Goal: Task Accomplishment & Management: Manage account settings

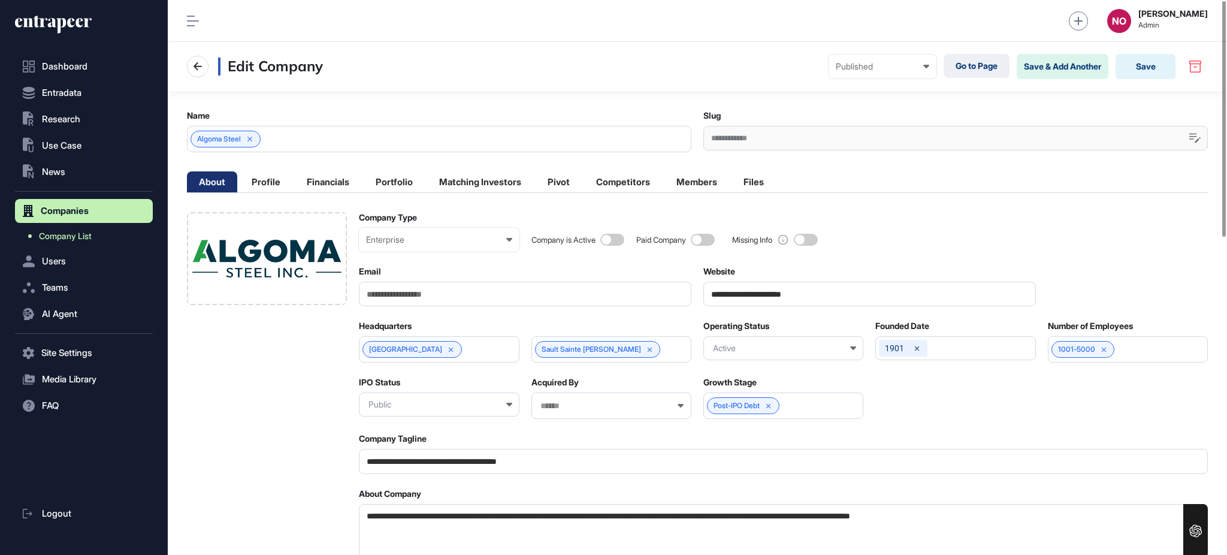
scroll to position [1, 5]
click at [104, 237] on link "Company List" at bounding box center [87, 236] width 132 height 22
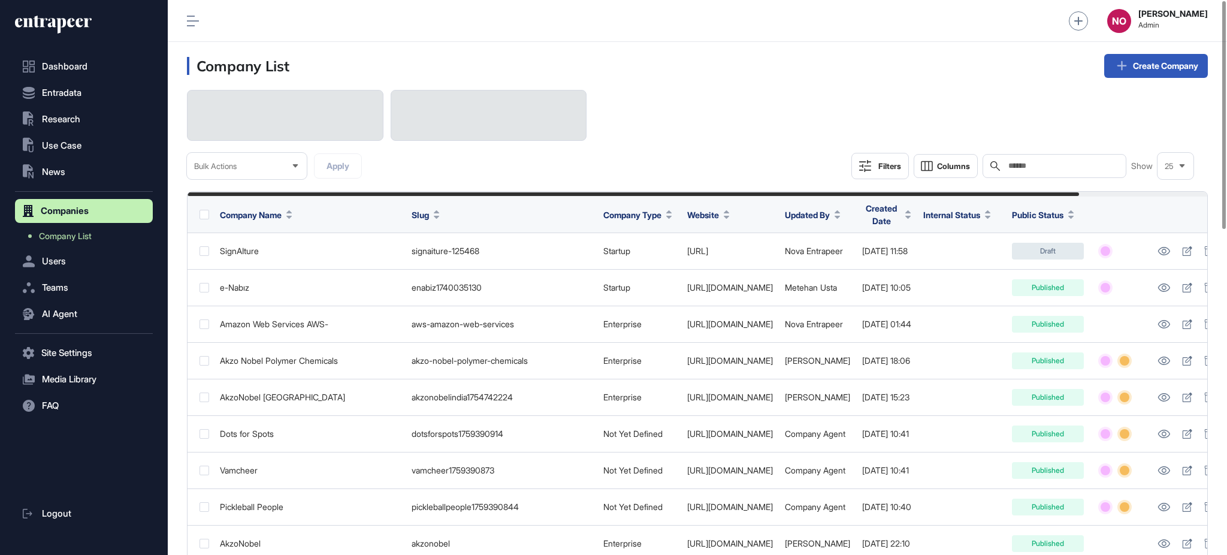
click at [1058, 166] on input "text" at bounding box center [1062, 166] width 111 height 10
click at [828, 175] on div "Bulk Actions Apply Filters Columns Search Show 25" at bounding box center [697, 134] width 1021 height 89
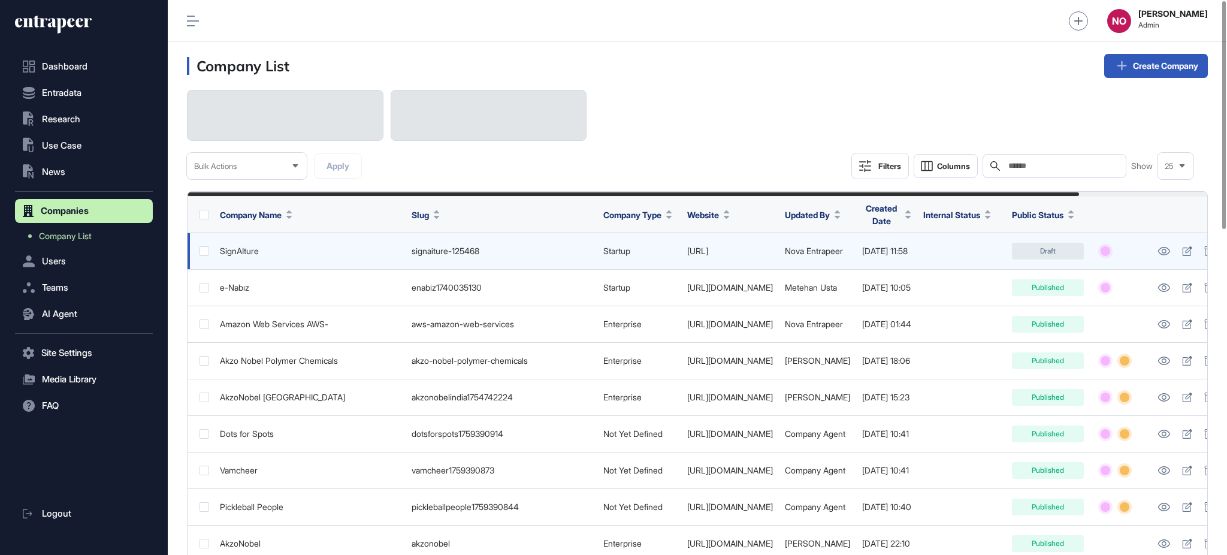
drag, startPoint x: 794, startPoint y: 253, endPoint x: 739, endPoint y: 262, distance: 55.3
click at [739, 262] on td "https://www.signaiture.ai" at bounding box center [730, 251] width 98 height 37
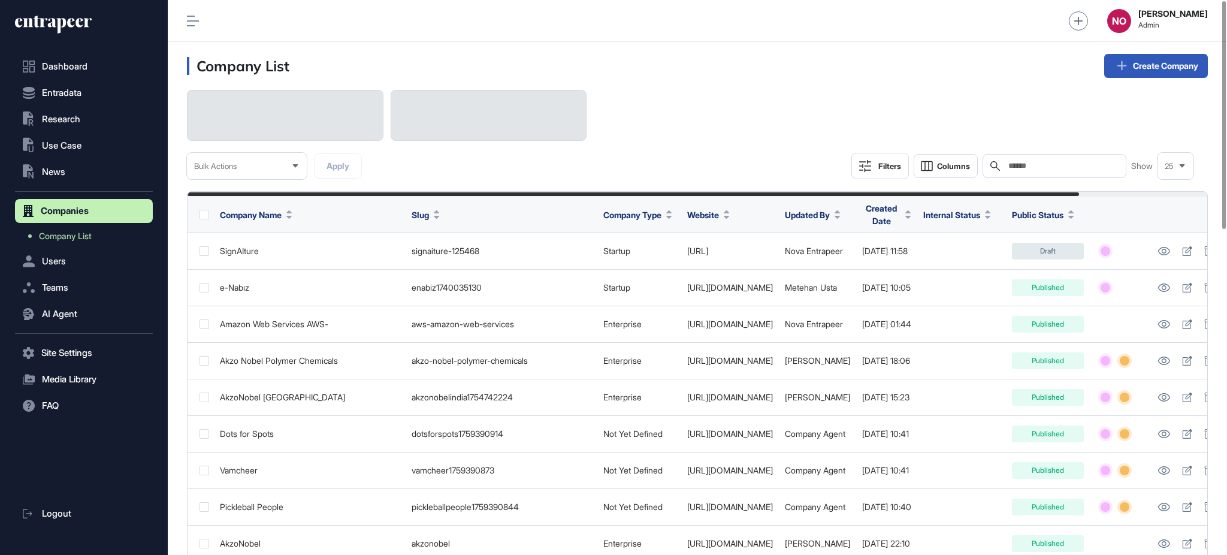
copy link "signaiture.ai"
click at [1024, 172] on div "Search" at bounding box center [1055, 166] width 144 height 24
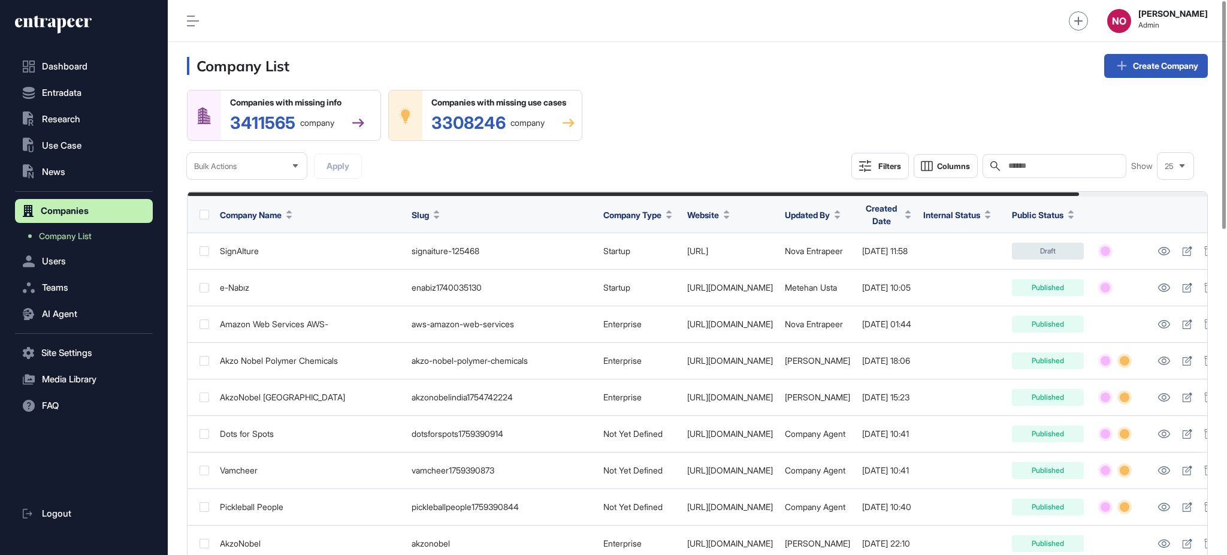
paste input "**********"
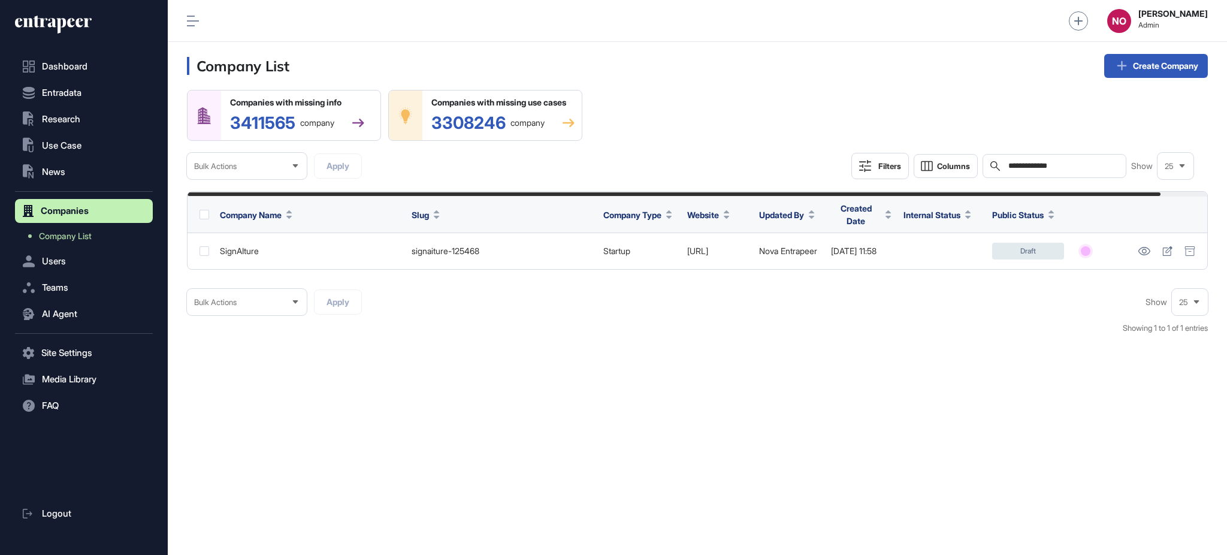
click at [1007, 164] on input "**********" at bounding box center [1062, 166] width 111 height 10
paste input "text"
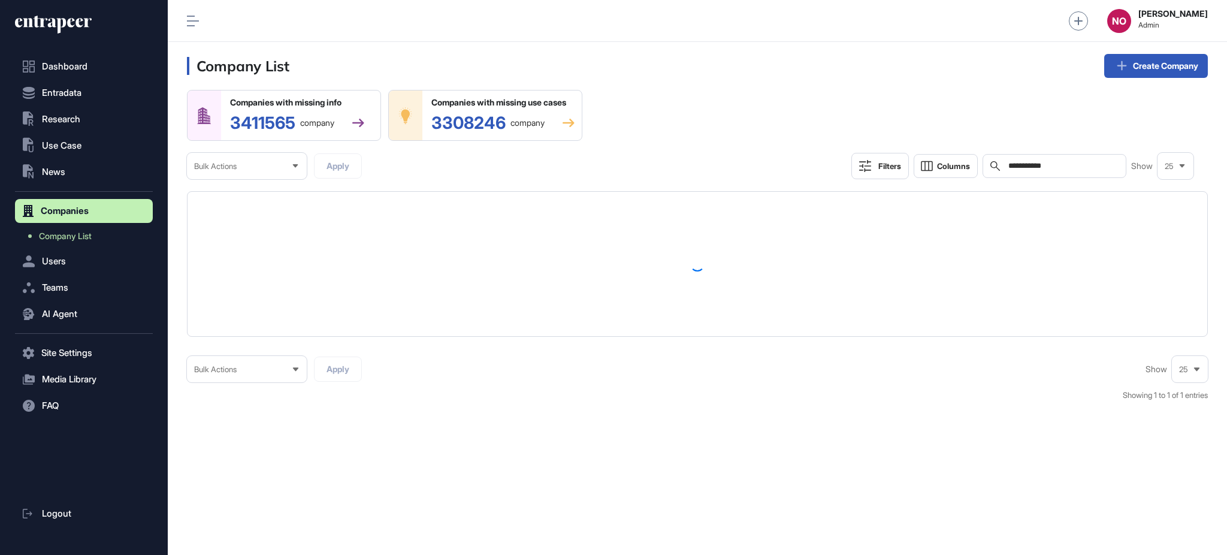
type input "**********"
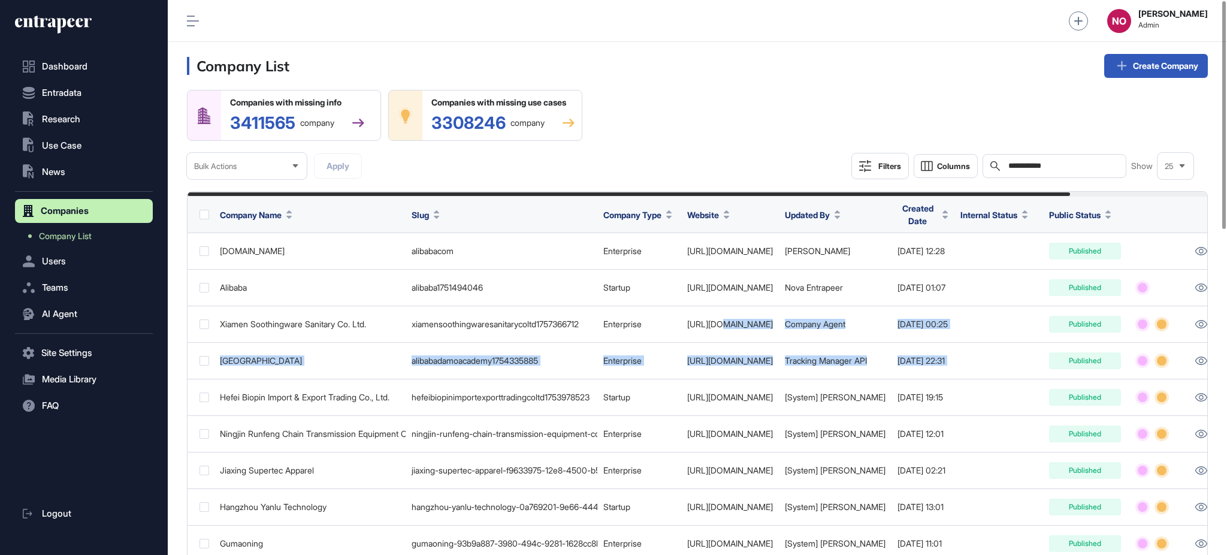
scroll to position [0, 158]
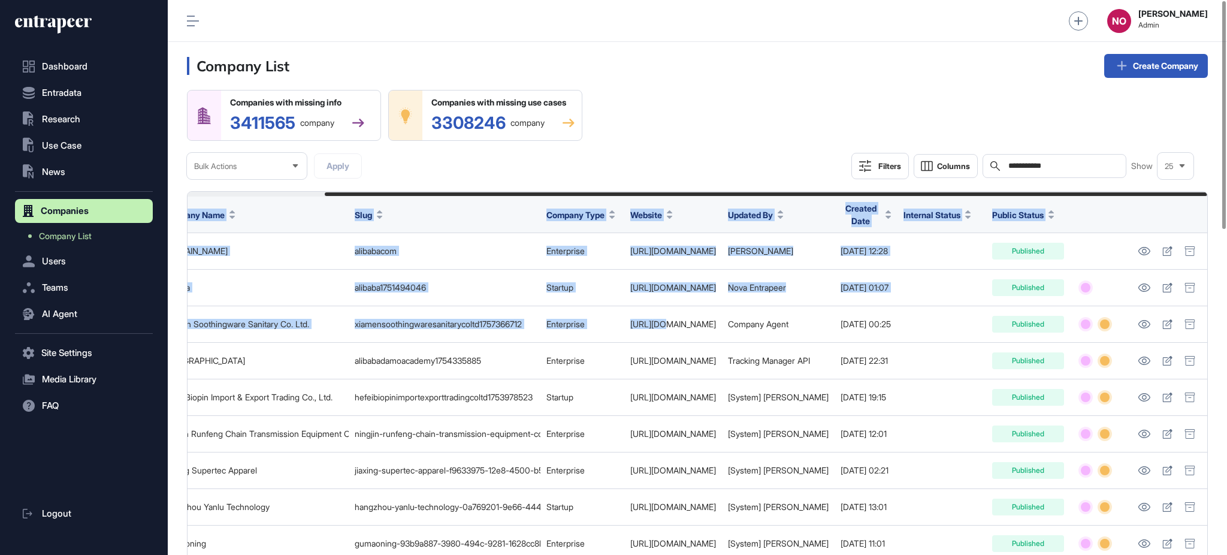
drag, startPoint x: 714, startPoint y: 342, endPoint x: 1226, endPoint y: 410, distance: 516.4
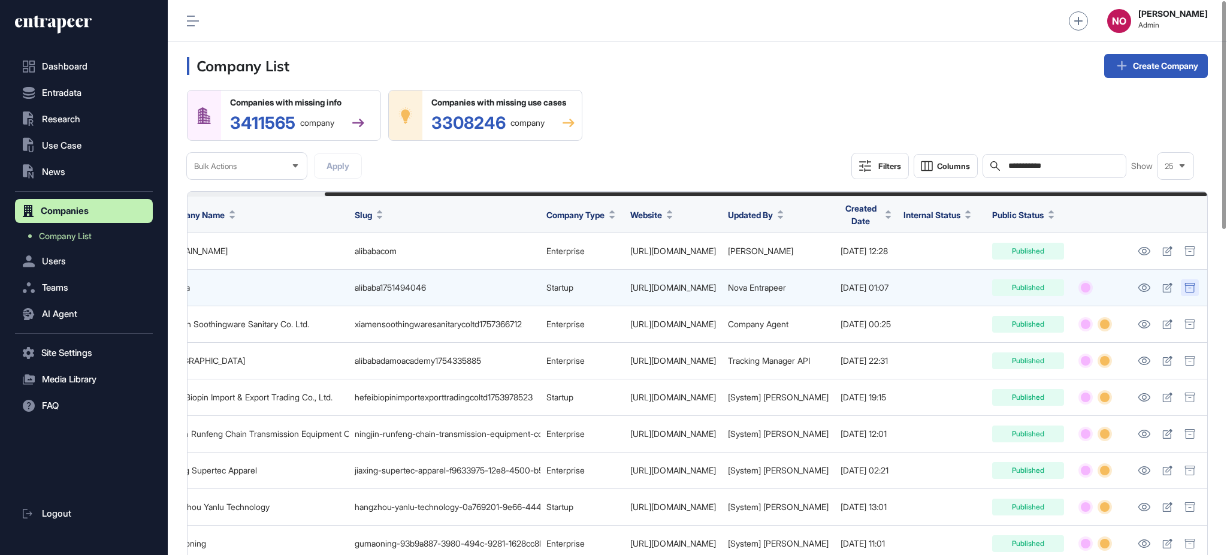
click at [1193, 287] on icon at bounding box center [1190, 288] width 11 height 10
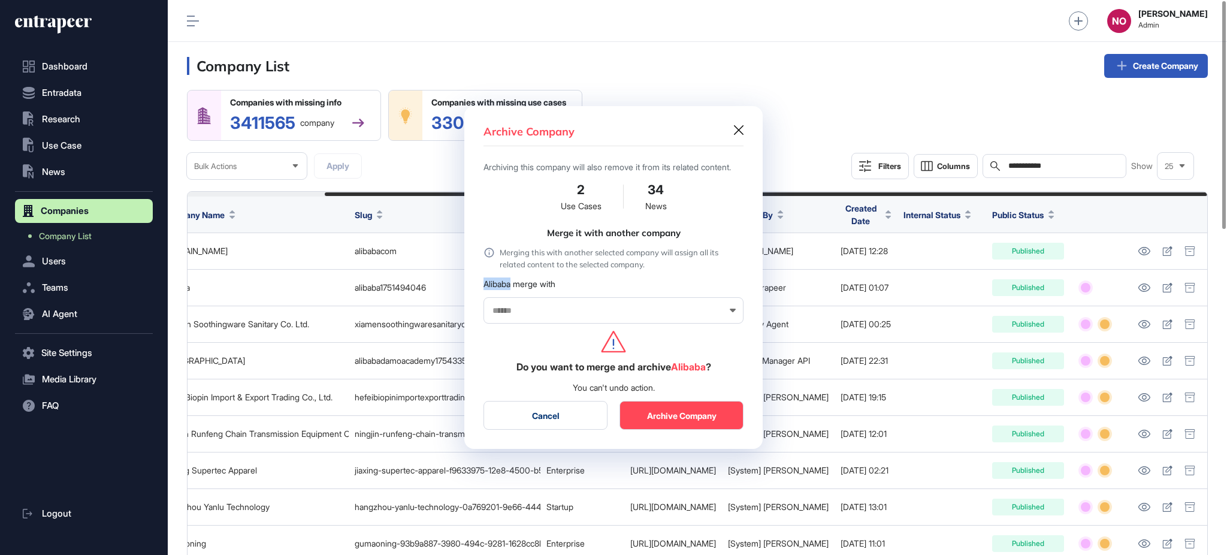
drag, startPoint x: 486, startPoint y: 292, endPoint x: 513, endPoint y: 294, distance: 27.0
click at [513, 294] on div "Archive Company Archiving this company will also remove it from its related con…" at bounding box center [613, 277] width 298 height 343
copy div "Alibaba"
click at [506, 316] on input "text" at bounding box center [605, 311] width 229 height 10
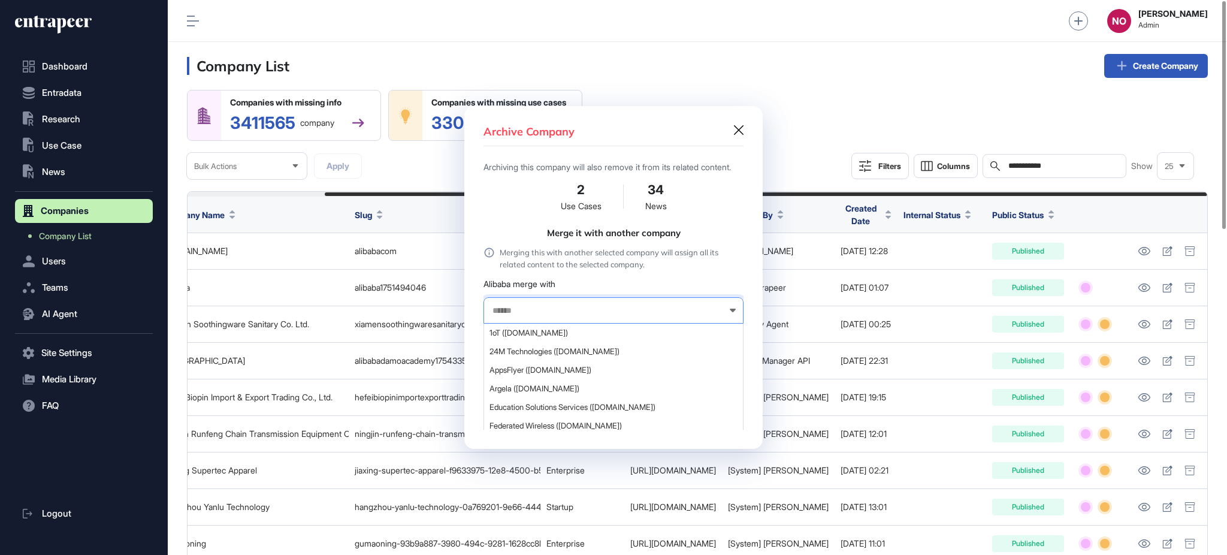
paste input "*******"
type input "**********"
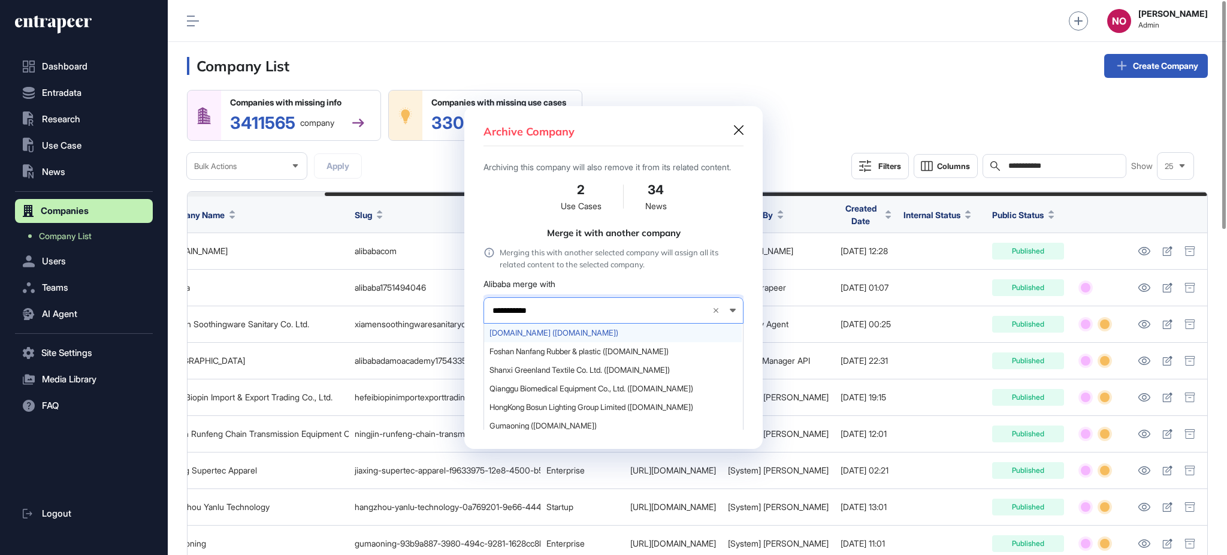
click at [553, 337] on span "Alibaba.com (alibaba.com)" at bounding box center [613, 332] width 247 height 9
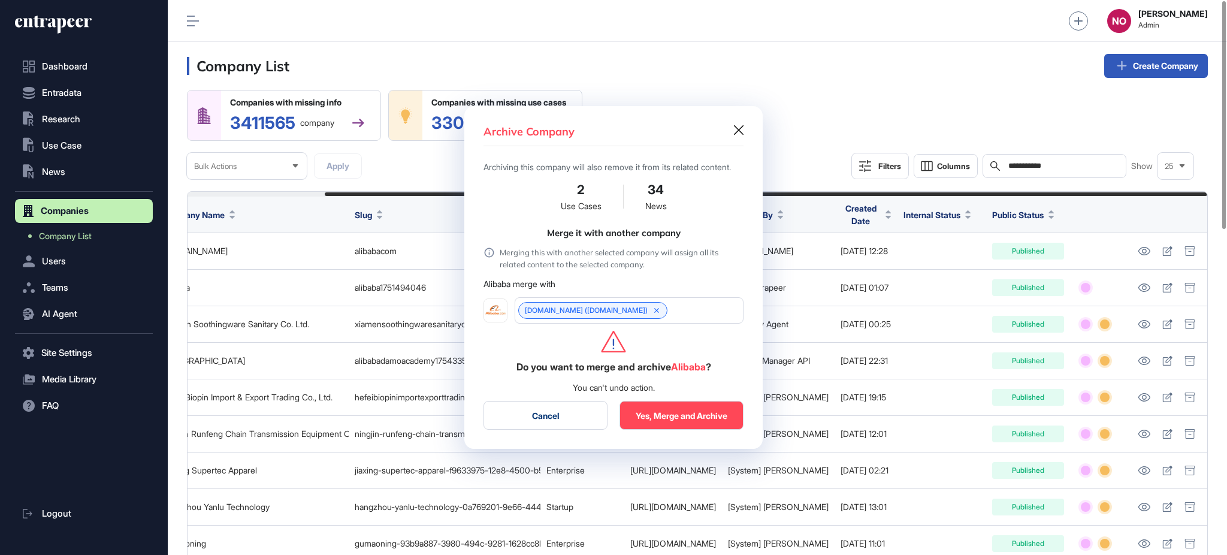
click at [689, 419] on button "Yes, Merge and Archive" at bounding box center [682, 415] width 124 height 29
click at [553, 420] on button "Cancel" at bounding box center [546, 415] width 124 height 29
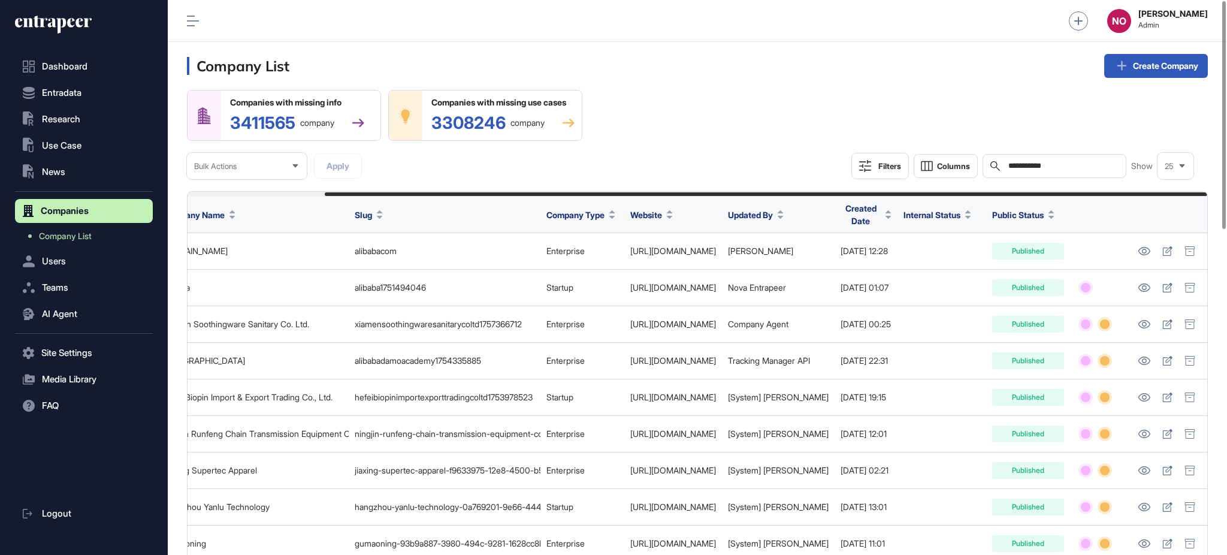
drag, startPoint x: 653, startPoint y: 290, endPoint x: 1226, endPoint y: 315, distance: 574.0
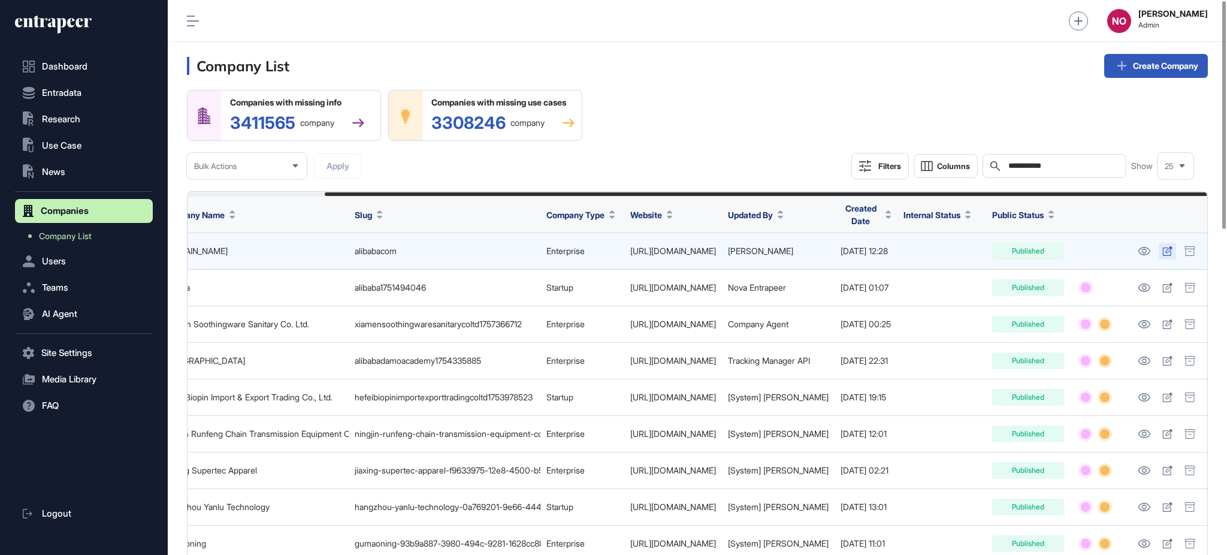
click at [1166, 252] on icon at bounding box center [1168, 251] width 10 height 10
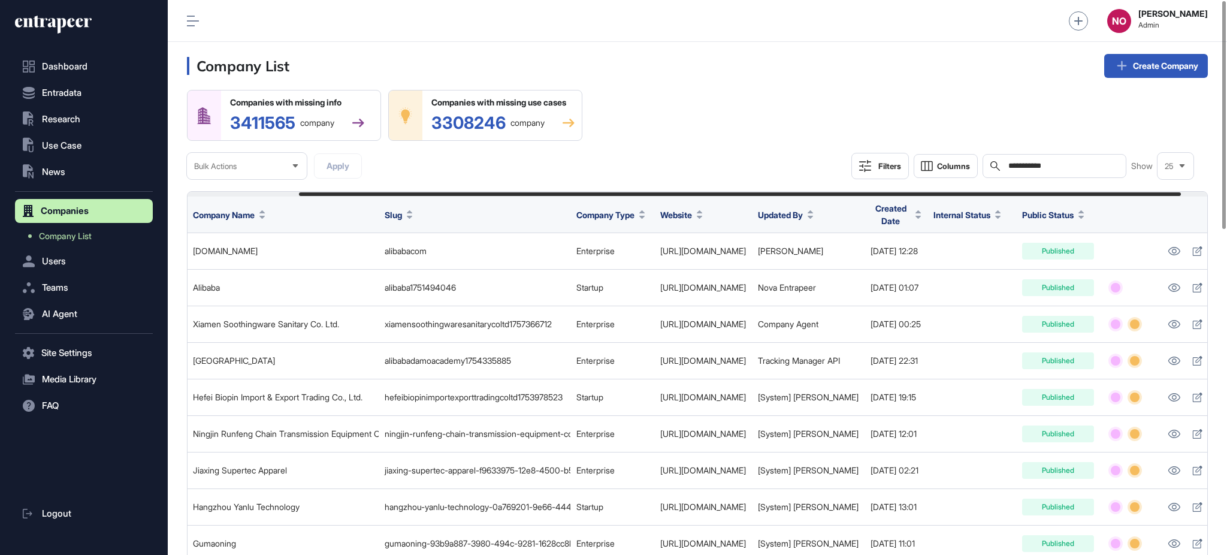
scroll to position [0, 0]
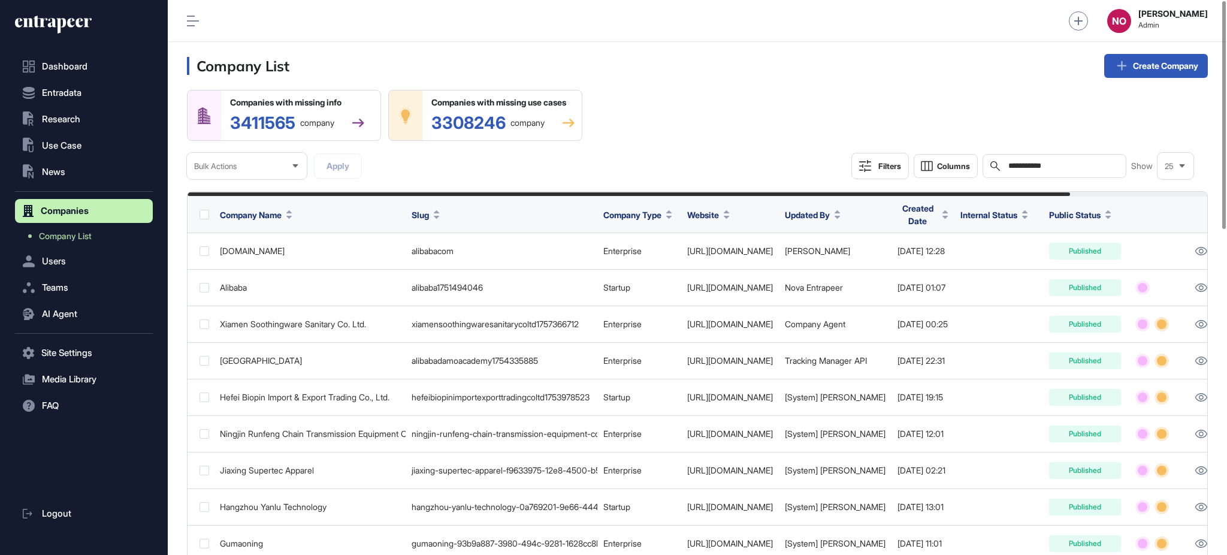
drag, startPoint x: 607, startPoint y: 192, endPoint x: 398, endPoint y: 195, distance: 209.2
click at [398, 195] on div at bounding box center [629, 194] width 883 height 4
drag, startPoint x: 1037, startPoint y: 166, endPoint x: 1182, endPoint y: 167, distance: 145.0
click at [1182, 167] on div "**********" at bounding box center [1023, 166] width 342 height 26
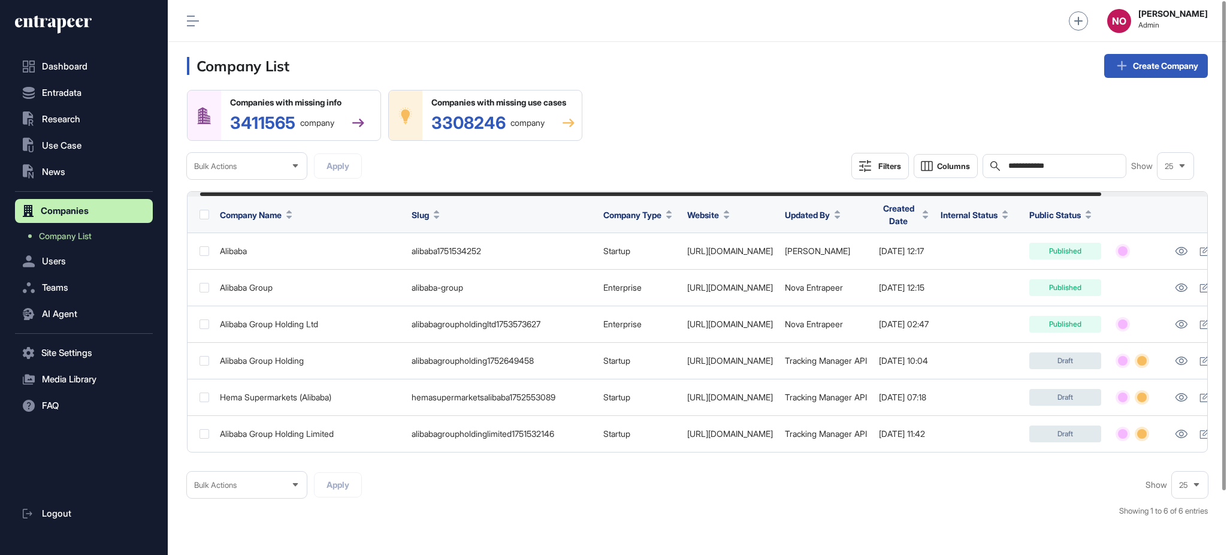
scroll to position [0, 133]
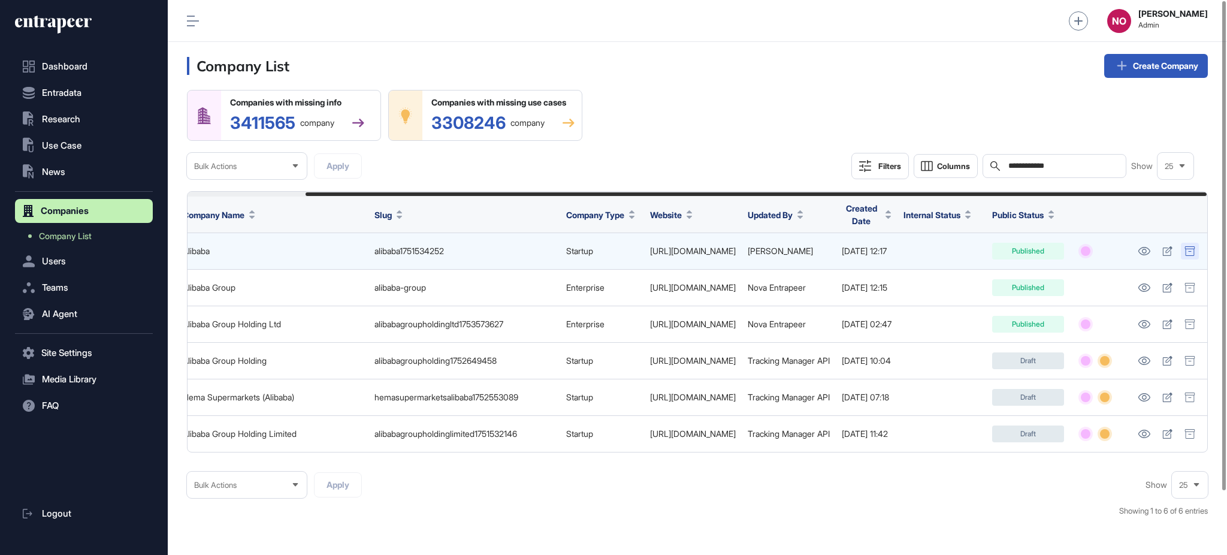
type input "**********"
click at [1196, 254] on div at bounding box center [1190, 251] width 18 height 17
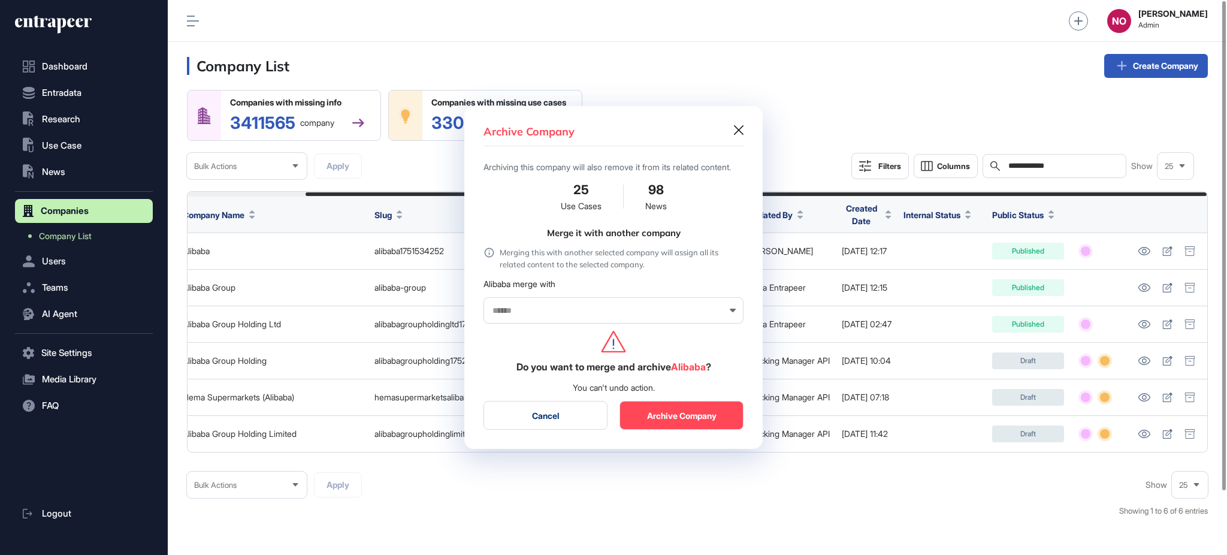
click at [568, 316] on input "text" at bounding box center [605, 311] width 229 height 10
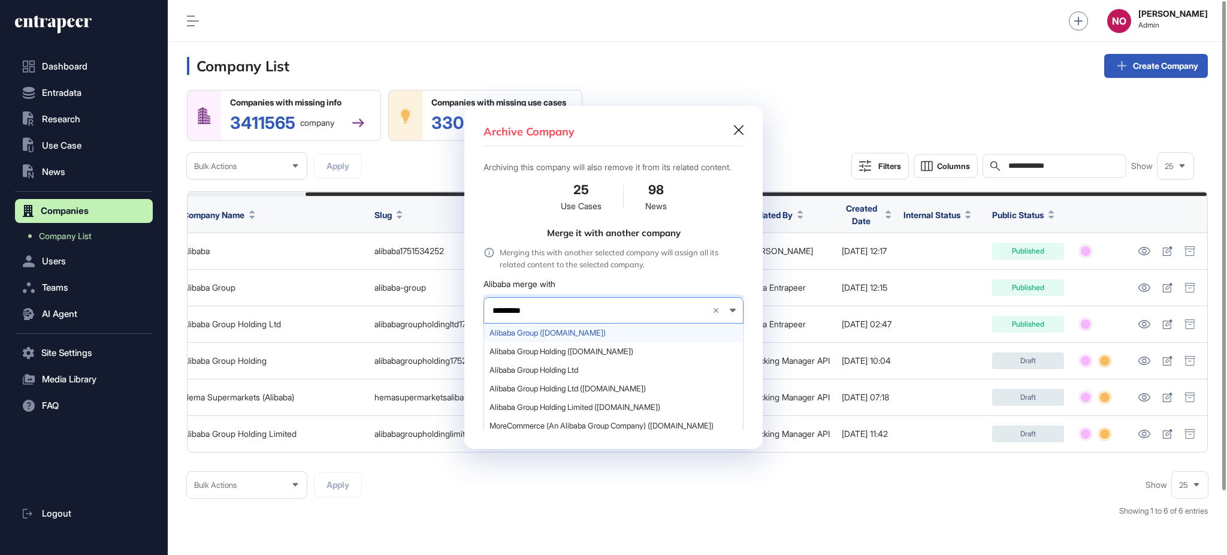
type input "*********"
click at [566, 336] on span "Alibaba Group (alibabagroup.com)" at bounding box center [613, 332] width 247 height 9
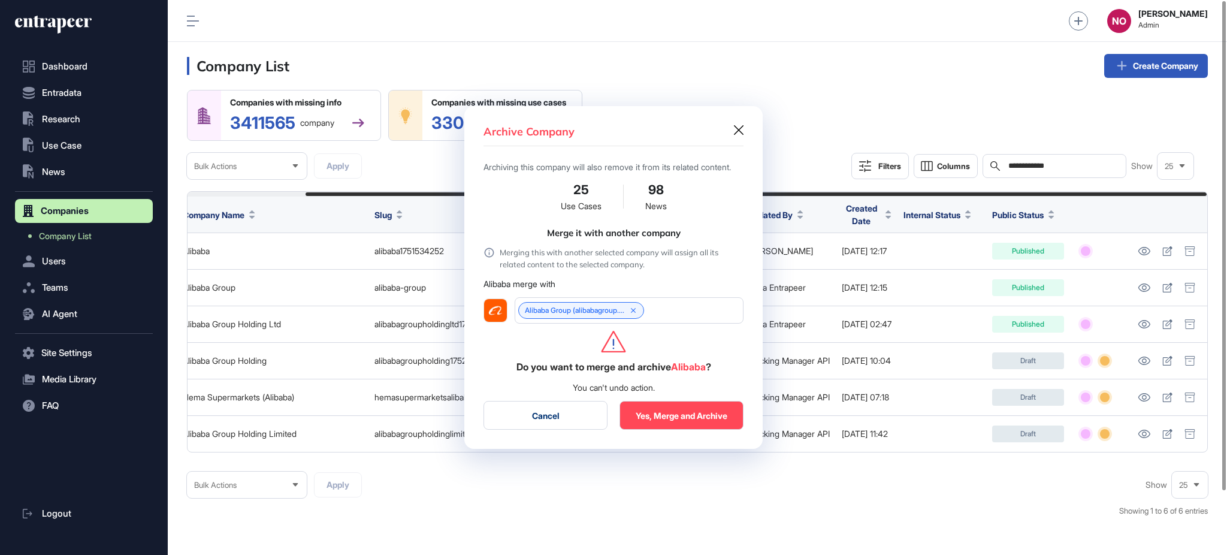
click at [678, 417] on button "Yes, Merge and Archive" at bounding box center [682, 415] width 124 height 29
click at [744, 123] on div "Archive Company Archiving this company will also remove it from its related con…" at bounding box center [613, 277] width 298 height 343
click at [735, 125] on icon at bounding box center [739, 130] width 10 height 10
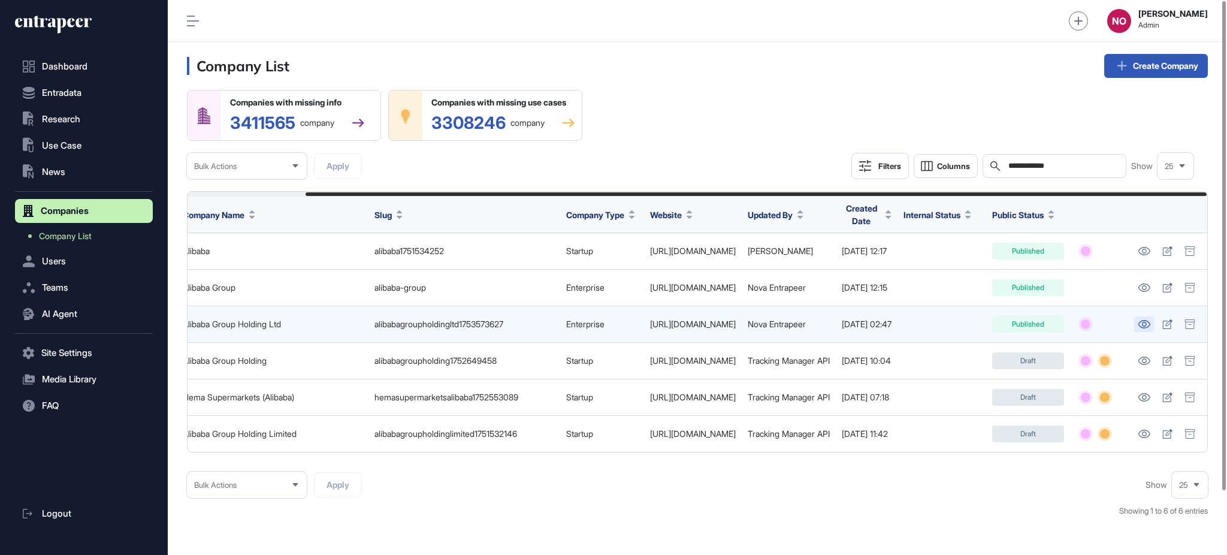
click at [1143, 324] on icon at bounding box center [1144, 324] width 12 height 8
click at [1193, 320] on icon at bounding box center [1190, 324] width 10 height 10
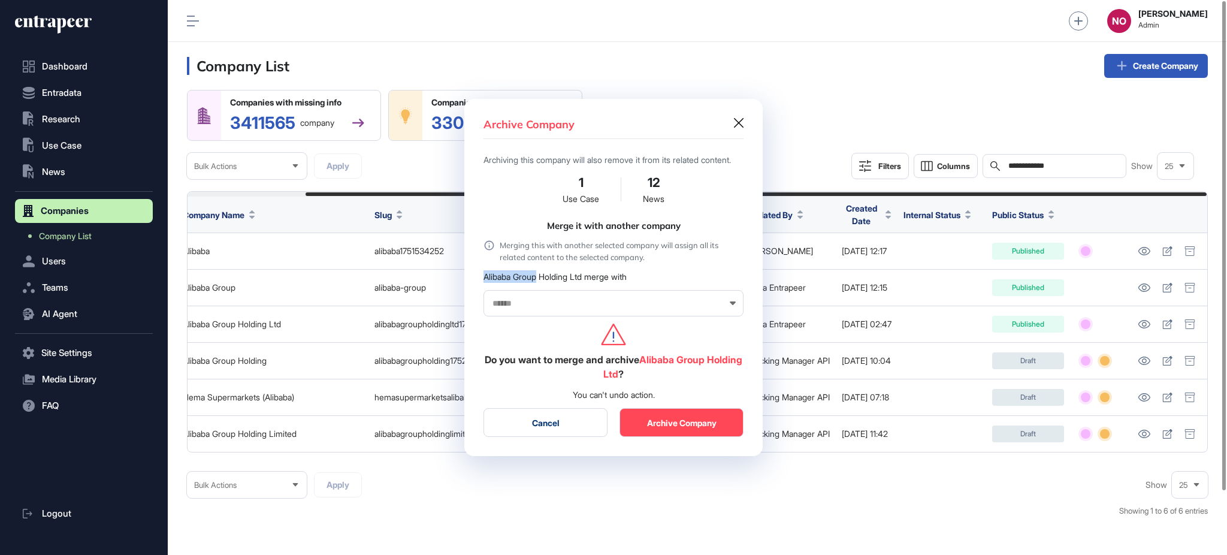
drag, startPoint x: 482, startPoint y: 285, endPoint x: 539, endPoint y: 292, distance: 57.5
click at [539, 292] on div "Archive Company Archiving this company will also remove it from its related con…" at bounding box center [613, 278] width 298 height 358
copy div "Alibaba Group"
click at [533, 315] on div at bounding box center [614, 303] width 260 height 26
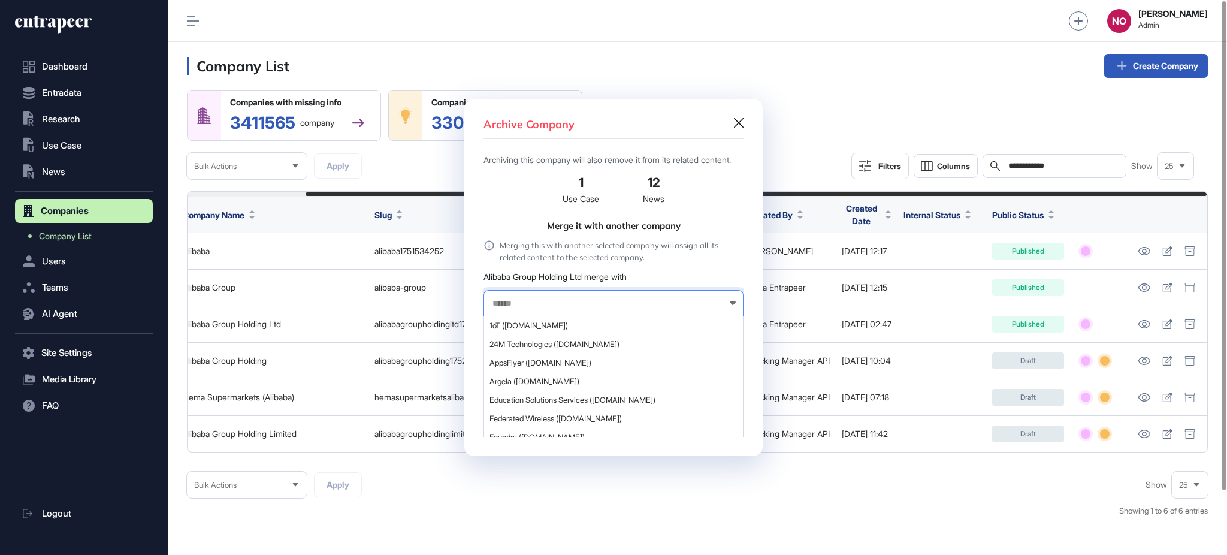
click at [532, 309] on input "text" at bounding box center [605, 303] width 229 height 10
paste input "**********"
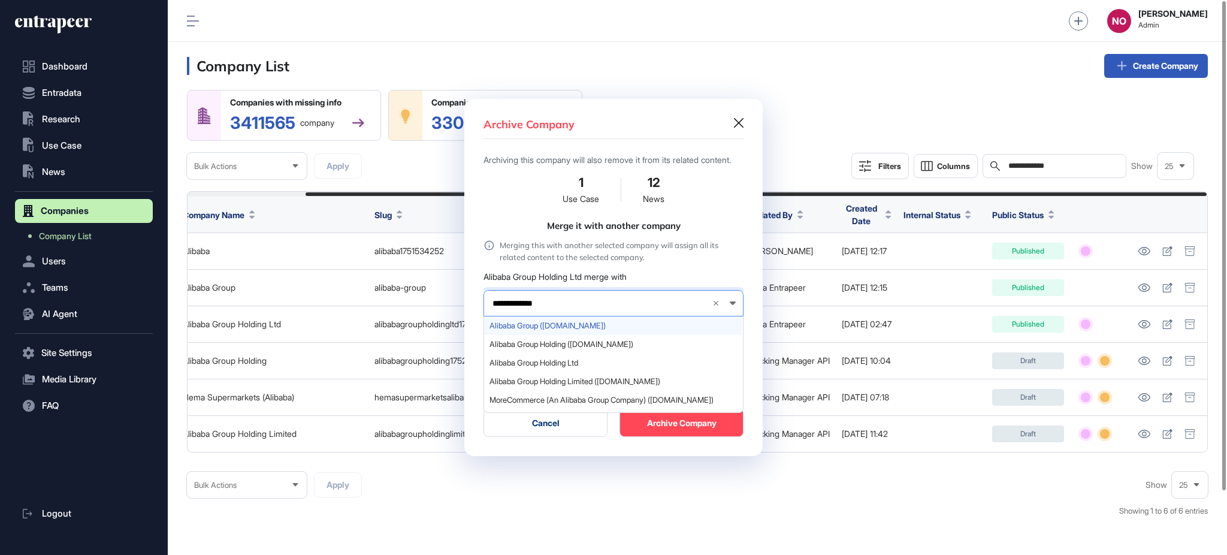
type input "**********"
click at [558, 330] on span "Alibaba Group (alibabagroup.com)" at bounding box center [613, 325] width 247 height 9
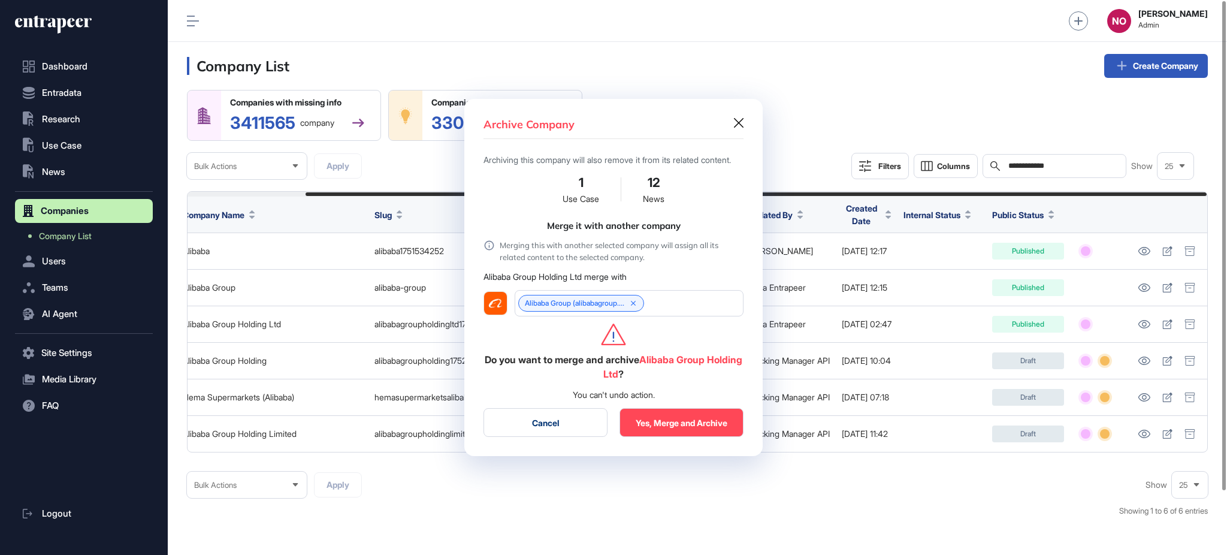
click at [666, 426] on button "Yes, Merge and Archive" at bounding box center [682, 422] width 124 height 29
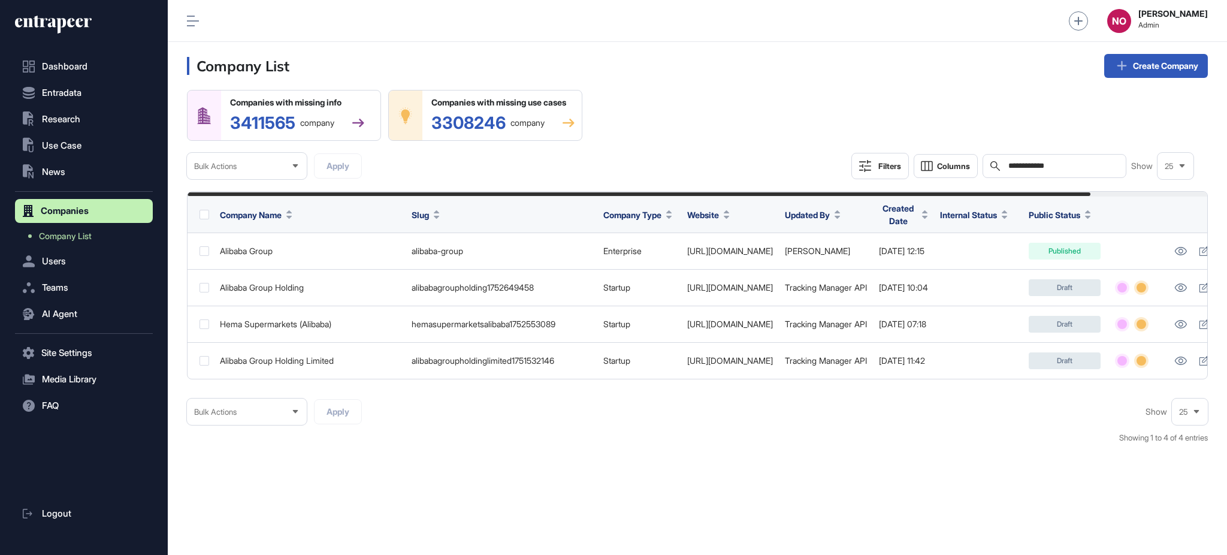
scroll to position [0, 131]
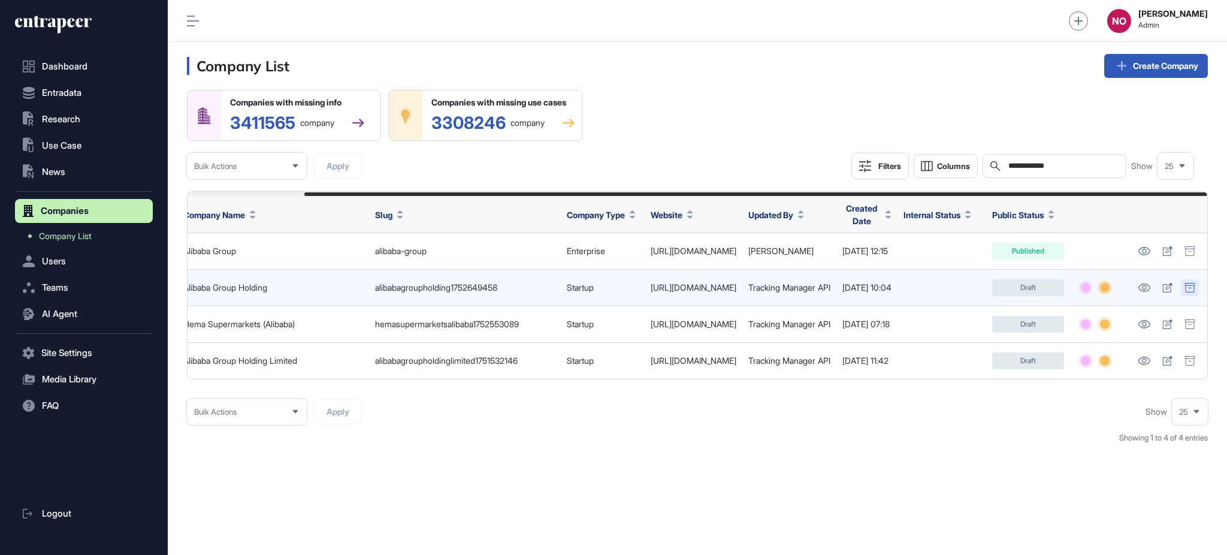
click at [1191, 293] on div at bounding box center [1190, 287] width 18 height 17
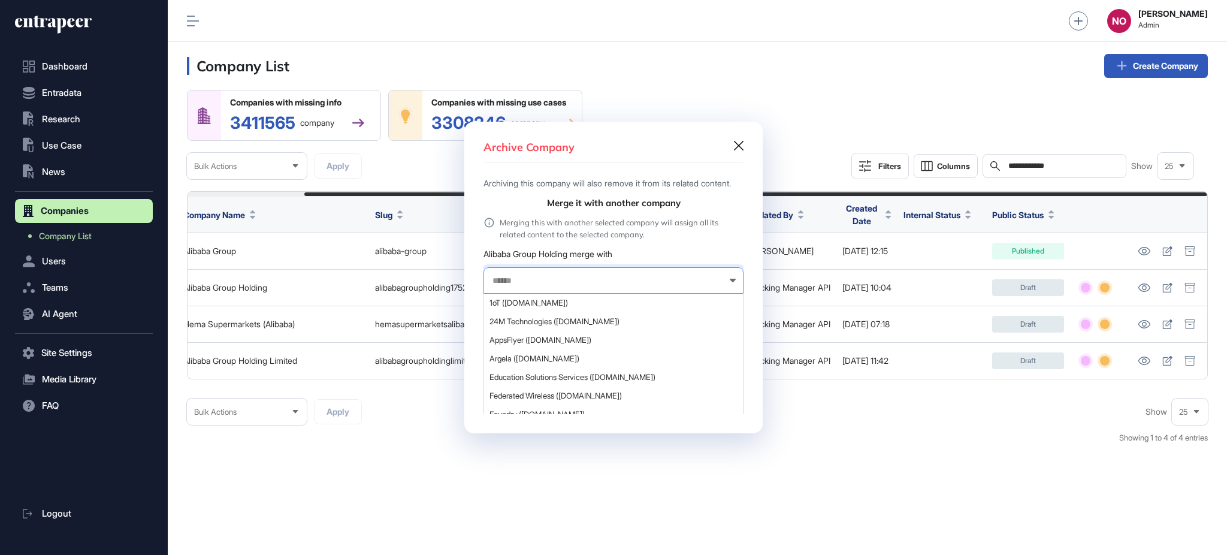
click at [523, 285] on input "text" at bounding box center [605, 281] width 229 height 10
paste input "**********"
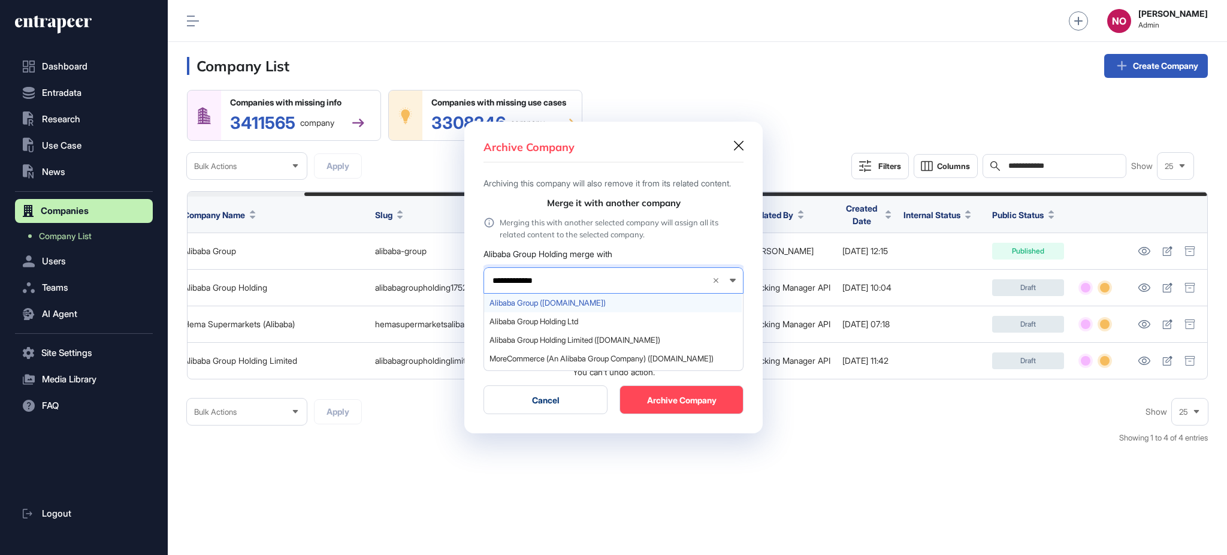
type input "**********"
click at [596, 307] on span "Alibaba Group (alibabagroup.com)" at bounding box center [613, 302] width 247 height 9
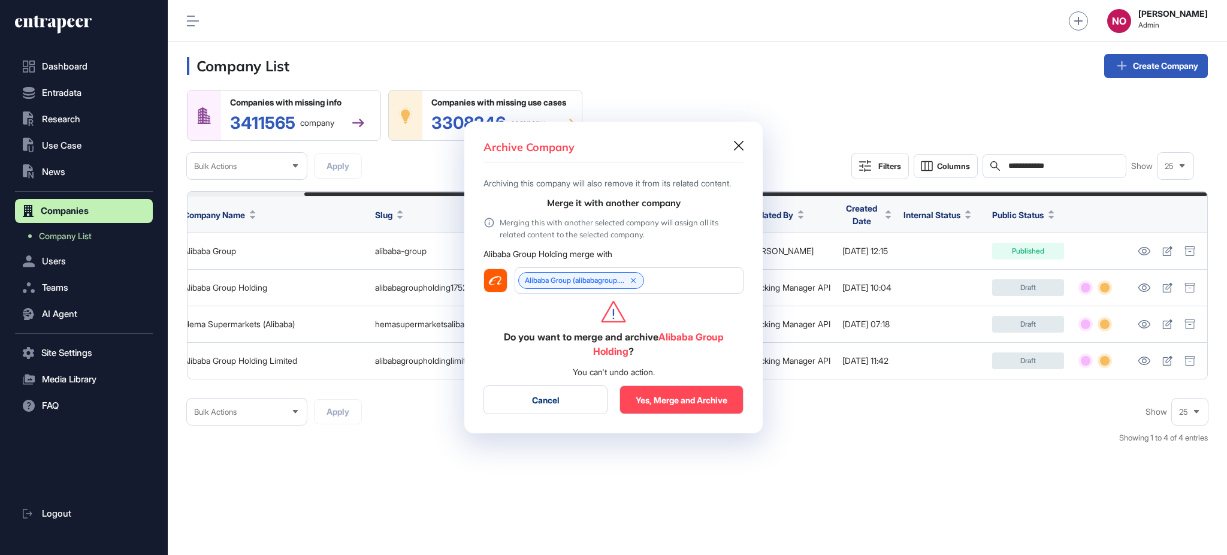
click at [672, 399] on button "Yes, Merge and Archive" at bounding box center [682, 399] width 124 height 29
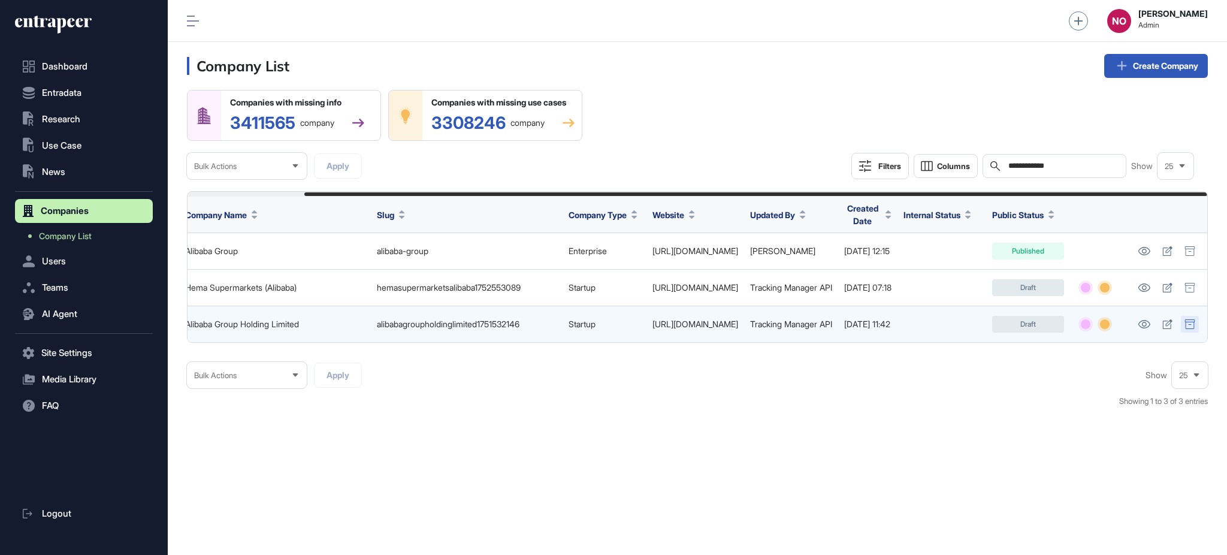
click at [1193, 324] on icon at bounding box center [1190, 324] width 11 height 10
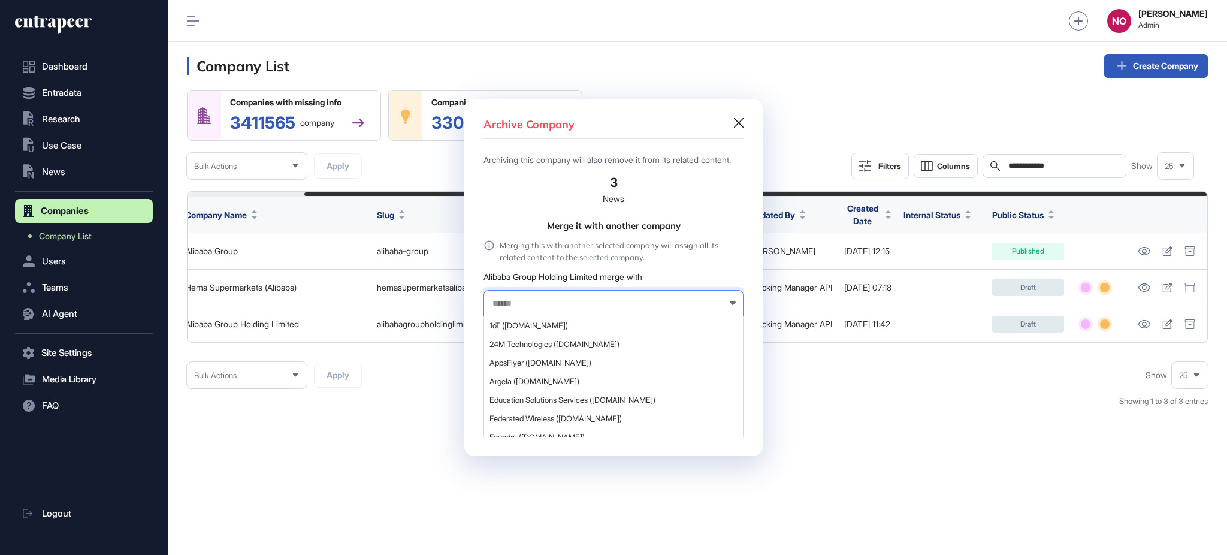
click at [560, 305] on input "text" at bounding box center [605, 303] width 229 height 10
paste input "**********"
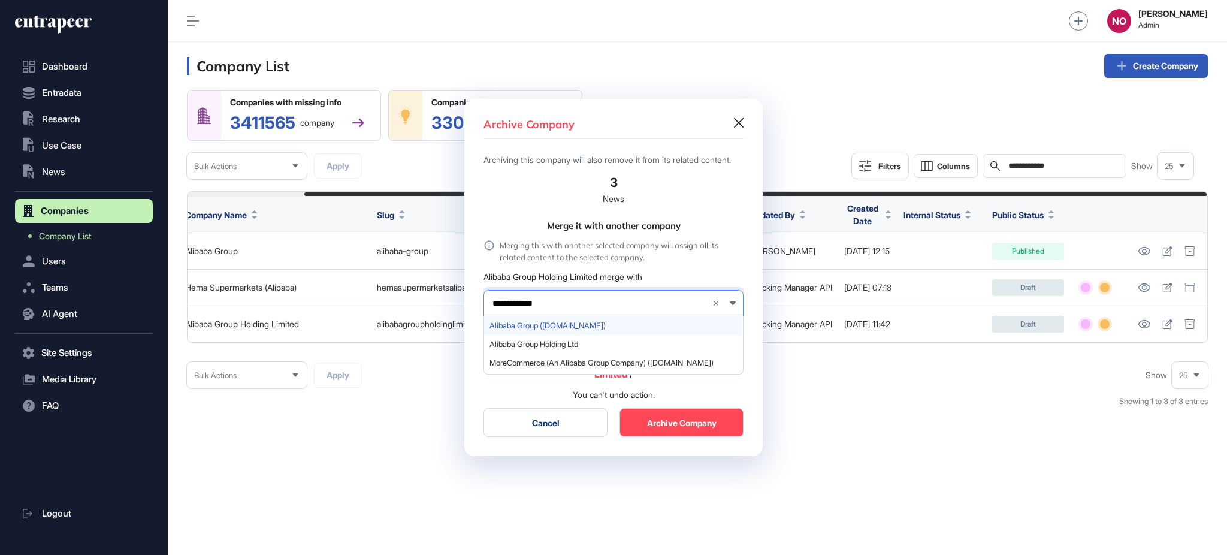
type input "**********"
click at [563, 330] on span "Alibaba Group (alibabagroup.com)" at bounding box center [613, 325] width 247 height 9
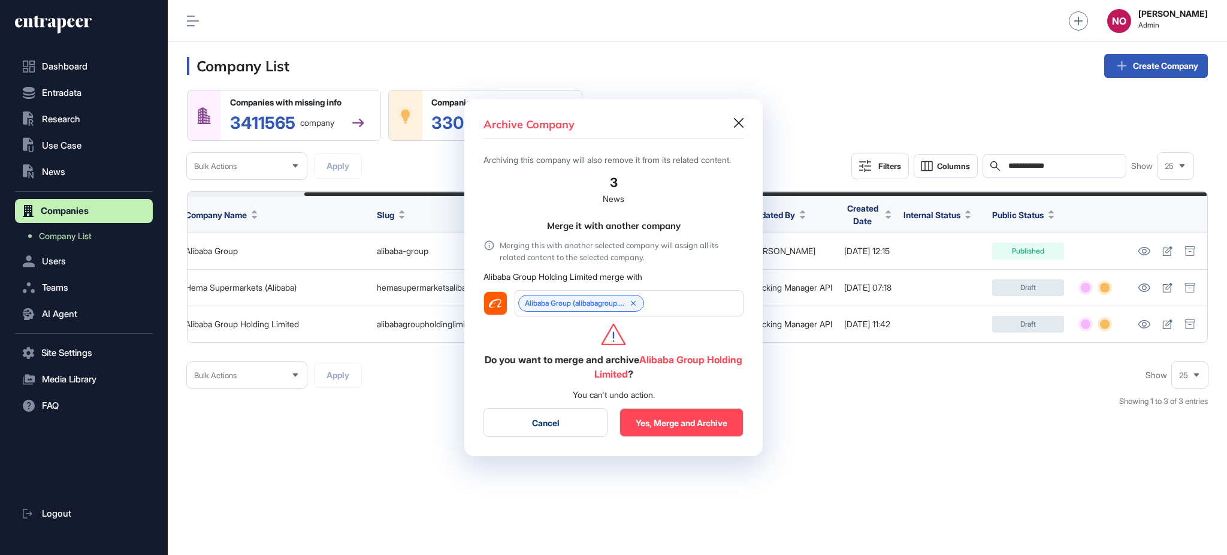
click at [702, 427] on button "Yes, Merge and Archive" at bounding box center [682, 422] width 124 height 29
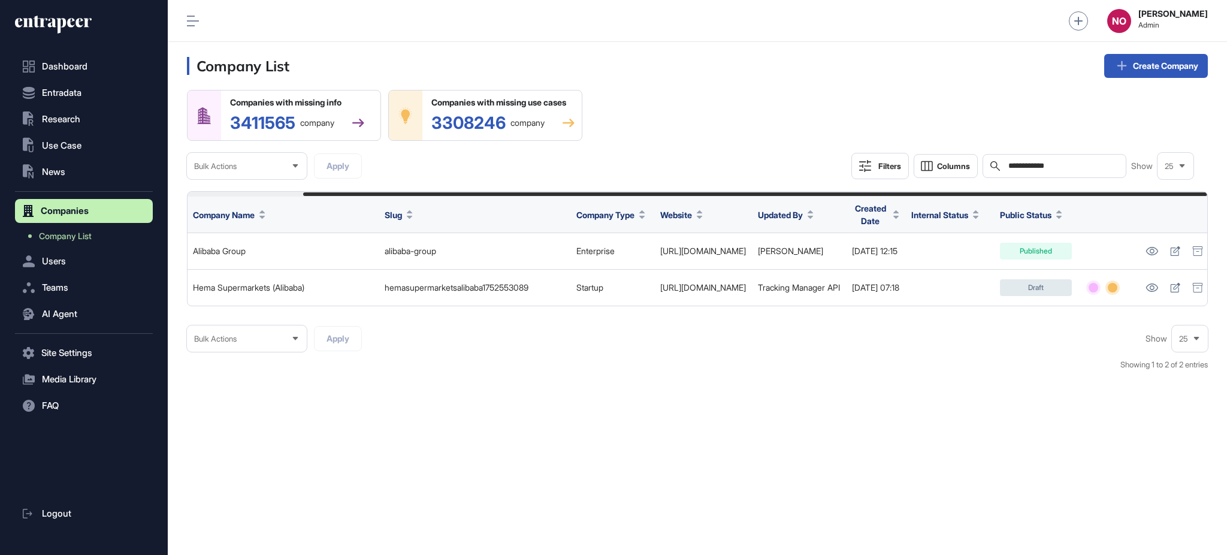
scroll to position [0, 130]
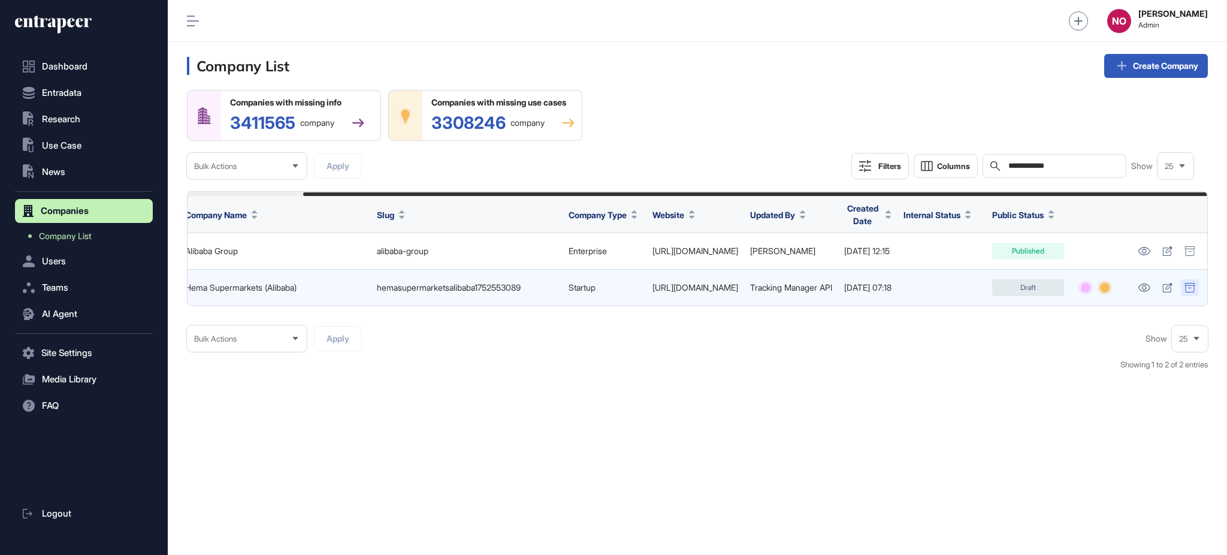
click at [1195, 291] on div at bounding box center [1190, 287] width 18 height 17
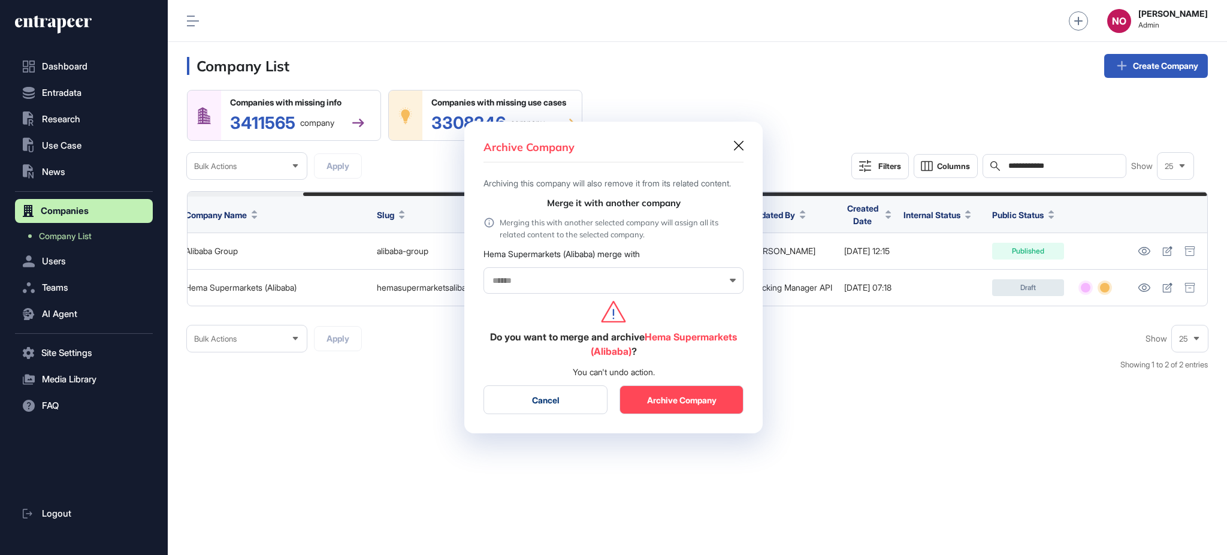
click at [541, 294] on div at bounding box center [614, 280] width 260 height 26
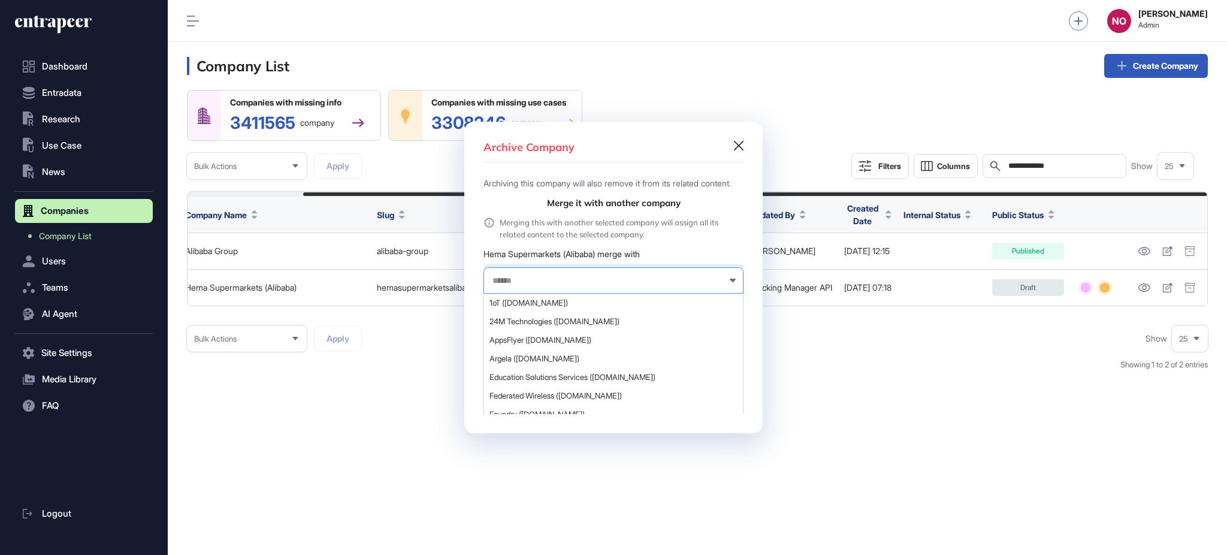
click at [544, 283] on input "text" at bounding box center [605, 281] width 229 height 10
paste input "**********"
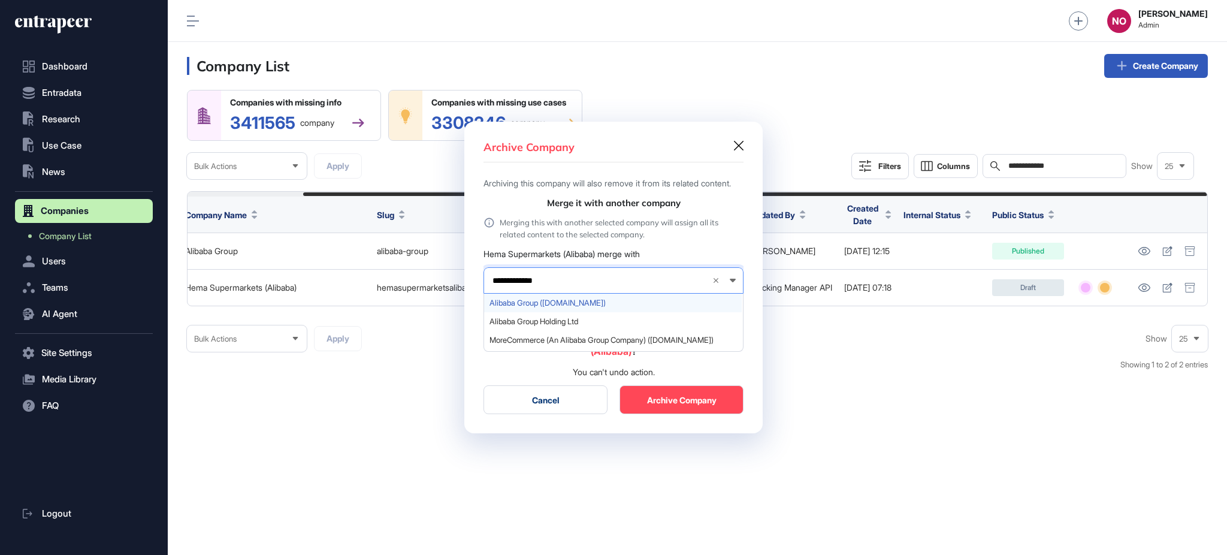
type input "**********"
click at [593, 303] on div "Alibaba Group (alibabagroup.com)" at bounding box center [613, 303] width 258 height 19
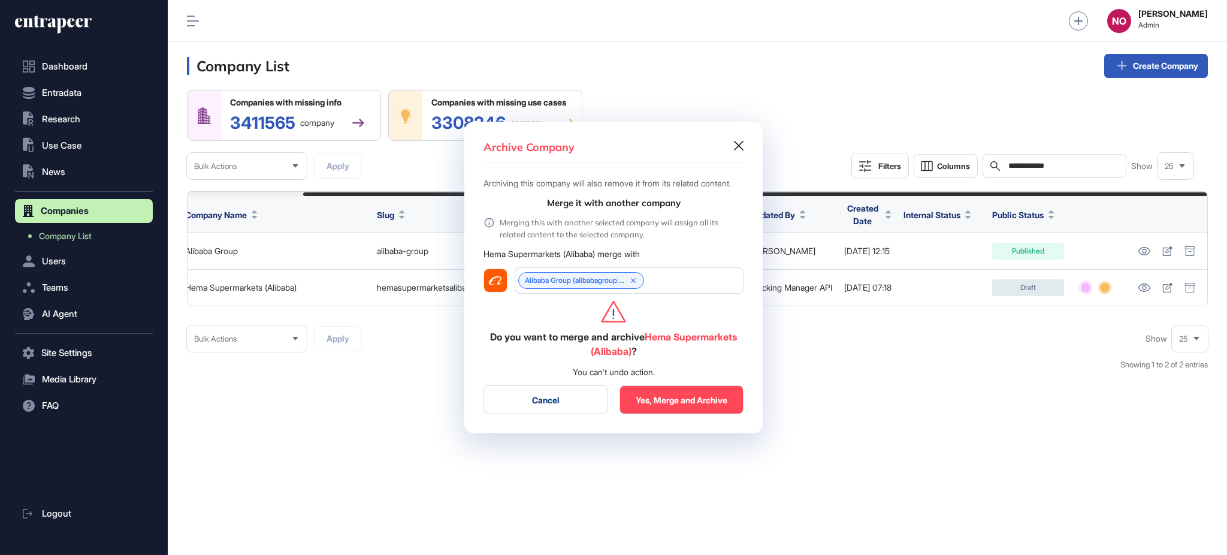
click at [717, 406] on button "Yes, Merge and Archive" at bounding box center [682, 399] width 124 height 29
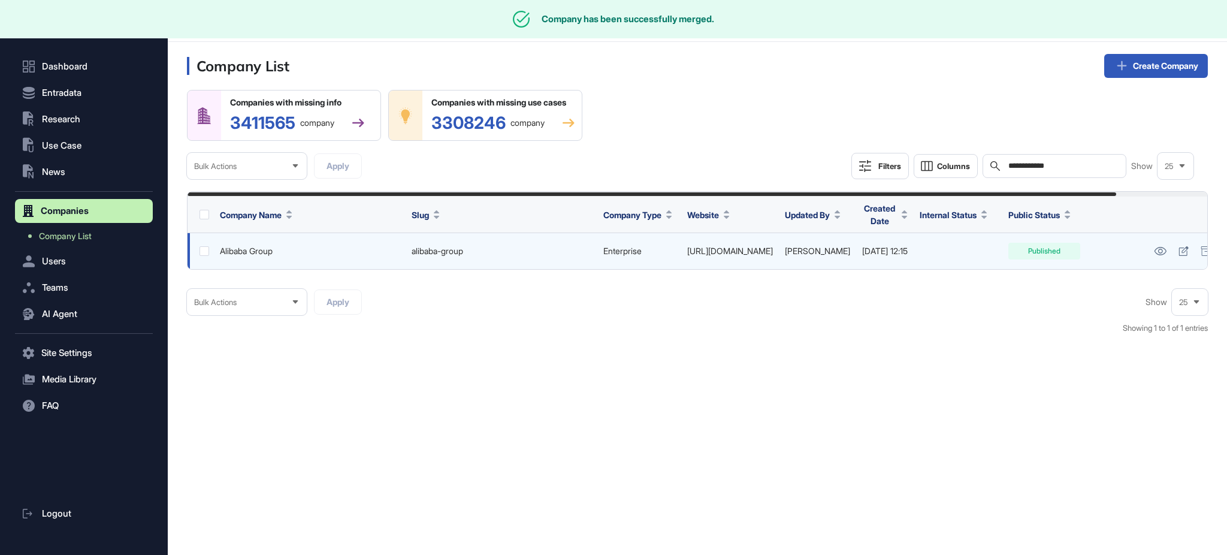
click at [265, 254] on div "Alibaba Group" at bounding box center [310, 251] width 180 height 10
click at [265, 253] on div "Alibaba Group" at bounding box center [310, 251] width 180 height 10
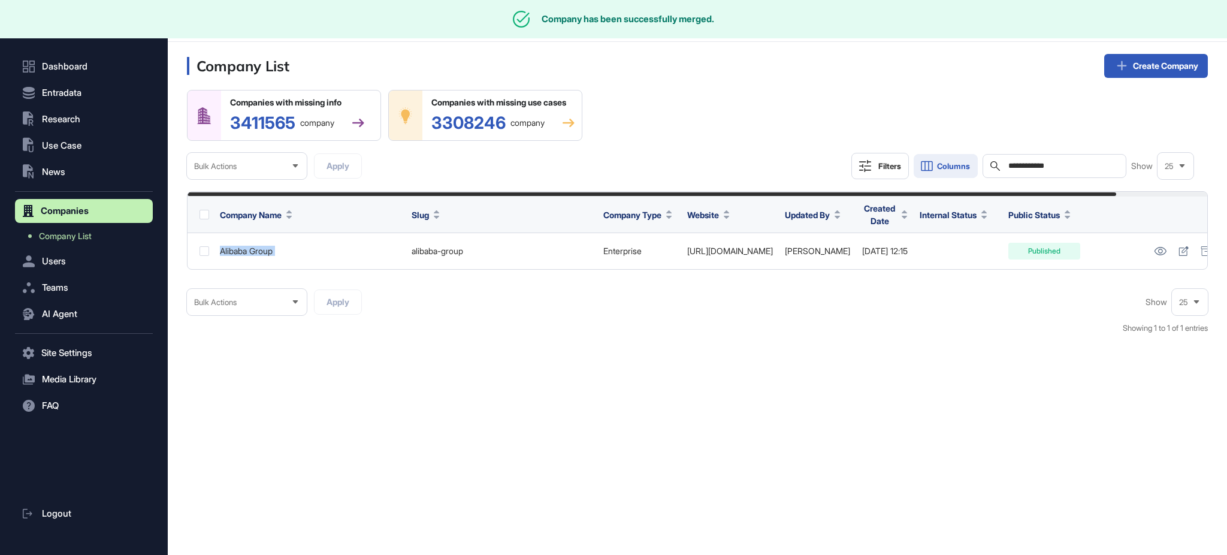
copy tr "Alibaba Group"
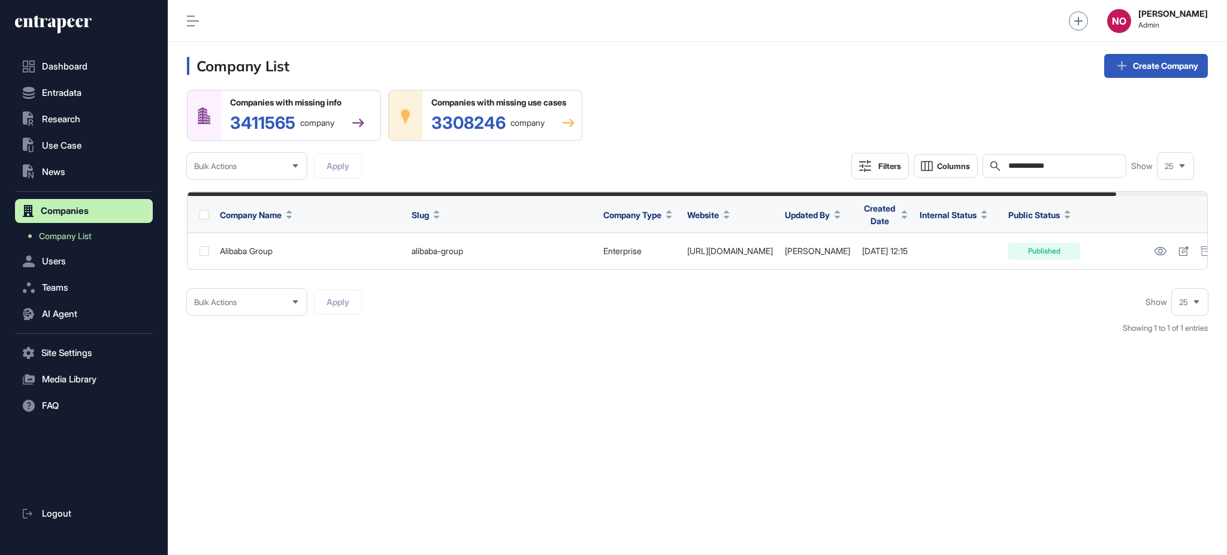
click at [1020, 166] on input "**********" at bounding box center [1062, 166] width 111 height 10
paste input "*"
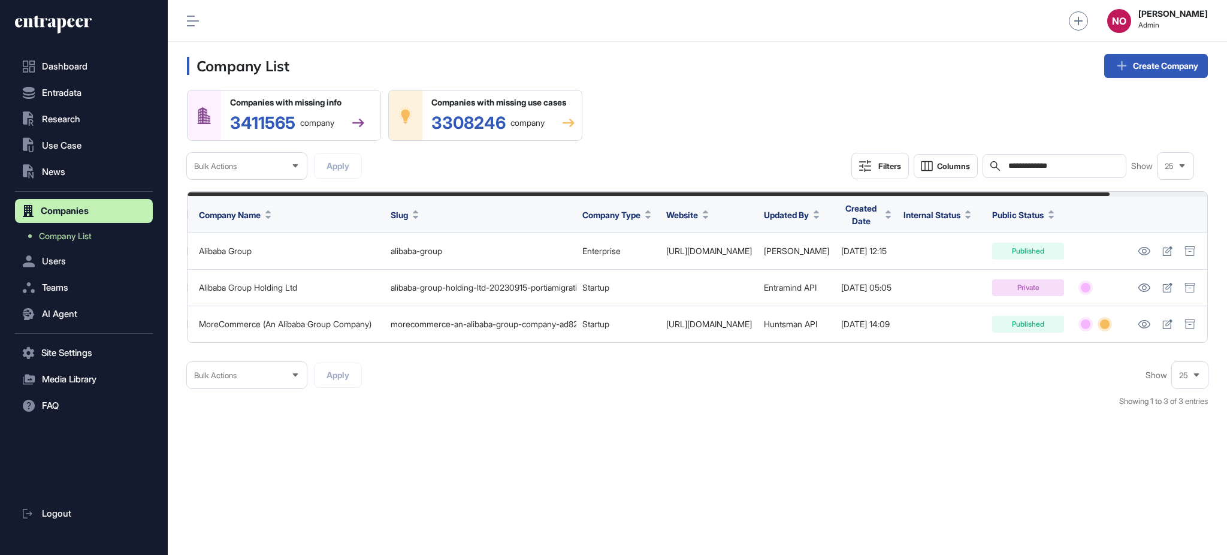
scroll to position [0, 107]
drag, startPoint x: 354, startPoint y: 351, endPoint x: 565, endPoint y: 353, distance: 211.0
click at [565, 353] on div "**********" at bounding box center [697, 255] width 1021 height 330
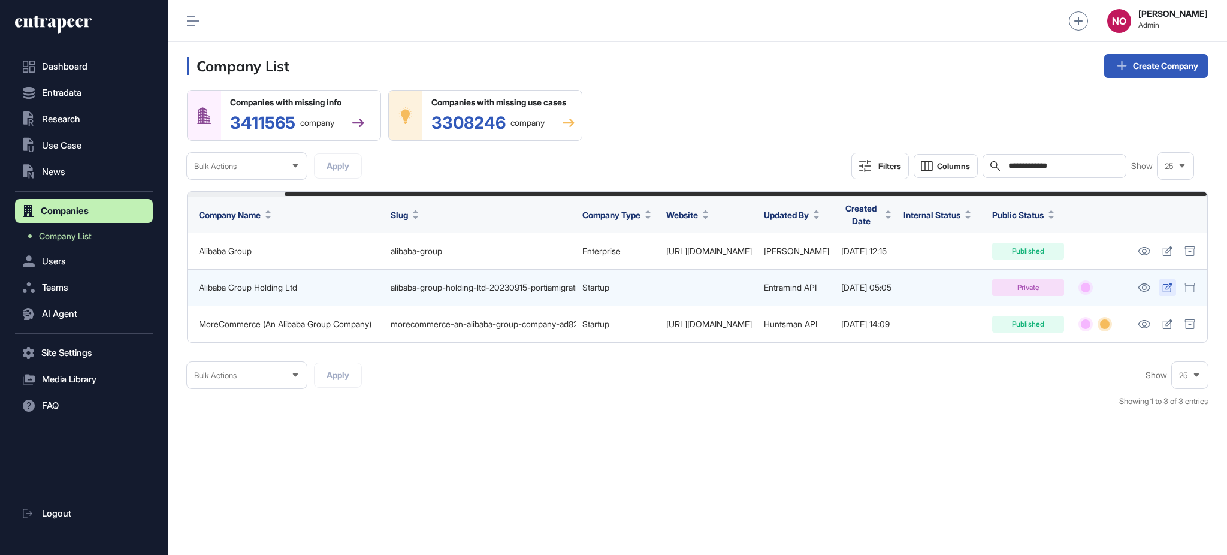
type input "**********"
click at [1171, 288] on icon at bounding box center [1168, 288] width 10 height 10
click at [1192, 285] on icon at bounding box center [1190, 288] width 11 height 10
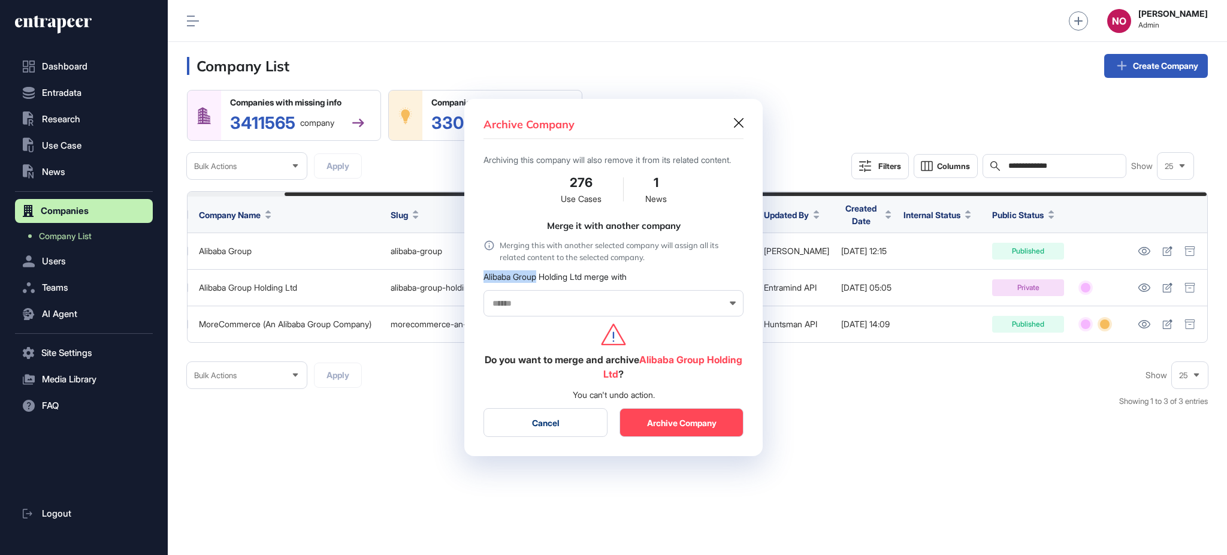
drag, startPoint x: 481, startPoint y: 286, endPoint x: 539, endPoint y: 285, distance: 58.7
click at [539, 285] on div "Archive Company Archiving this company will also remove it from its related con…" at bounding box center [613, 278] width 298 height 358
copy div "Alibaba Group"
click at [549, 306] on input "text" at bounding box center [605, 303] width 229 height 10
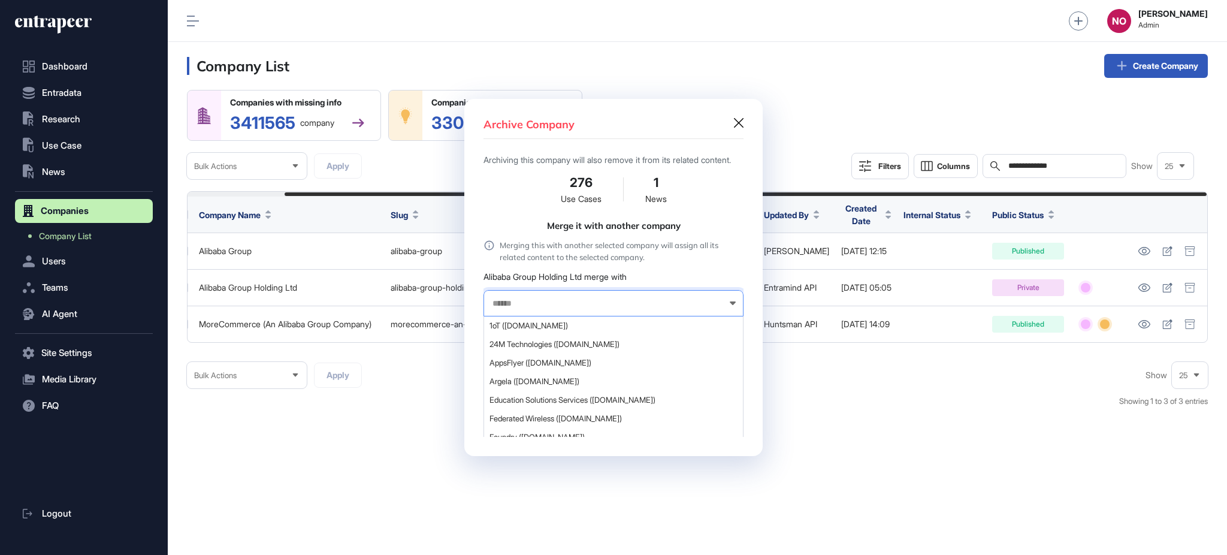
paste input "**********"
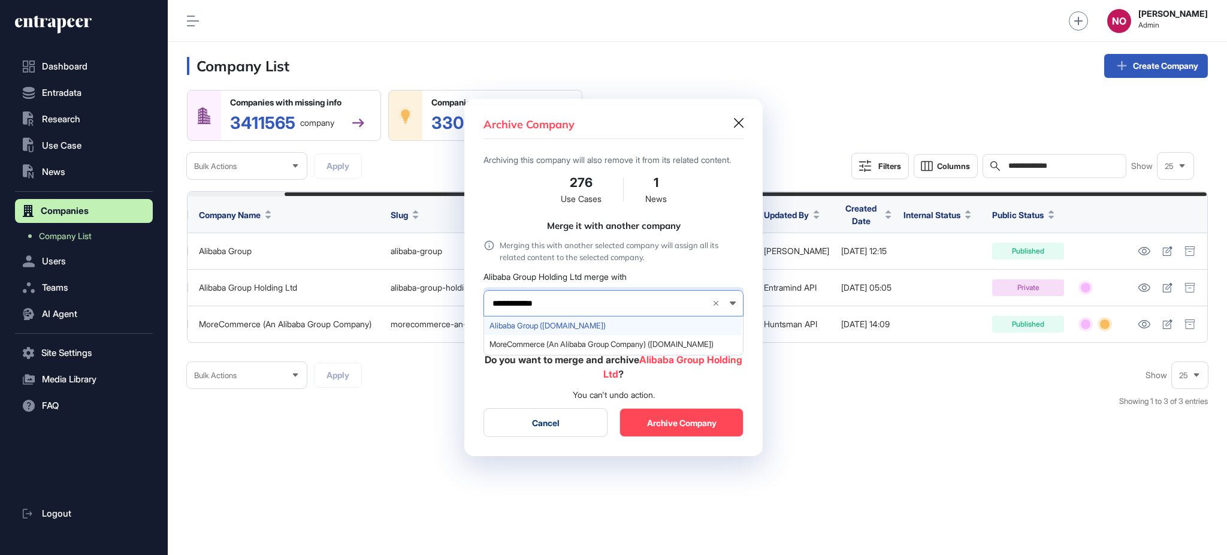
type input "**********"
click at [566, 330] on span "Alibaba Group (alibabagroup.com)" at bounding box center [613, 325] width 247 height 9
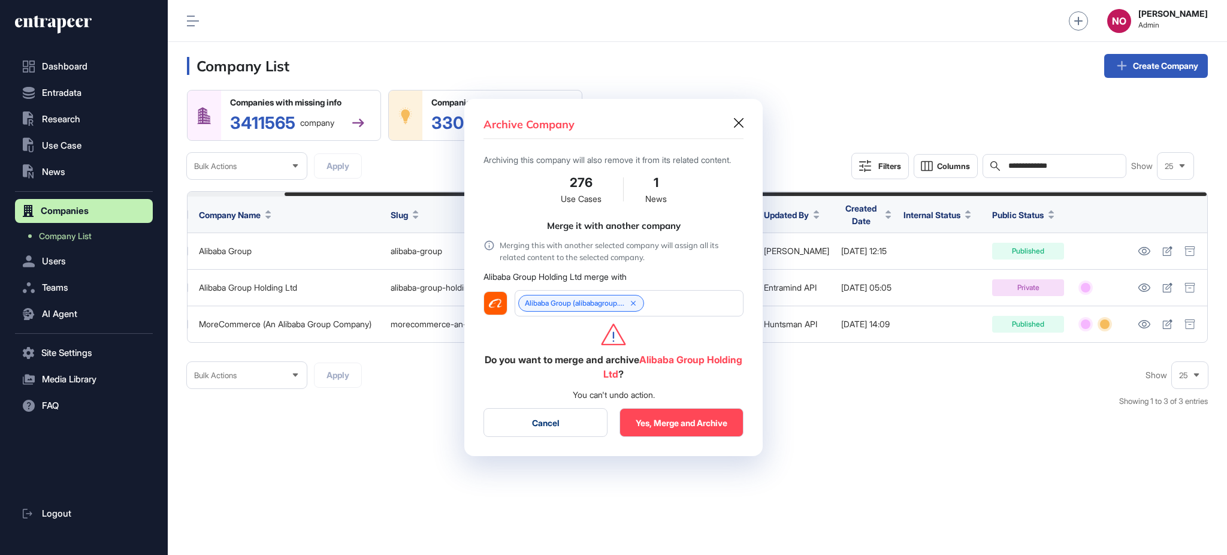
click at [663, 433] on button "Yes, Merge and Archive" at bounding box center [682, 422] width 124 height 29
click at [735, 118] on icon at bounding box center [739, 123] width 10 height 10
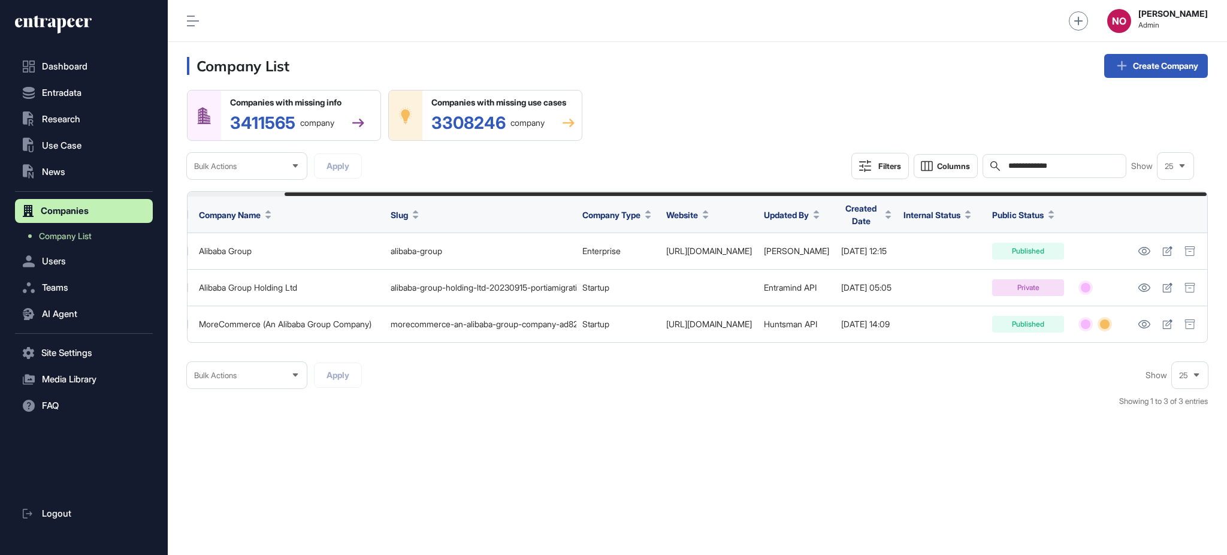
scroll to position [0, 0]
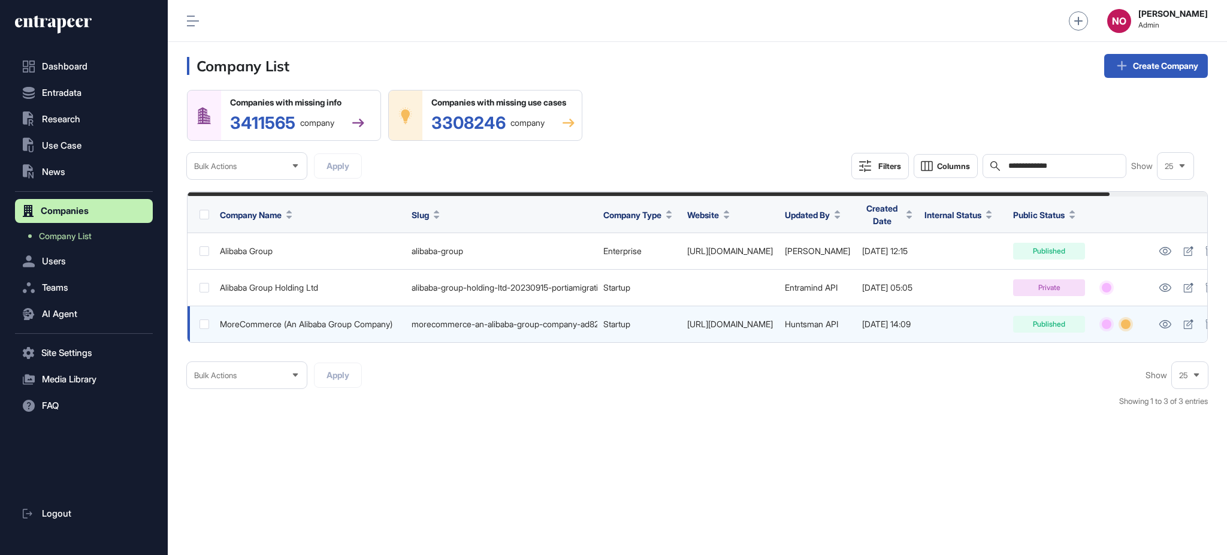
click at [773, 319] on link "https://www.morecommerce.com/" at bounding box center [730, 324] width 86 height 10
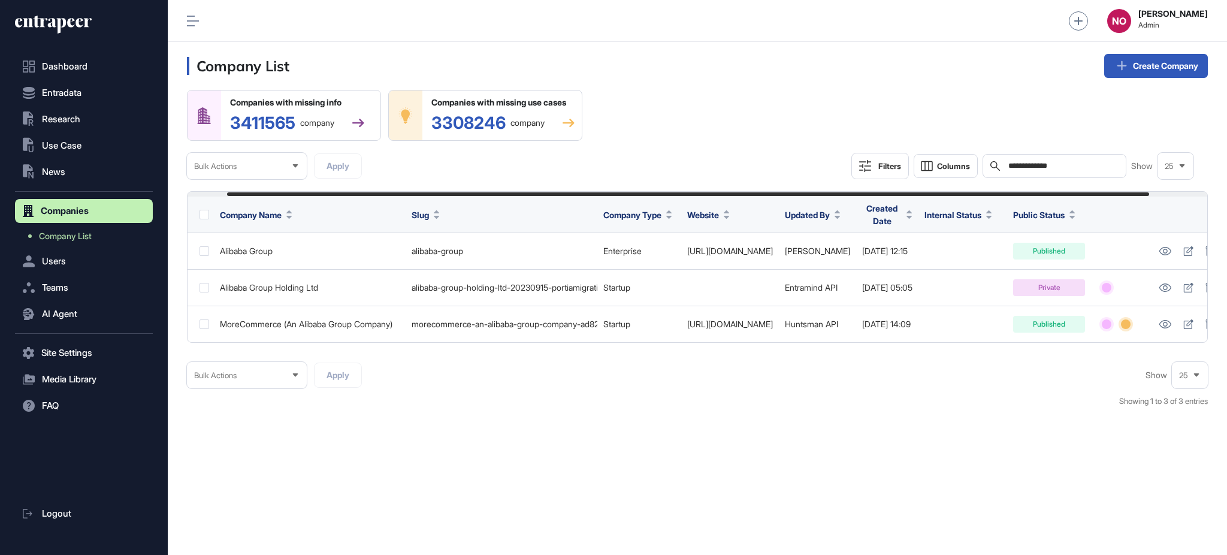
scroll to position [0, 107]
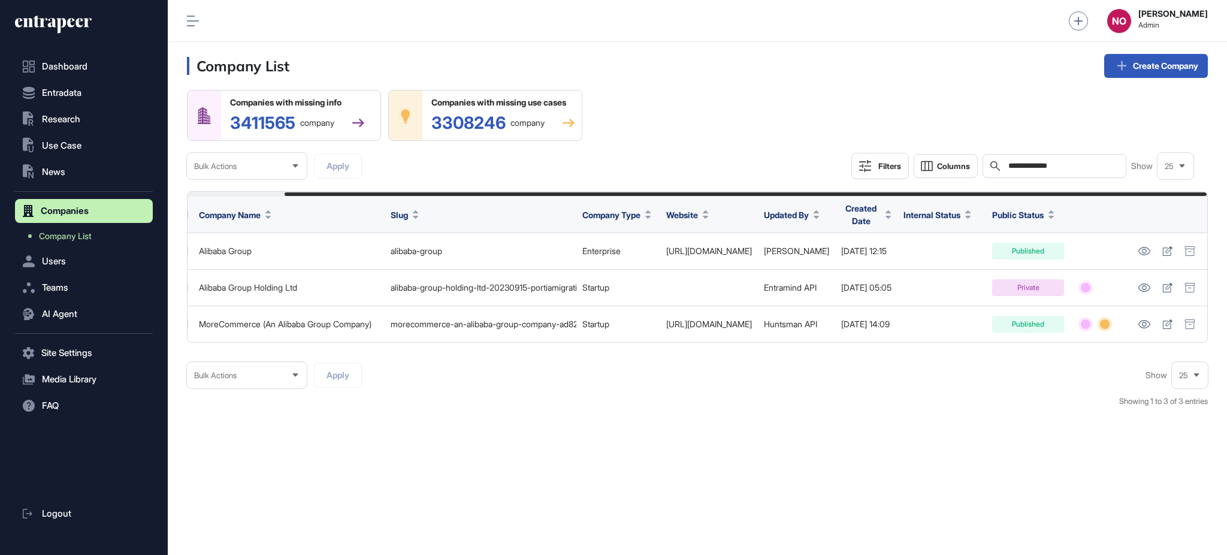
click at [1034, 153] on div "**********" at bounding box center [1023, 166] width 342 height 26
click at [1027, 169] on input "**********" at bounding box center [1062, 166] width 111 height 10
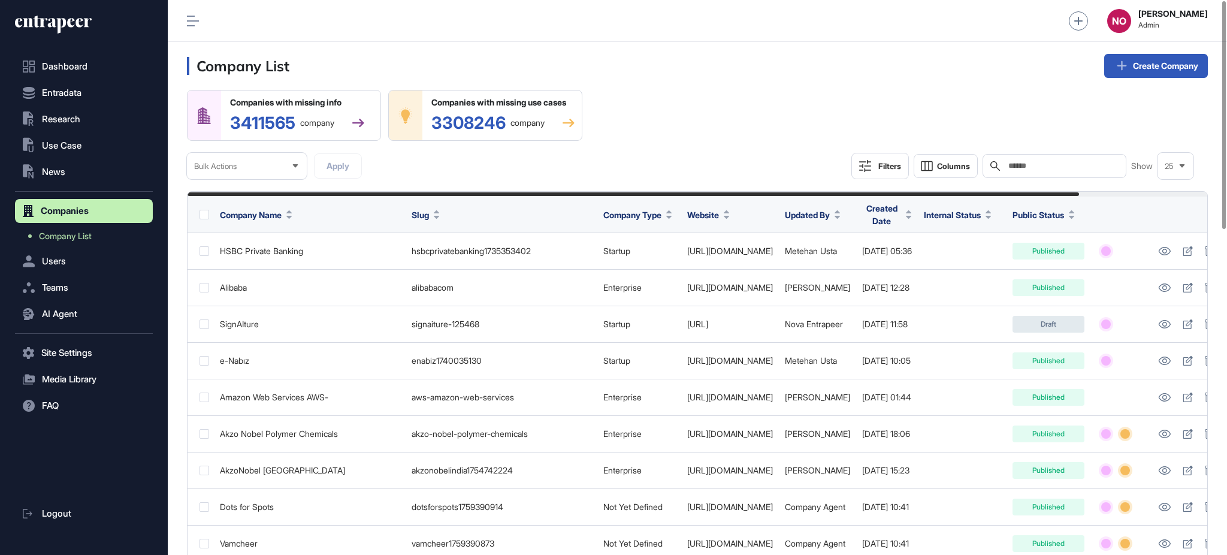
click at [1026, 165] on input "text" at bounding box center [1062, 166] width 111 height 10
paste input "**********"
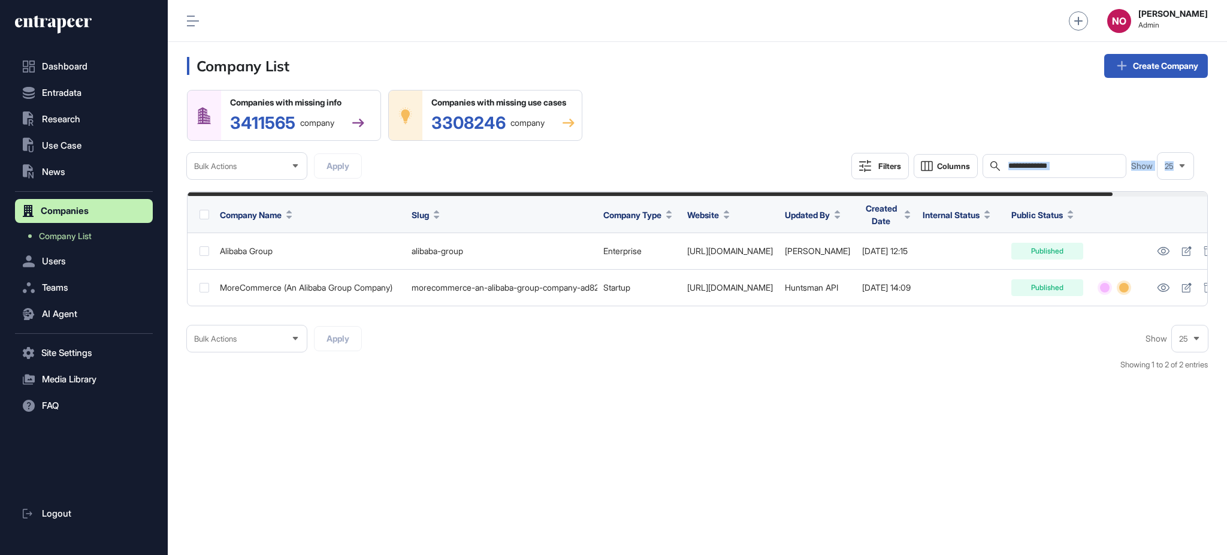
drag, startPoint x: 1036, startPoint y: 156, endPoint x: 1226, endPoint y: 151, distance: 190.0
click at [1226, 151] on main "**********" at bounding box center [698, 236] width 1060 height 293
click at [1053, 159] on div "**********" at bounding box center [1055, 166] width 144 height 24
click at [1052, 164] on input "**********" at bounding box center [1062, 166] width 111 height 10
drag, startPoint x: 1036, startPoint y: 161, endPoint x: 1226, endPoint y: 155, distance: 190.1
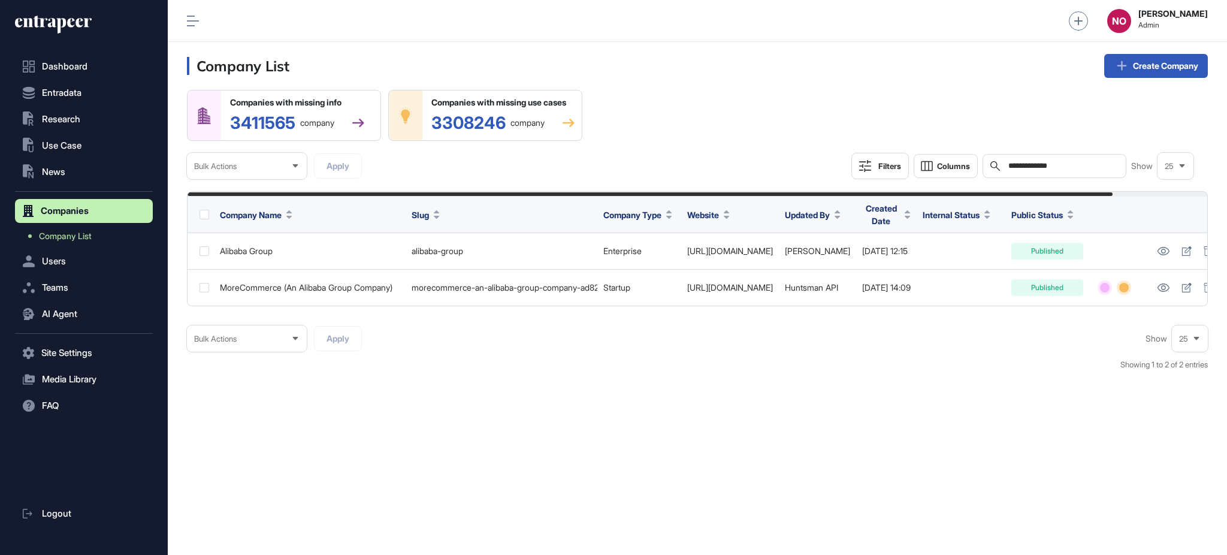
click at [1226, 155] on main "**********" at bounding box center [698, 236] width 1060 height 293
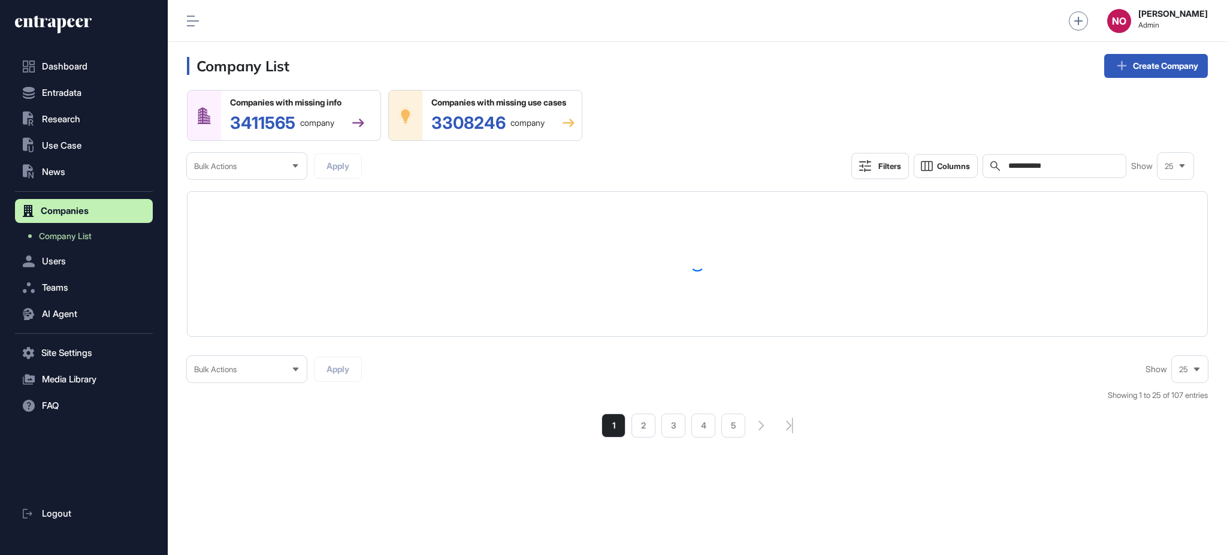
type input "**********"
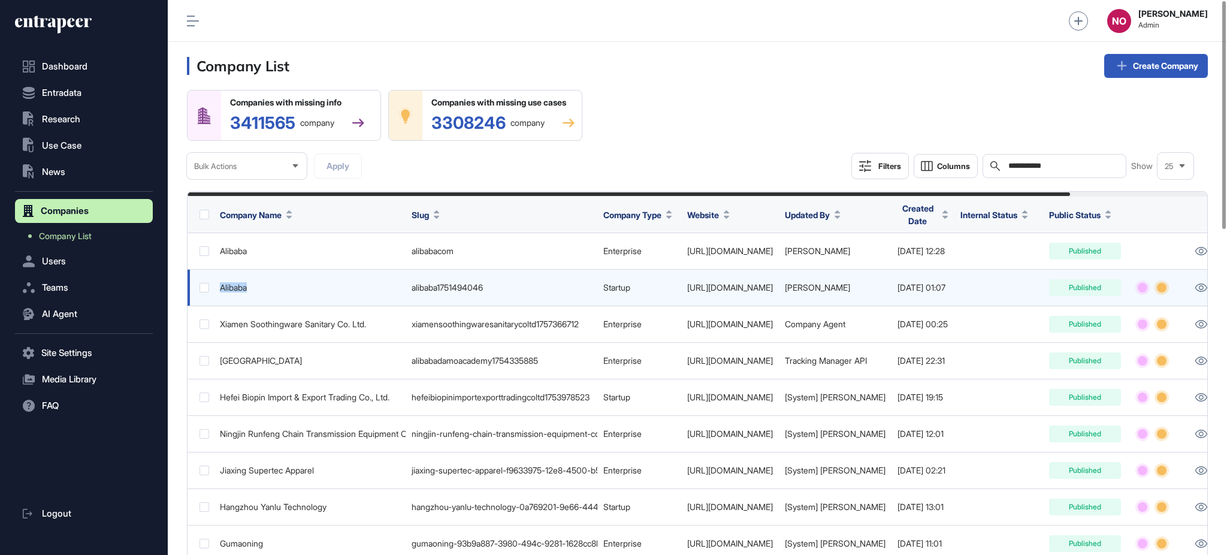
drag, startPoint x: 252, startPoint y: 288, endPoint x: 218, endPoint y: 289, distance: 34.2
click at [218, 289] on td "Alibaba" at bounding box center [310, 288] width 192 height 37
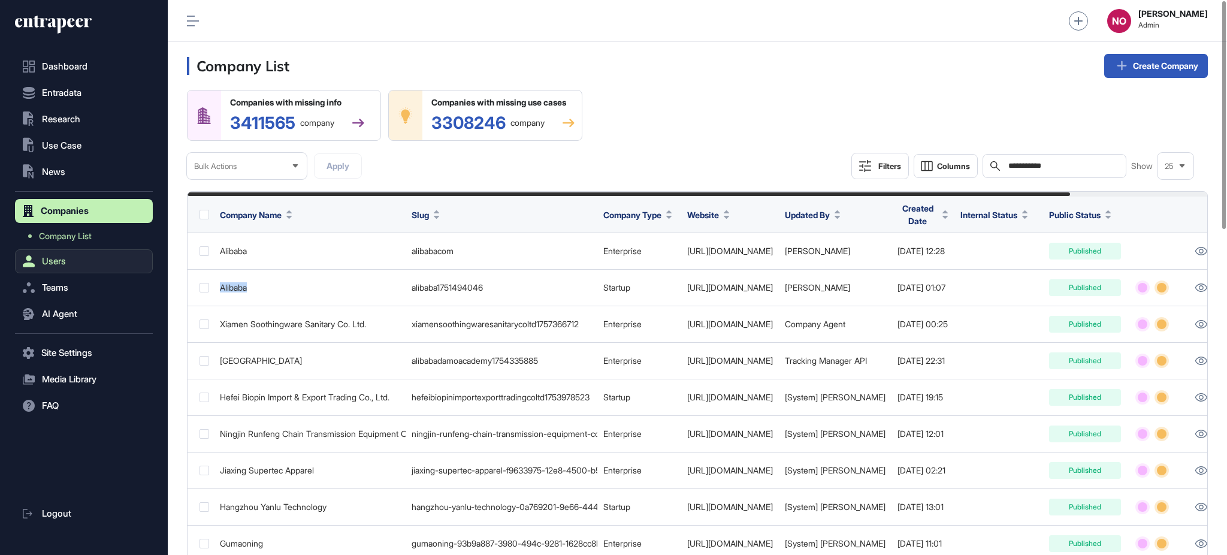
copy div "Alibaba"
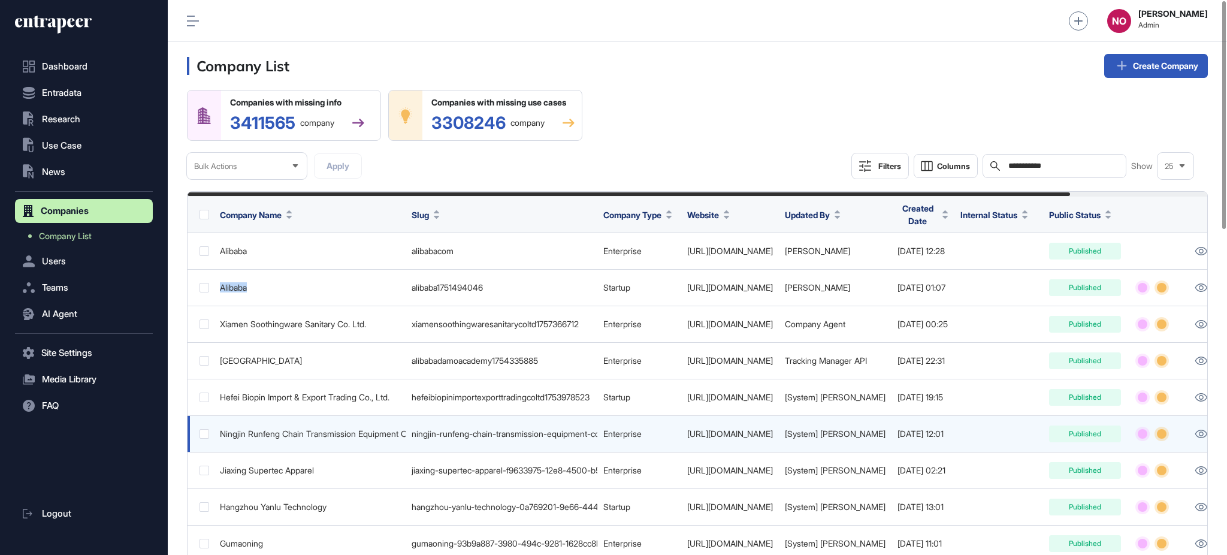
drag, startPoint x: 68, startPoint y: 164, endPoint x: 387, endPoint y: 424, distance: 411.4
click at [363, 428] on div "**********" at bounding box center [613, 277] width 1227 height 555
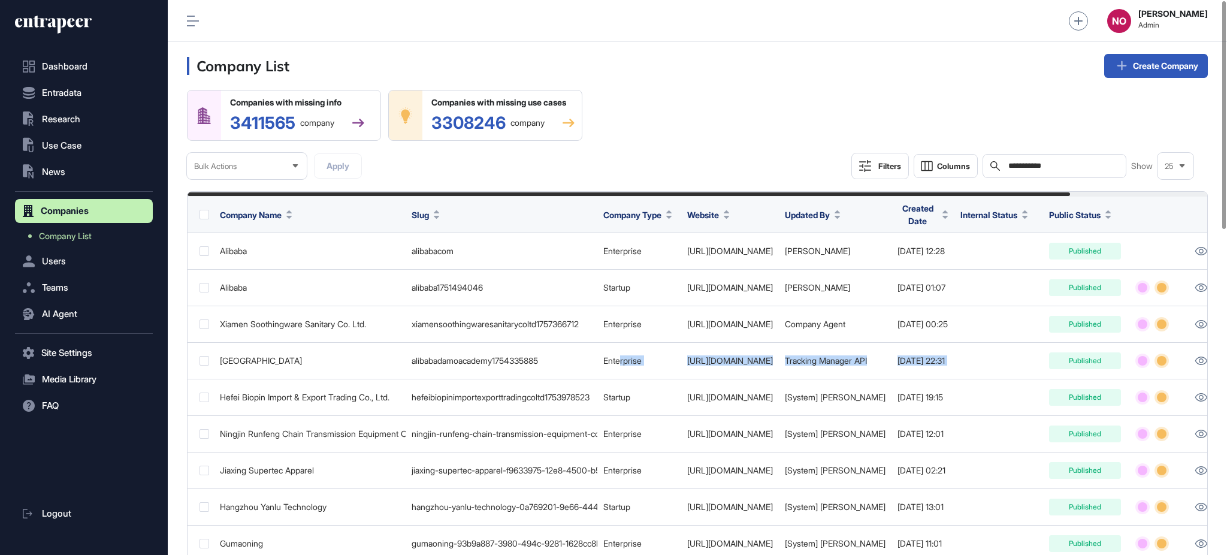
scroll to position [0, 158]
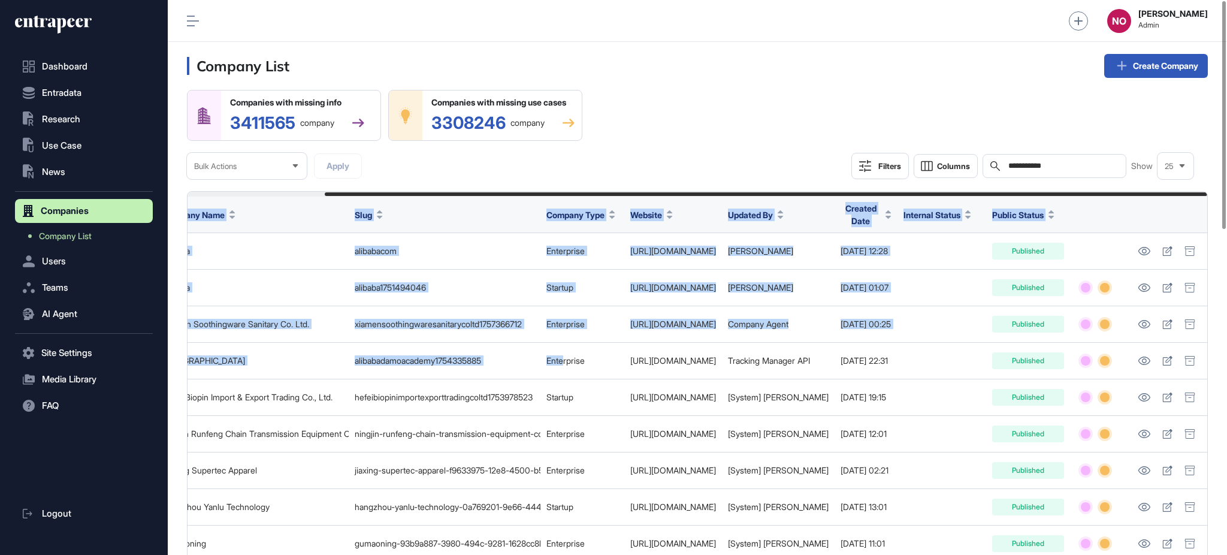
drag, startPoint x: 913, startPoint y: 358, endPoint x: 1226, endPoint y: 376, distance: 313.9
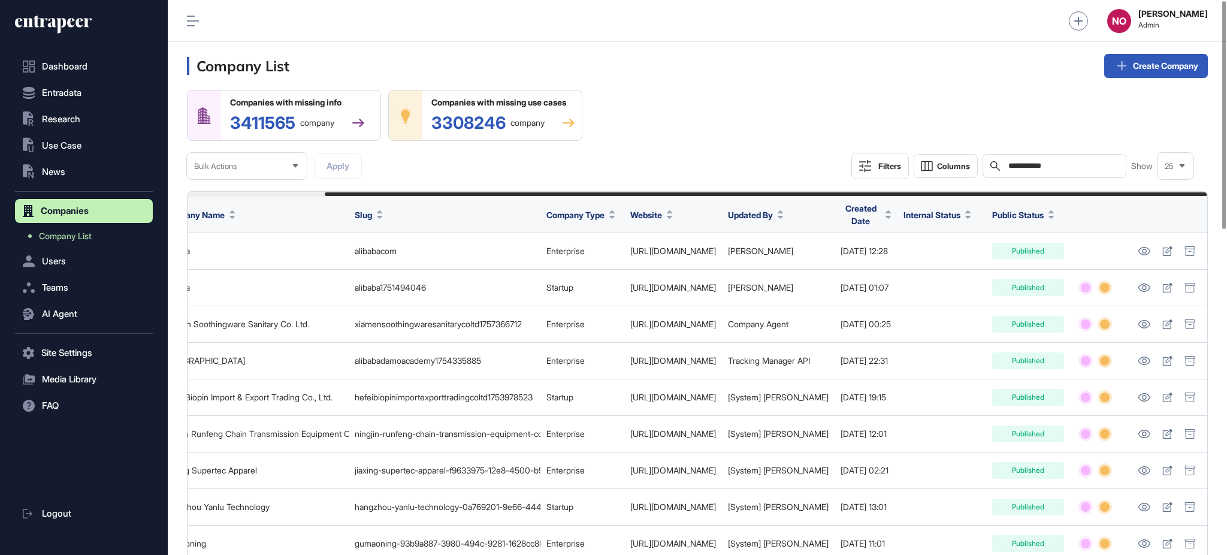
click at [662, 168] on div "**********" at bounding box center [697, 134] width 1021 height 89
drag, startPoint x: 627, startPoint y: 191, endPoint x: 407, endPoint y: 202, distance: 220.2
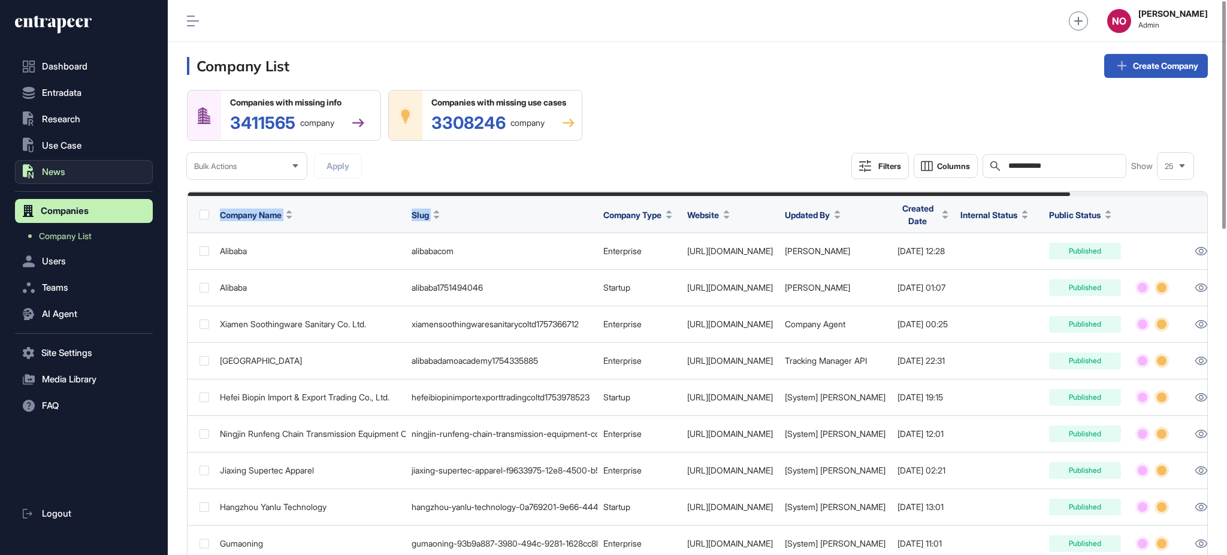
click at [60, 172] on span "News" at bounding box center [53, 172] width 23 height 10
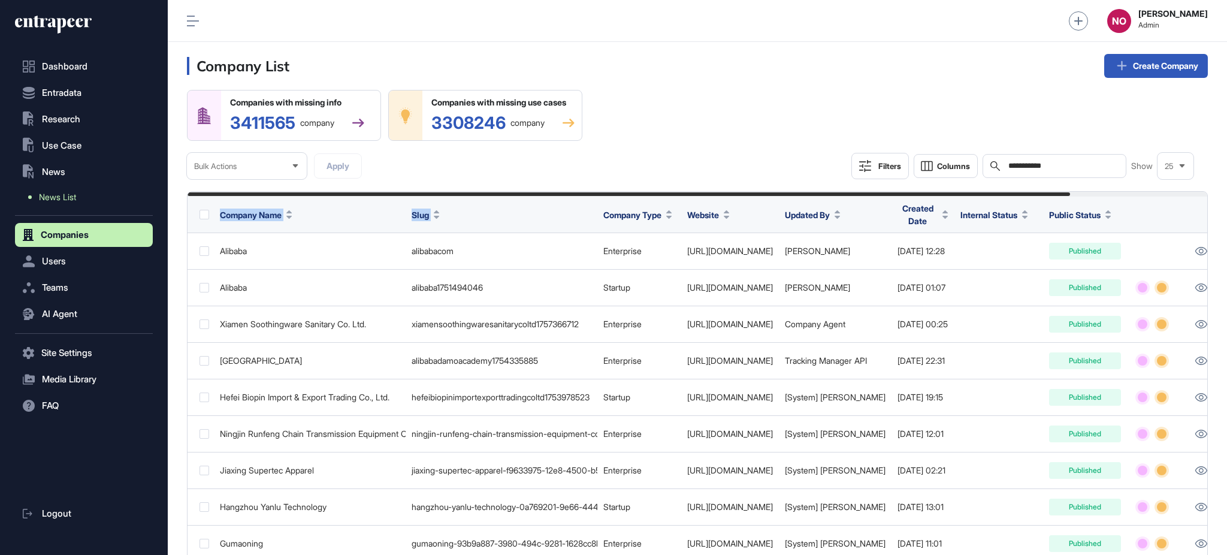
click at [62, 194] on span "News List" at bounding box center [57, 197] width 37 height 10
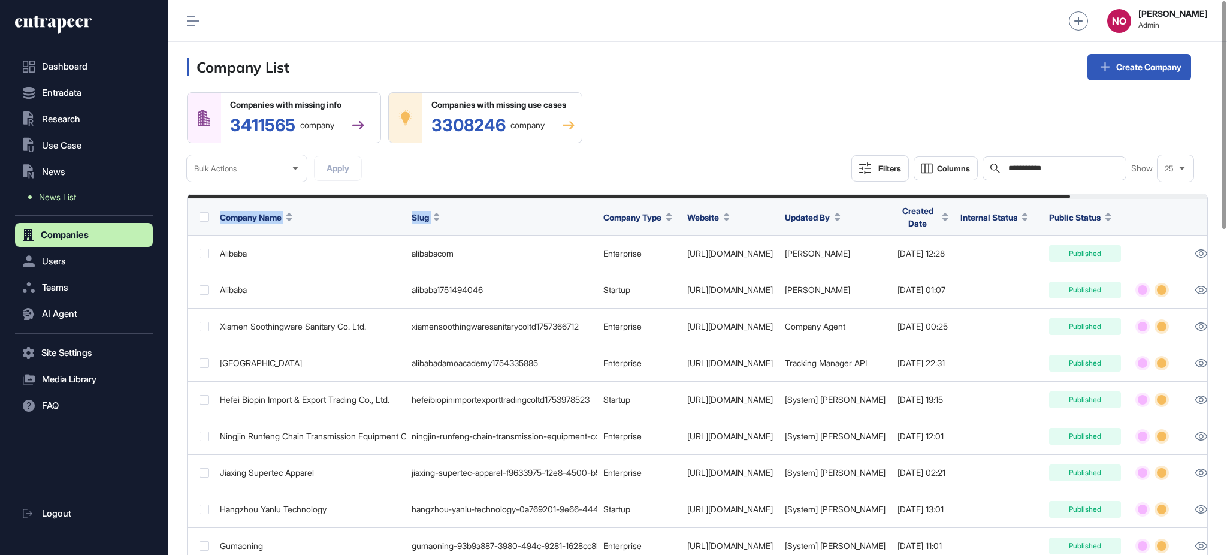
click at [56, 197] on span "News List" at bounding box center [57, 197] width 37 height 10
click at [55, 192] on span "News List" at bounding box center [57, 197] width 37 height 10
click at [84, 194] on link "News List" at bounding box center [87, 197] width 132 height 22
click at [63, 195] on span "News List" at bounding box center [57, 197] width 37 height 10
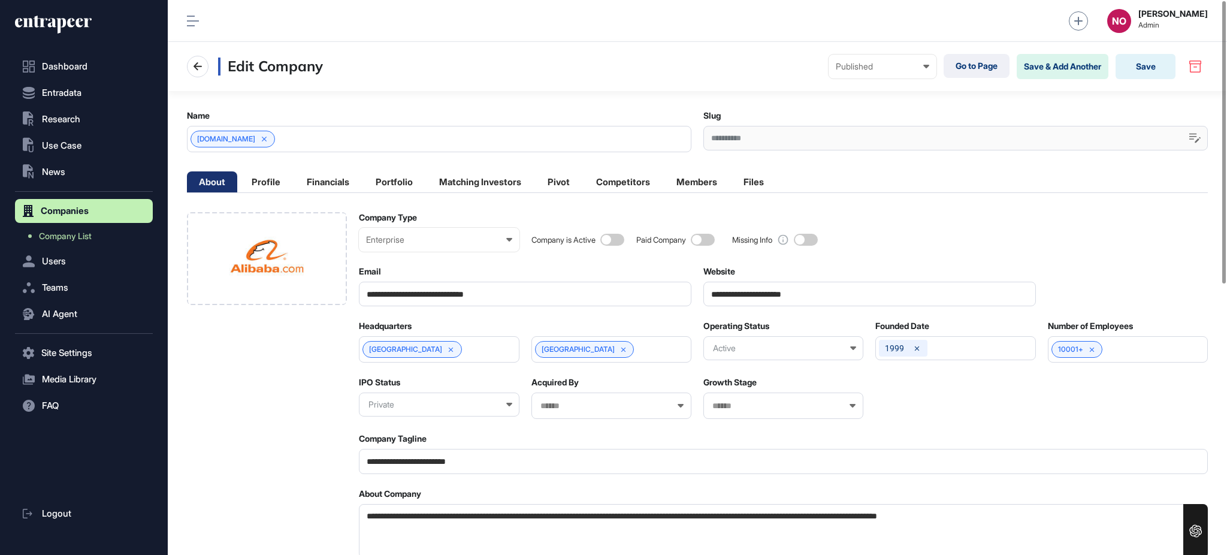
click at [303, 143] on div "[DOMAIN_NAME]" at bounding box center [439, 139] width 505 height 26
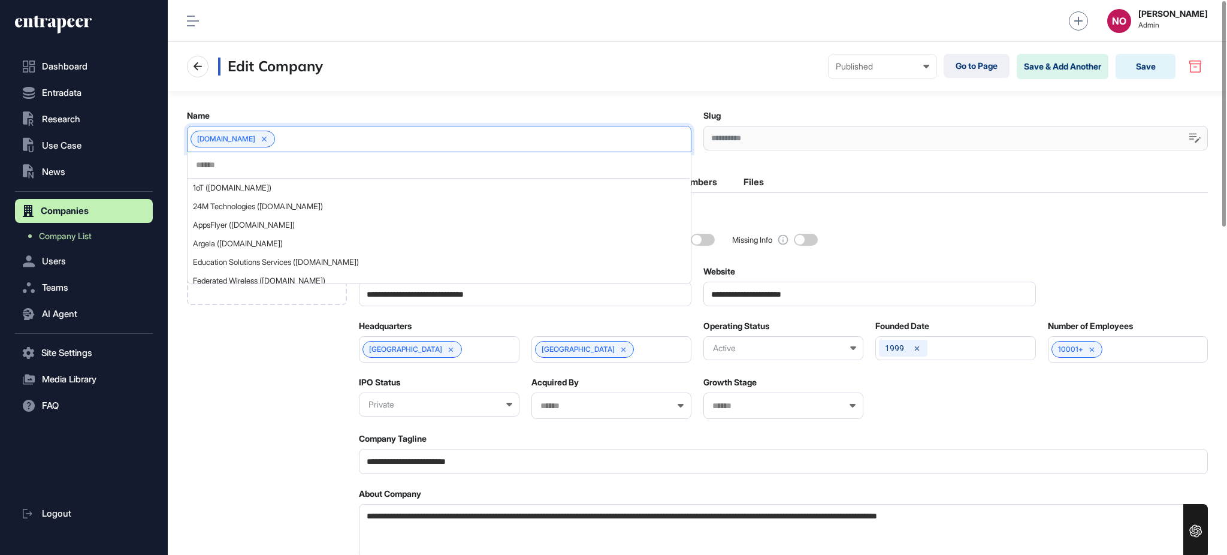
scroll to position [1, 5]
click at [256, 168] on input "text" at bounding box center [439, 165] width 488 height 10
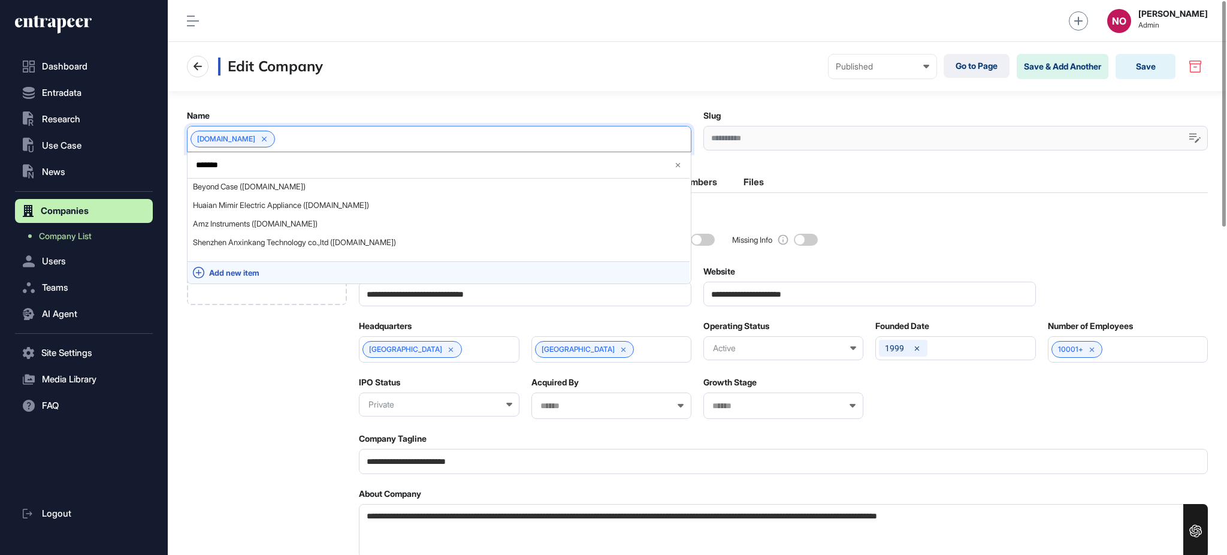
type input "*******"
click at [276, 268] on span "Add new item" at bounding box center [446, 272] width 475 height 9
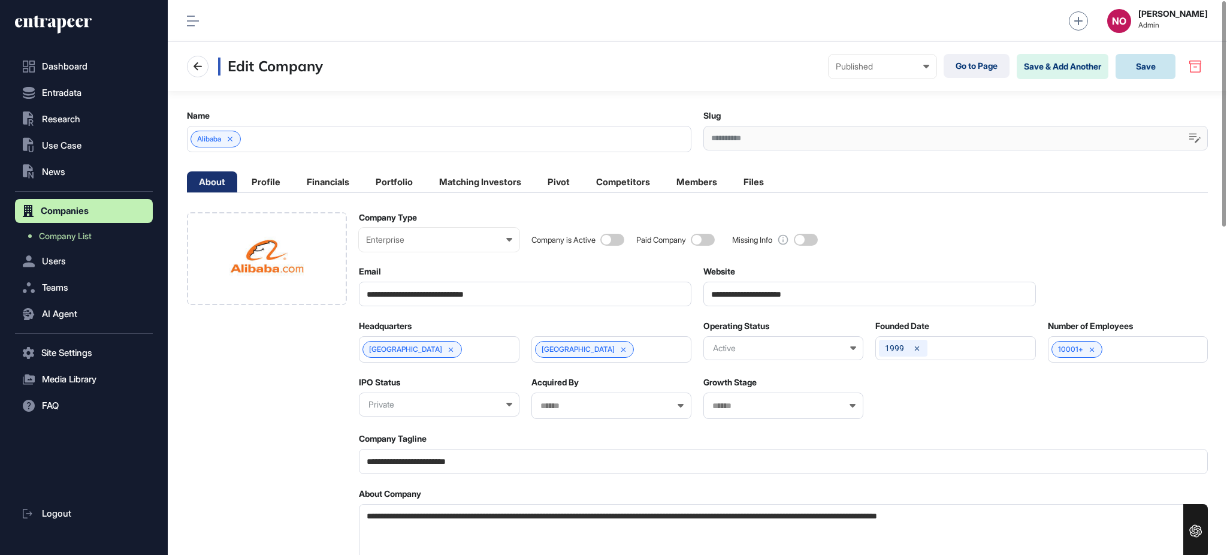
click at [1161, 66] on button "Save" at bounding box center [1146, 66] width 60 height 25
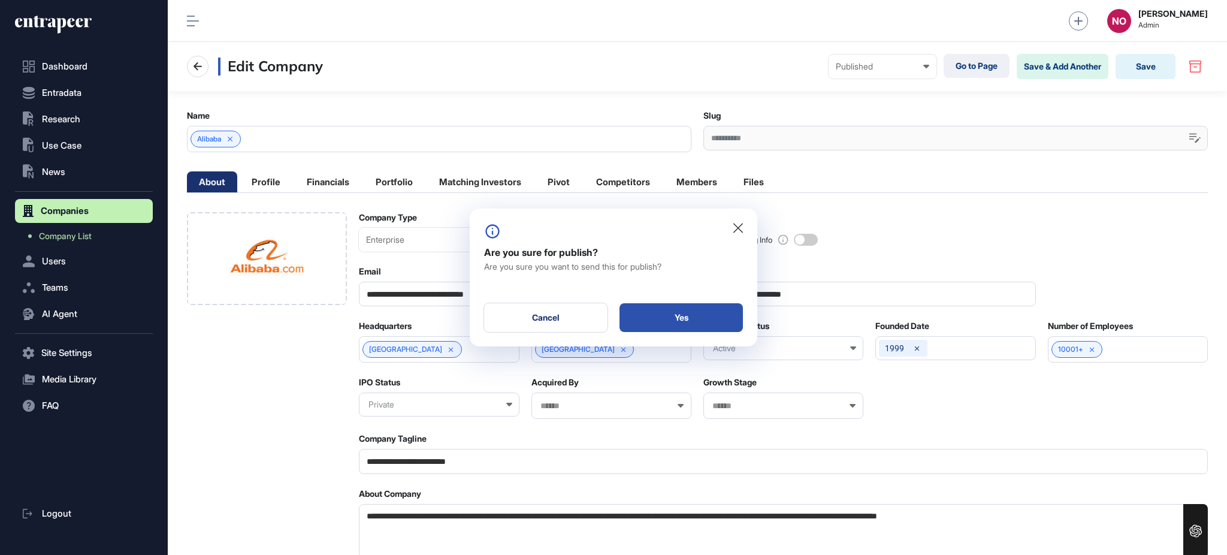
click at [720, 319] on div "Yes" at bounding box center [681, 317] width 123 height 29
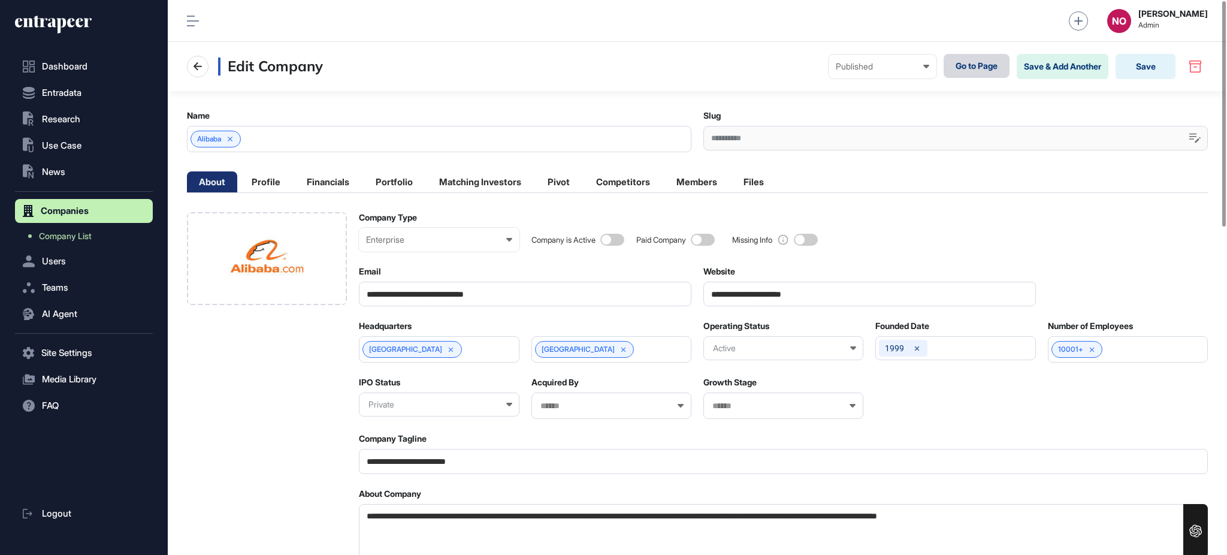
click at [989, 65] on link "Go to Page" at bounding box center [977, 66] width 66 height 24
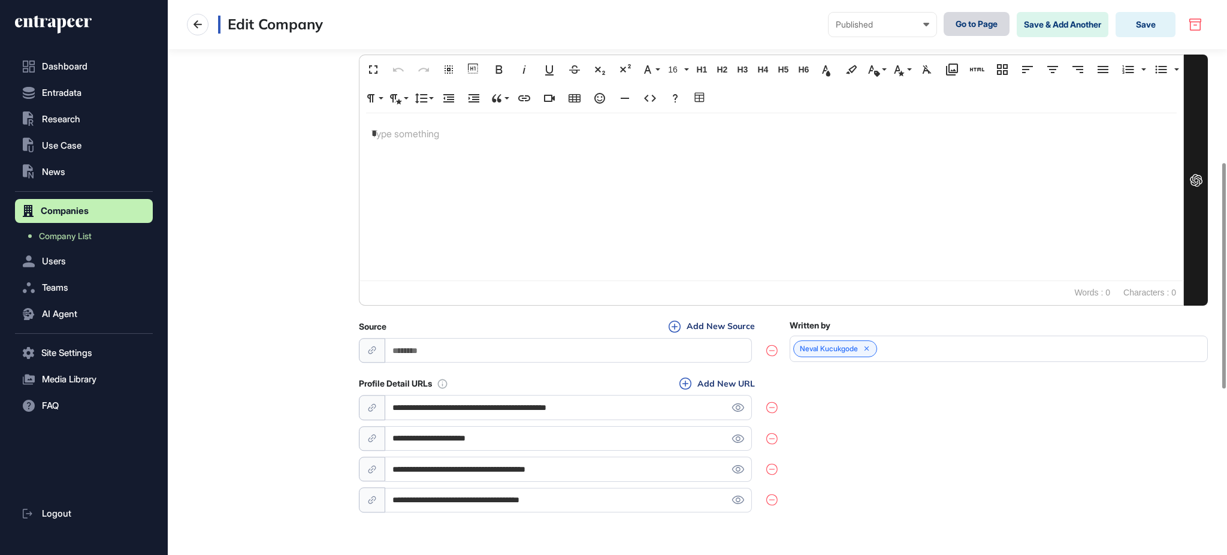
scroll to position [806, 0]
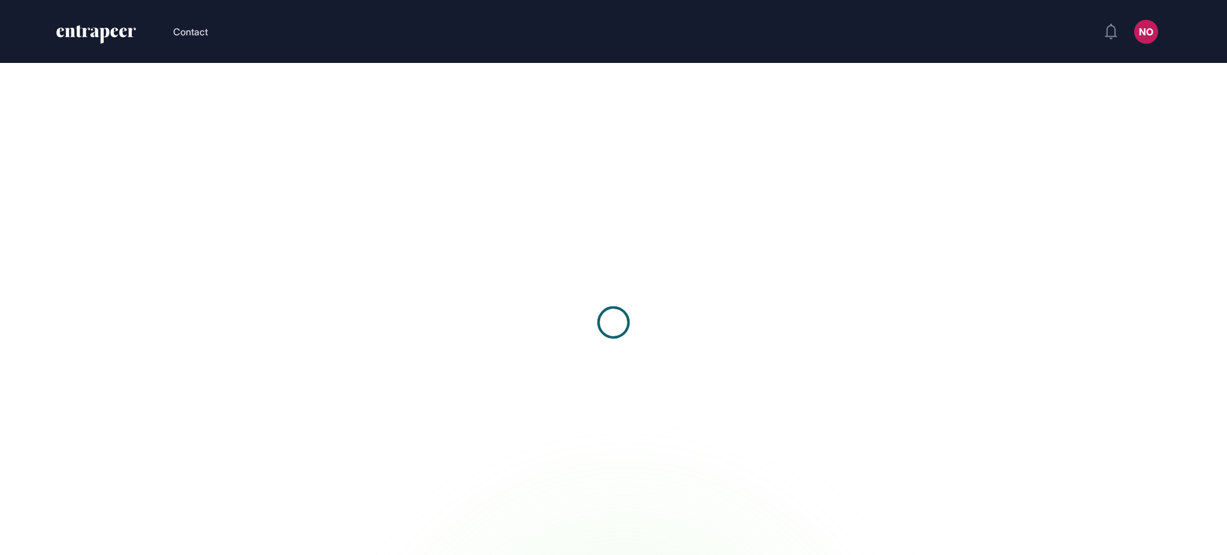
scroll to position [1, 1]
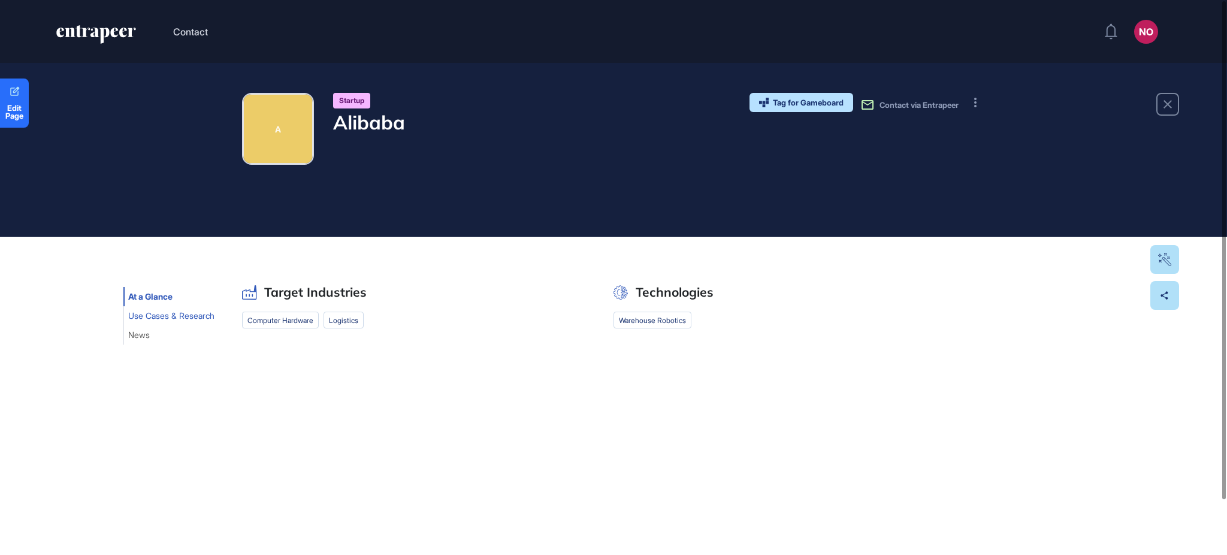
click at [180, 313] on span "Use Cases & Research" at bounding box center [171, 316] width 86 height 10
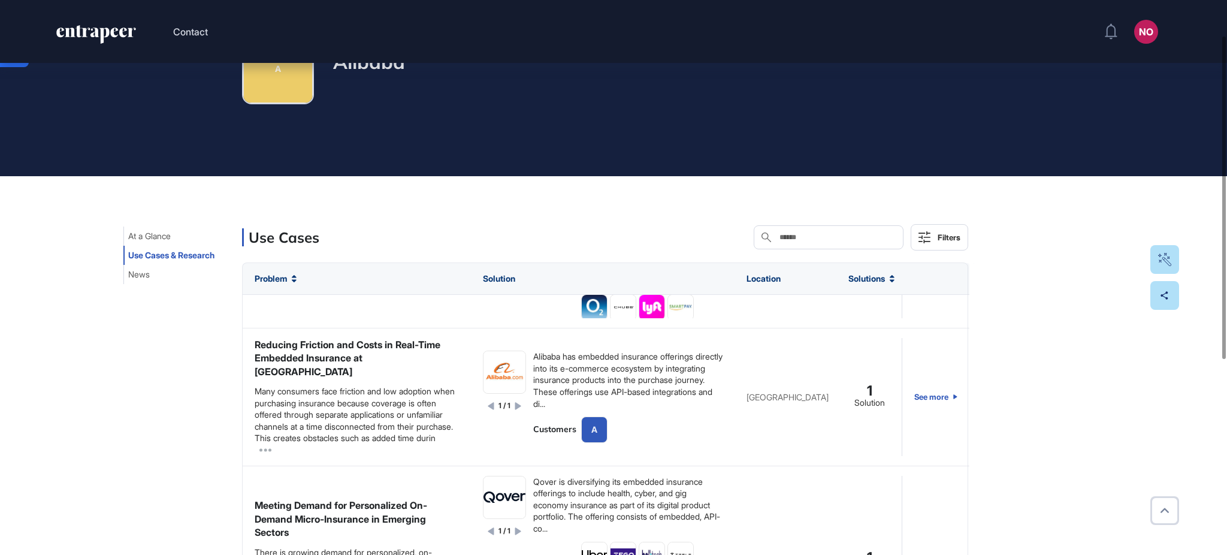
scroll to position [397, 0]
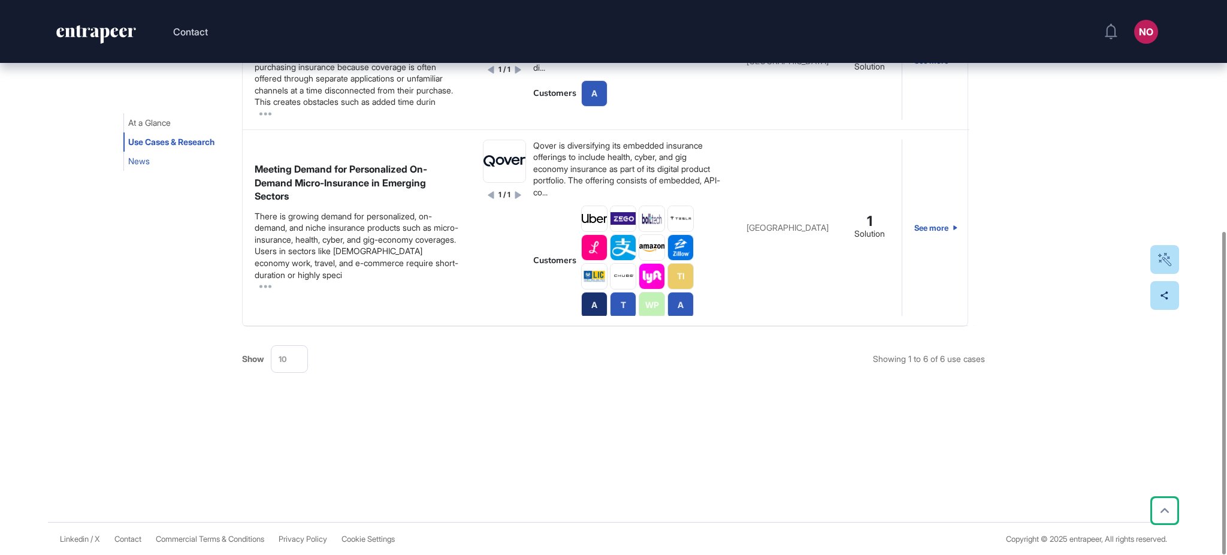
click at [146, 161] on span "News" at bounding box center [139, 161] width 22 height 10
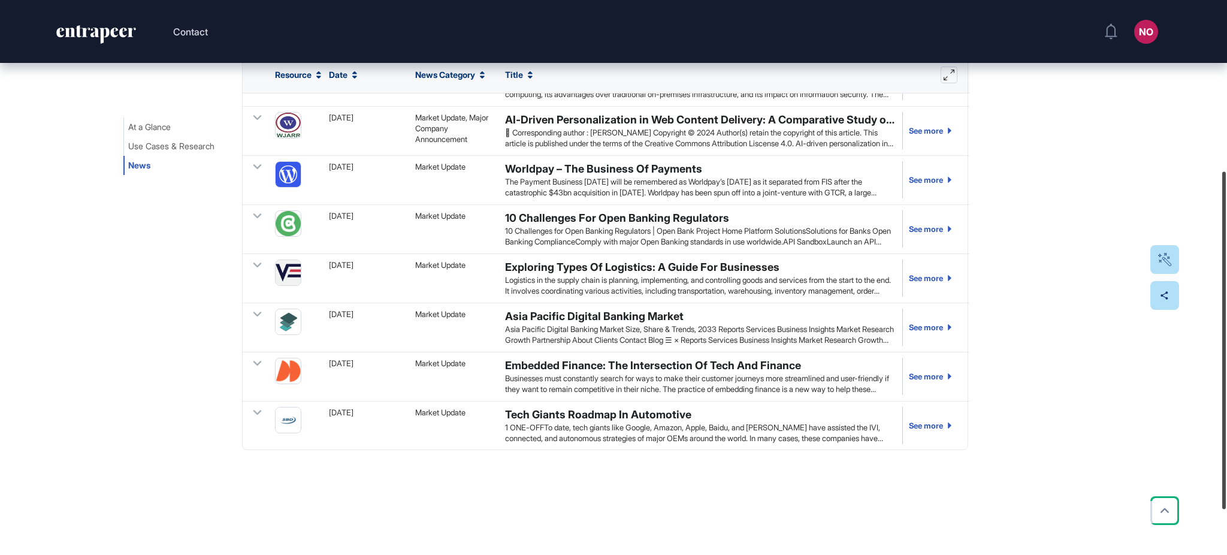
scroll to position [280, 0]
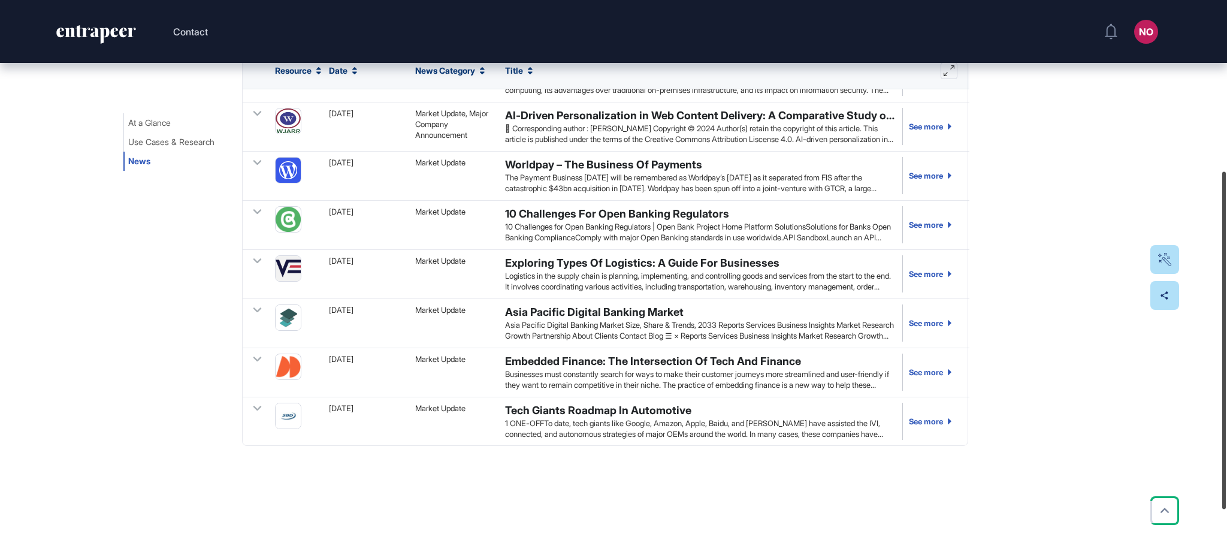
drag, startPoint x: 1226, startPoint y: 396, endPoint x: 1226, endPoint y: 419, distance: 23.4
click at [1226, 419] on div at bounding box center [1225, 339] width 4 height 337
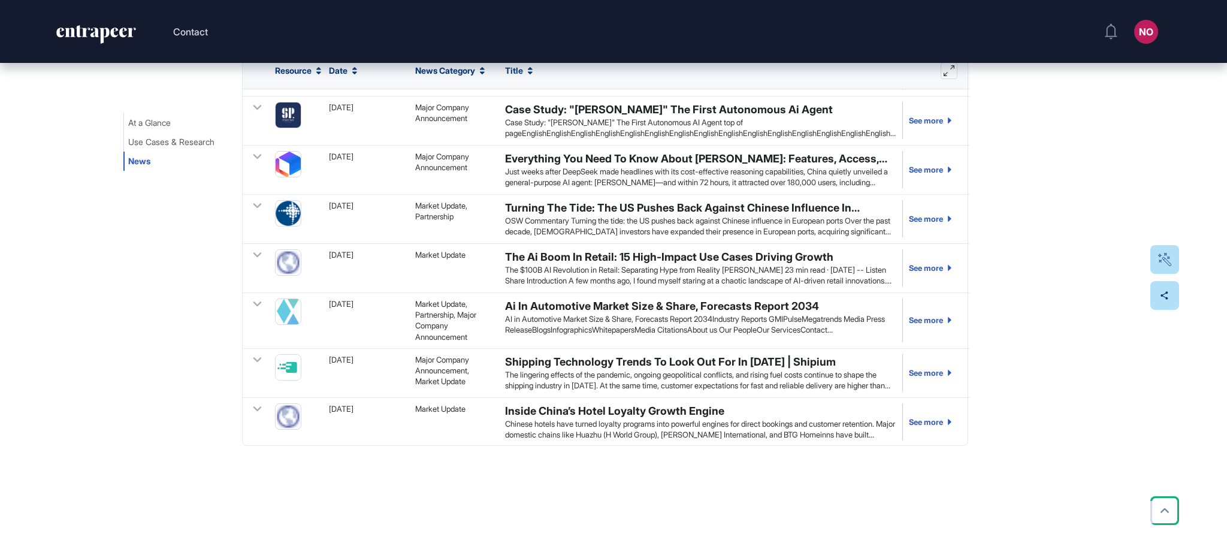
scroll to position [1674, 0]
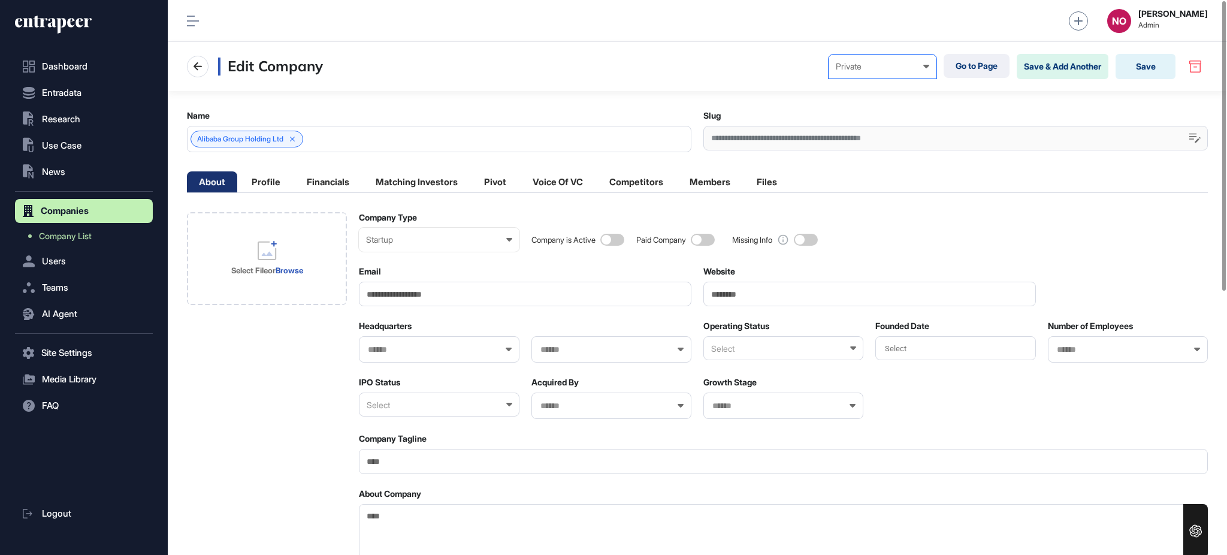
click at [891, 74] on div "Private Draft Pending Review Published Private" at bounding box center [883, 67] width 108 height 24
click at [0, 0] on div "Published" at bounding box center [0, 0] width 0 height 0
click at [1163, 68] on button "Save" at bounding box center [1146, 66] width 60 height 25
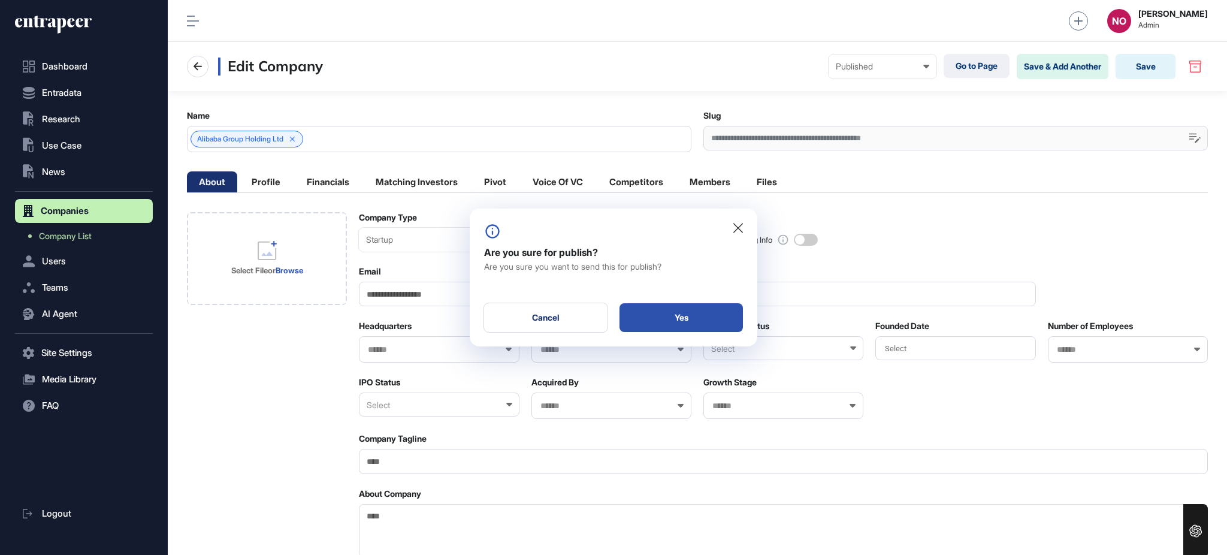
click at [733, 312] on div "Yes" at bounding box center [681, 317] width 123 height 29
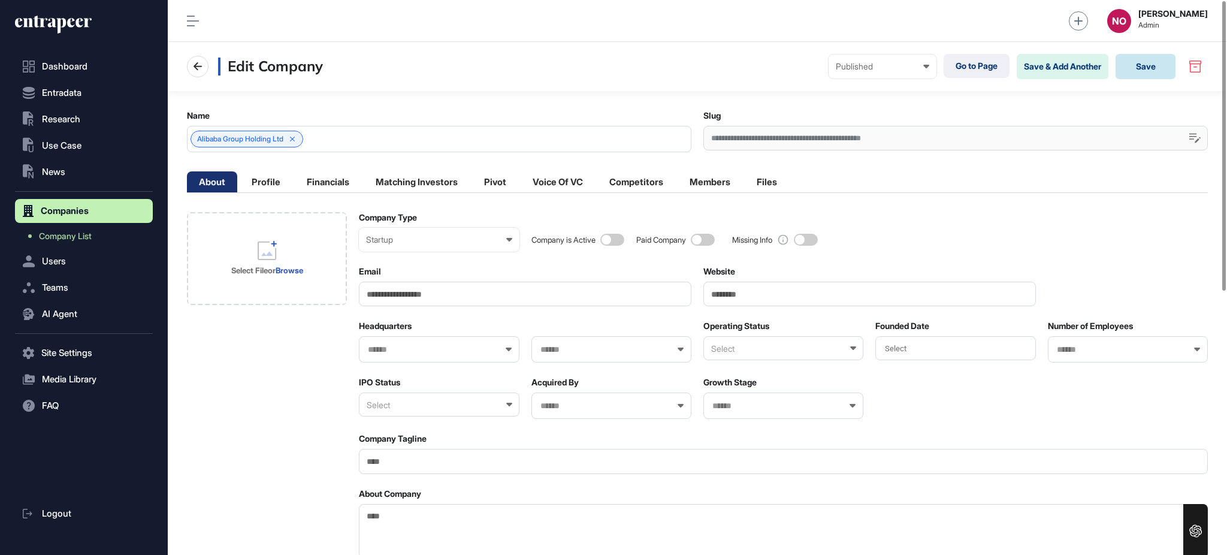
click at [1145, 70] on button "Save" at bounding box center [1146, 66] width 60 height 25
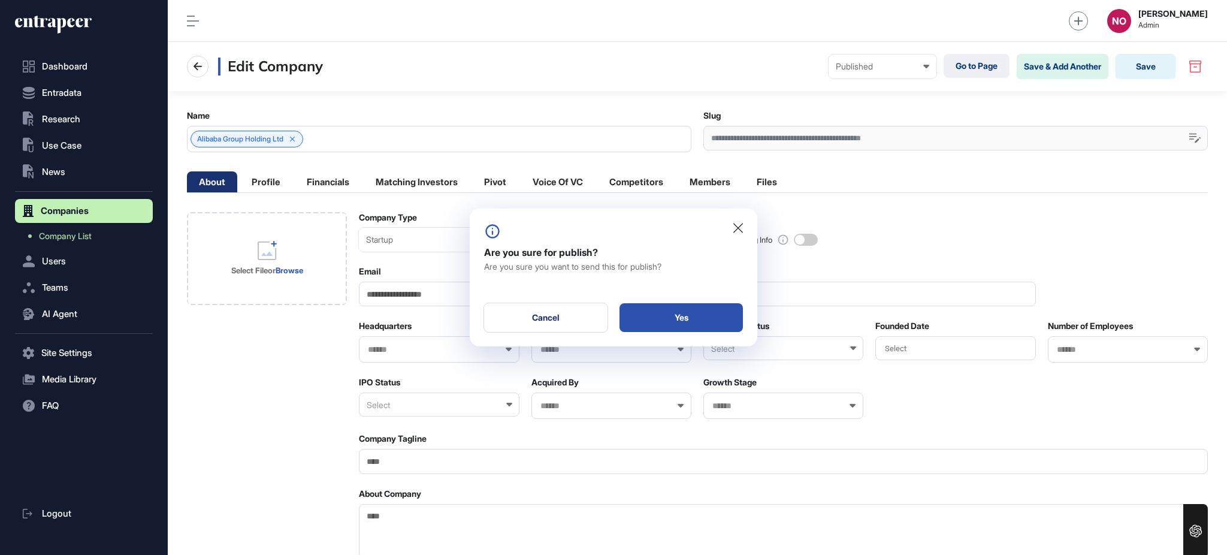
click at [702, 307] on div "Yes" at bounding box center [681, 317] width 123 height 29
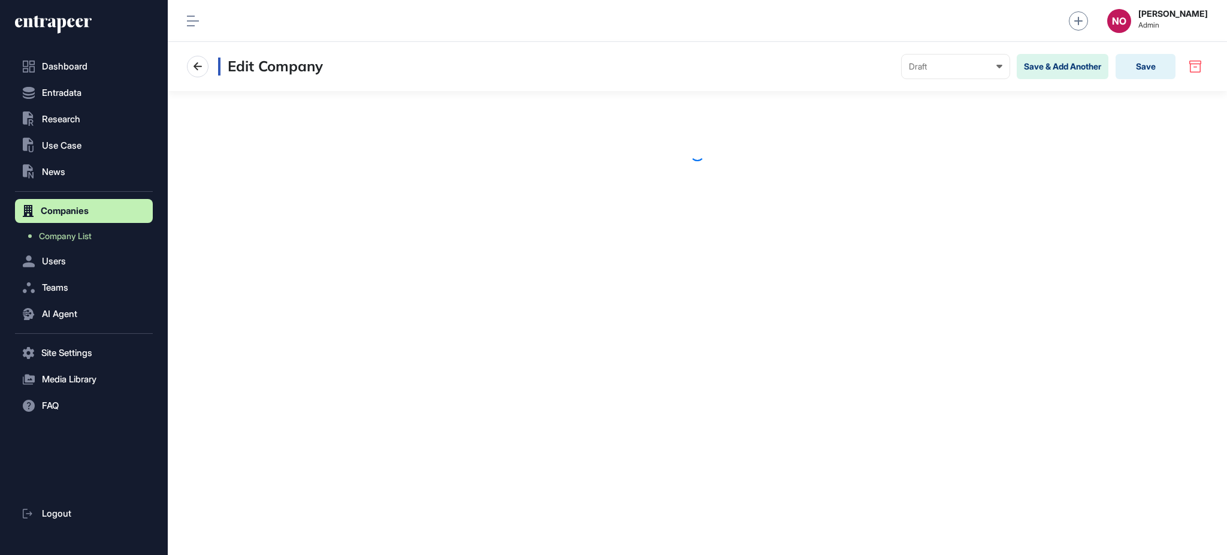
scroll to position [1, 1]
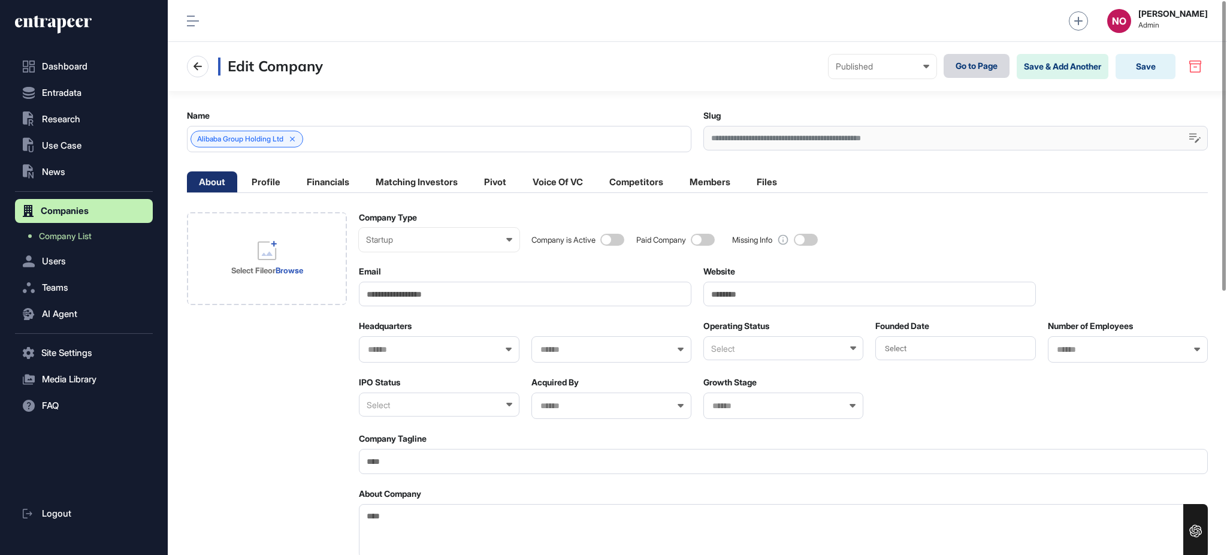
click at [988, 70] on link "Go to Page" at bounding box center [977, 66] width 66 height 24
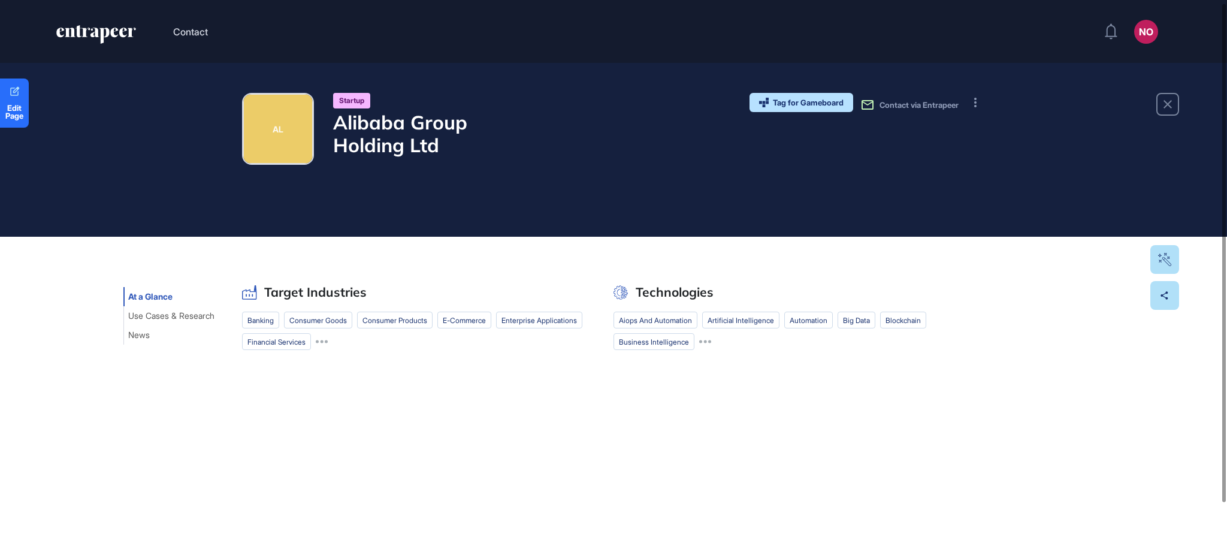
scroll to position [61, 0]
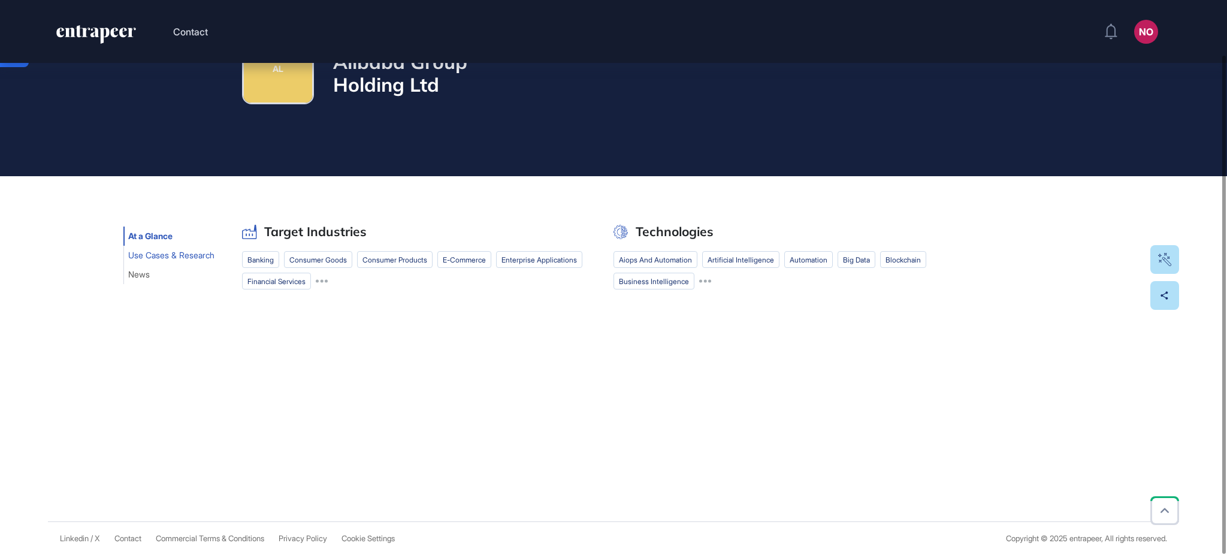
click at [187, 256] on span "Use Cases & Research" at bounding box center [171, 255] width 86 height 10
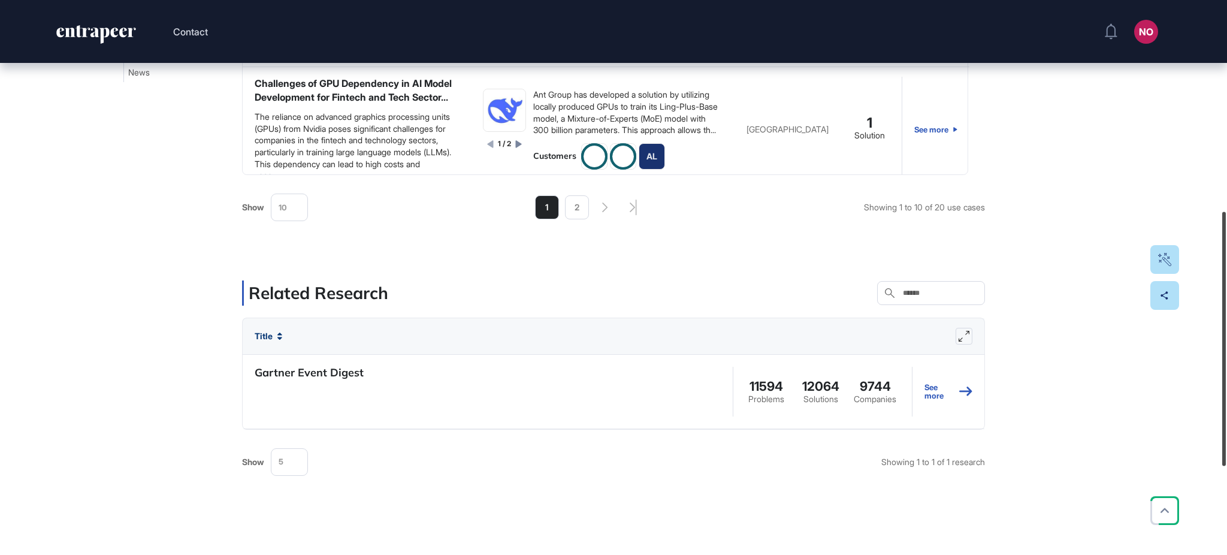
scroll to position [651, 0]
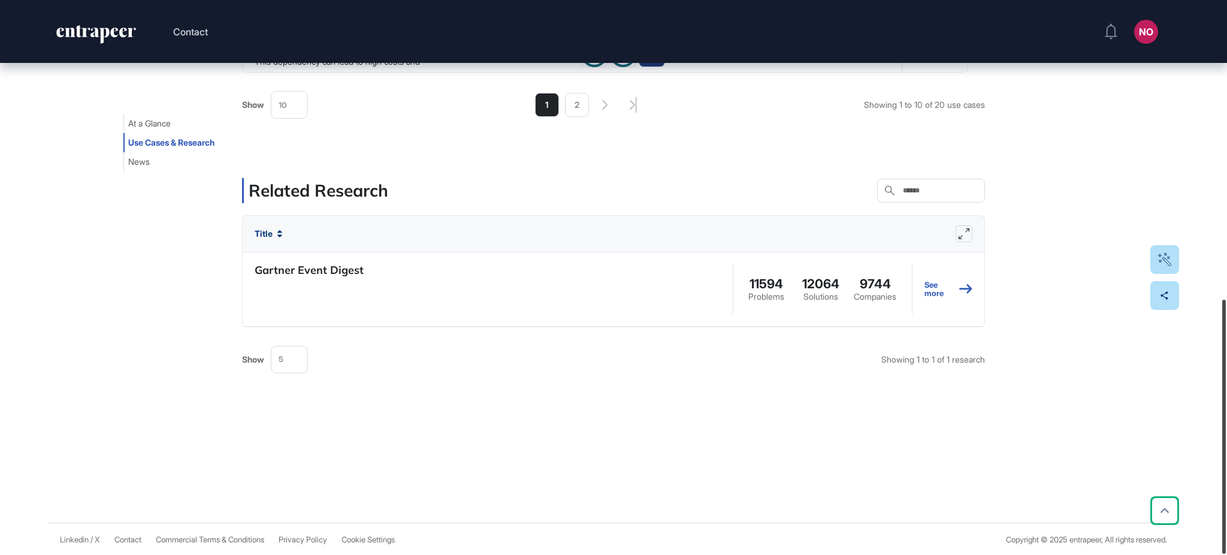
drag, startPoint x: 1226, startPoint y: 229, endPoint x: 1226, endPoint y: 563, distance: 334.4
click at [1226, 554] on html "Contact NO Admin Dashboard Dashboard Profile My Content Request More Data Edit …" at bounding box center [613, 325] width 1227 height 651
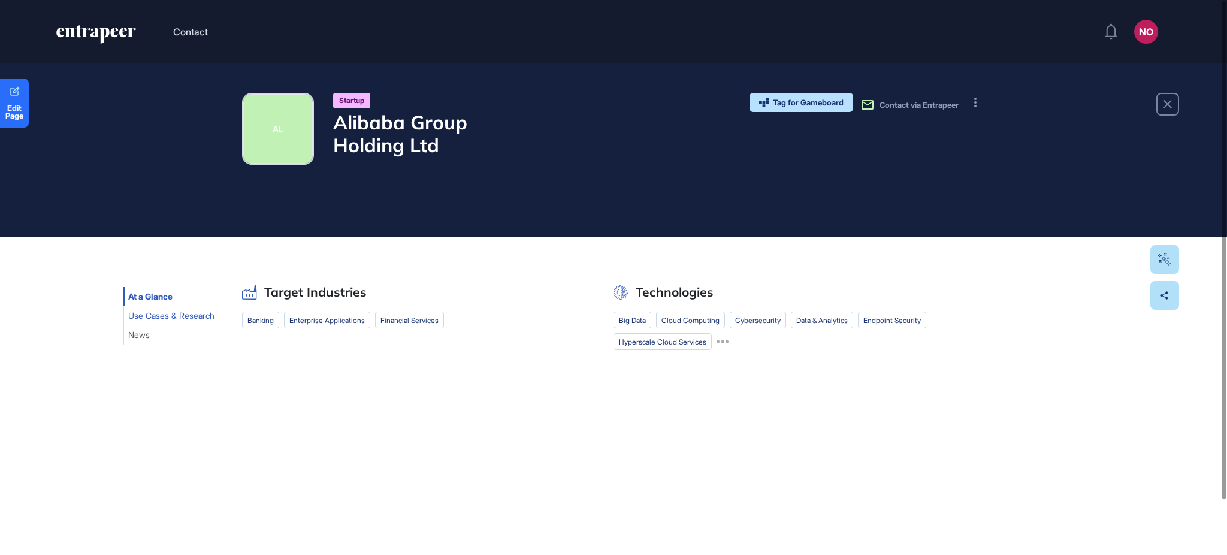
click at [173, 313] on span "Use Cases & Research" at bounding box center [171, 316] width 86 height 10
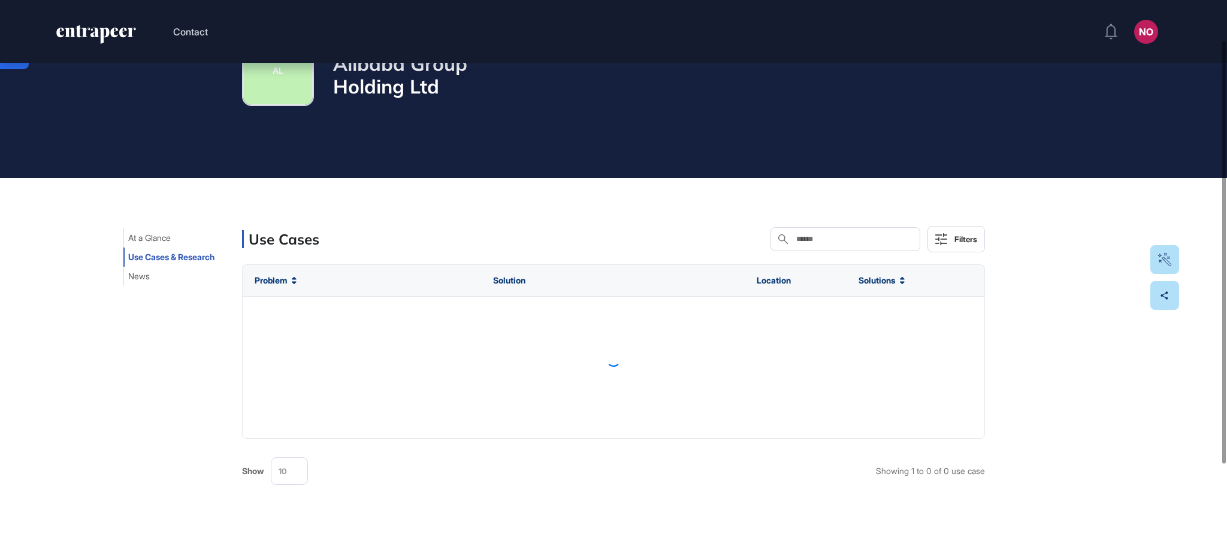
scroll to position [61, 0]
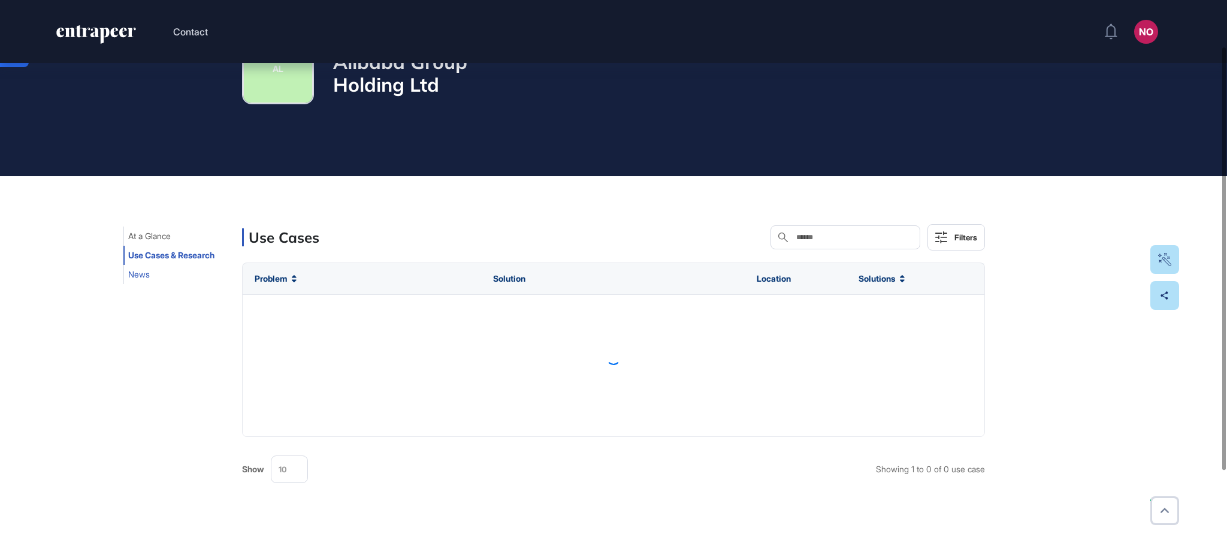
click at [133, 275] on span "News" at bounding box center [139, 275] width 22 height 10
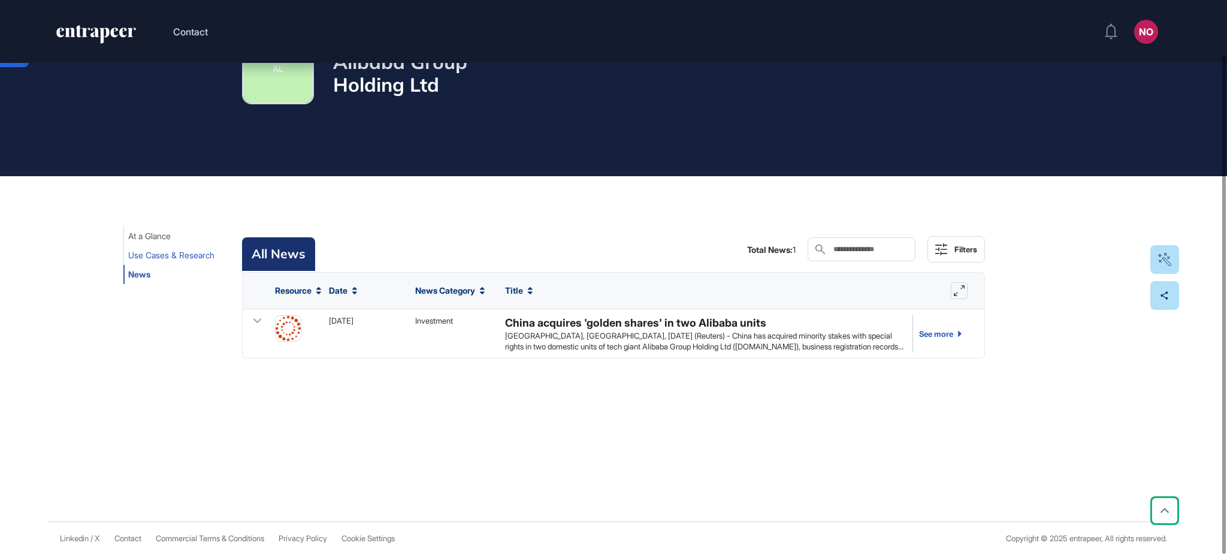
click at [144, 248] on button "Use Cases & Research" at bounding box center [171, 255] width 96 height 19
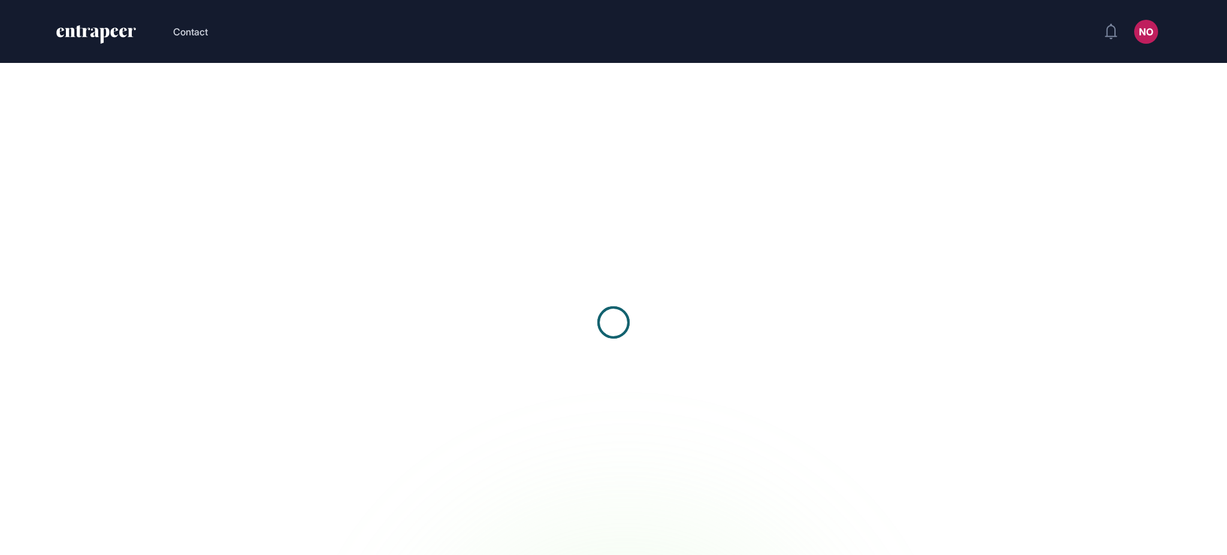
scroll to position [1, 1]
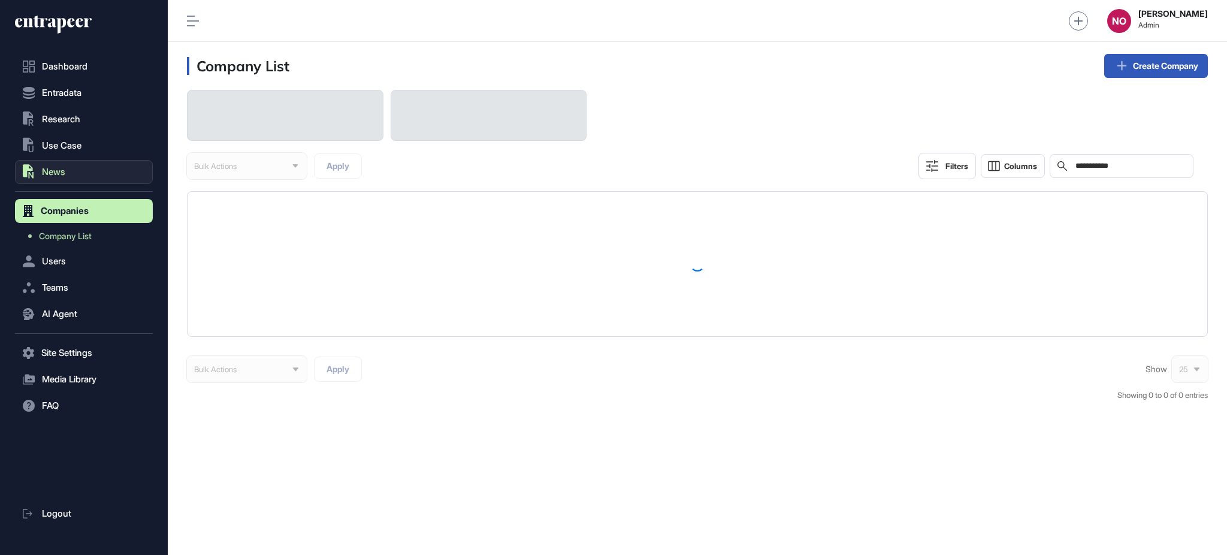
click at [50, 168] on span "News" at bounding box center [53, 172] width 23 height 10
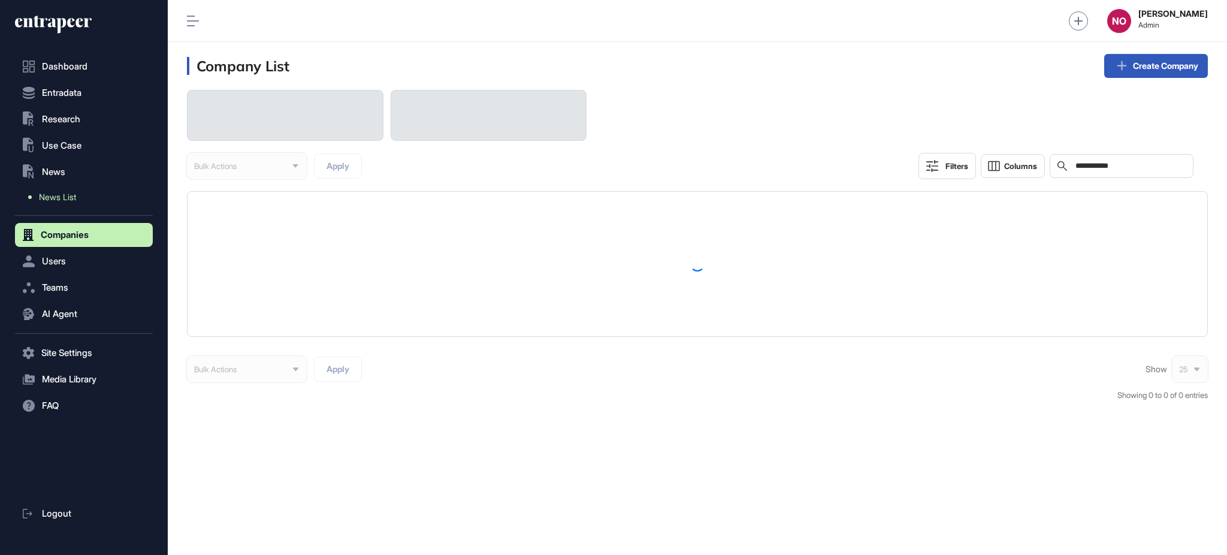
click at [50, 193] on span "News List" at bounding box center [57, 197] width 37 height 10
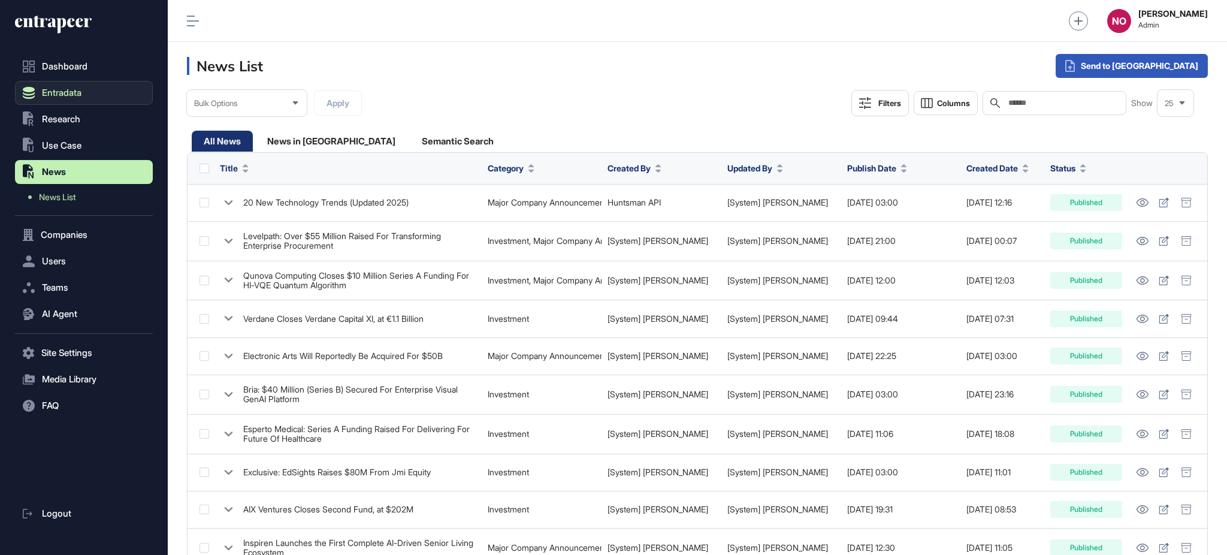
click at [59, 93] on span "Entradata" at bounding box center [62, 93] width 40 height 10
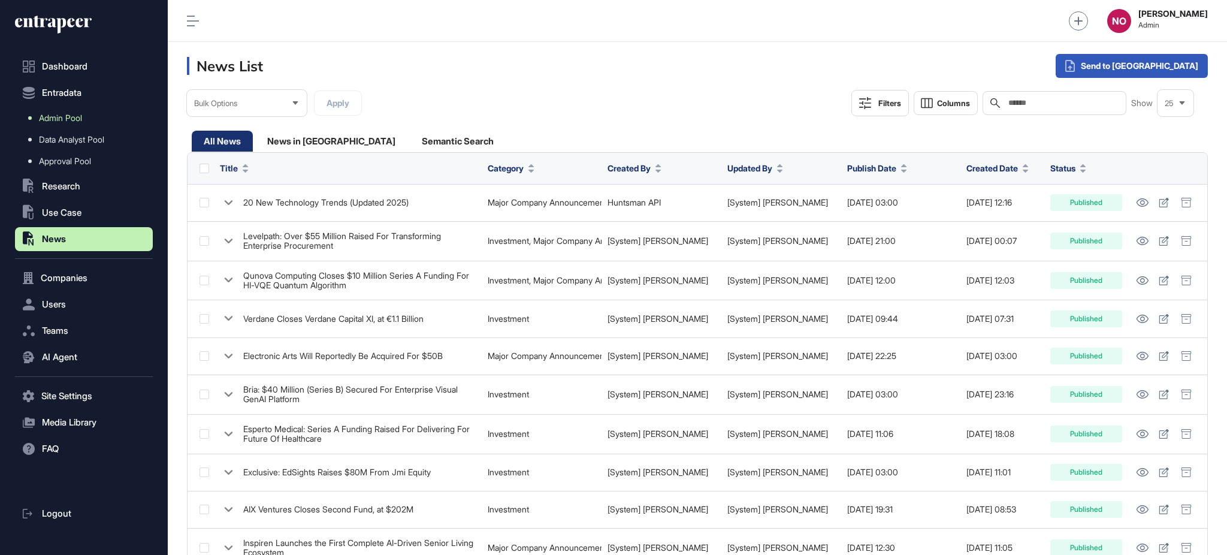
click at [75, 116] on span "Admin Pool" at bounding box center [60, 118] width 43 height 10
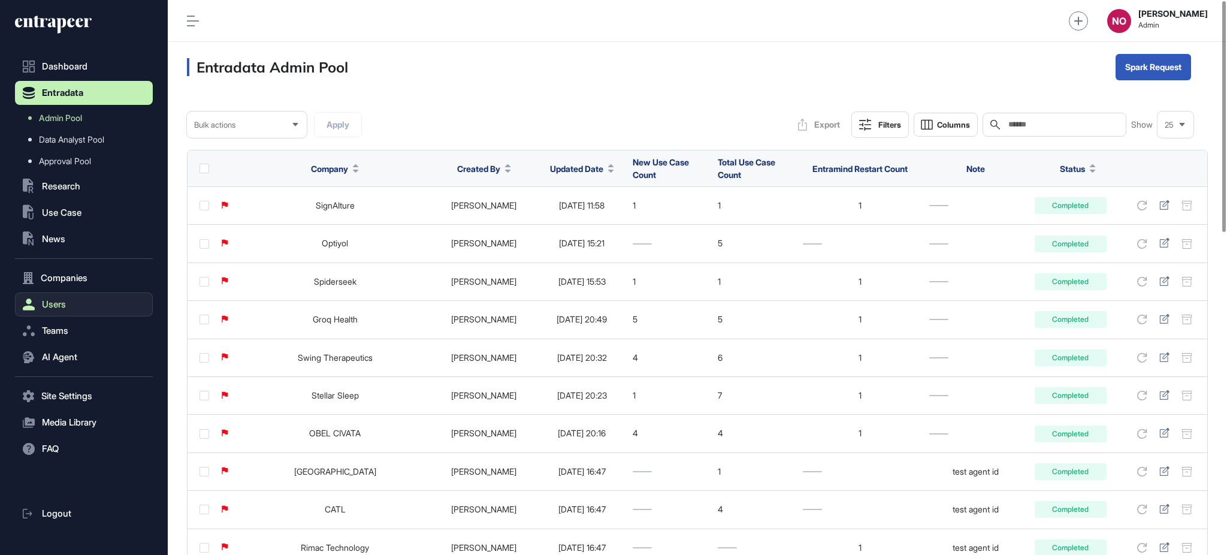
click at [78, 298] on button "Users" at bounding box center [84, 304] width 138 height 24
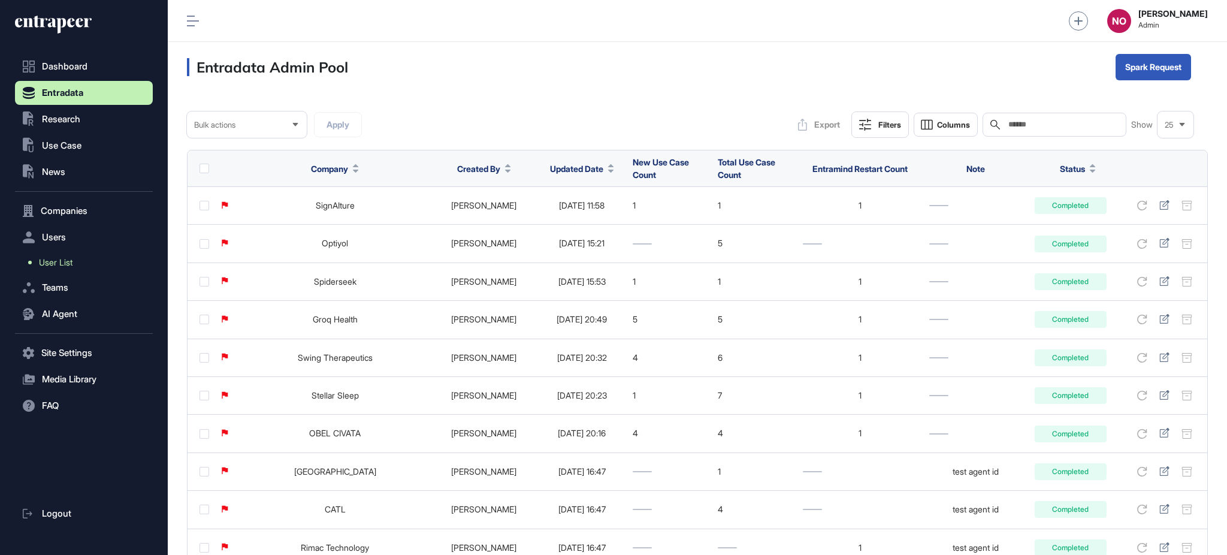
click at [71, 267] on span "User List" at bounding box center [56, 263] width 34 height 10
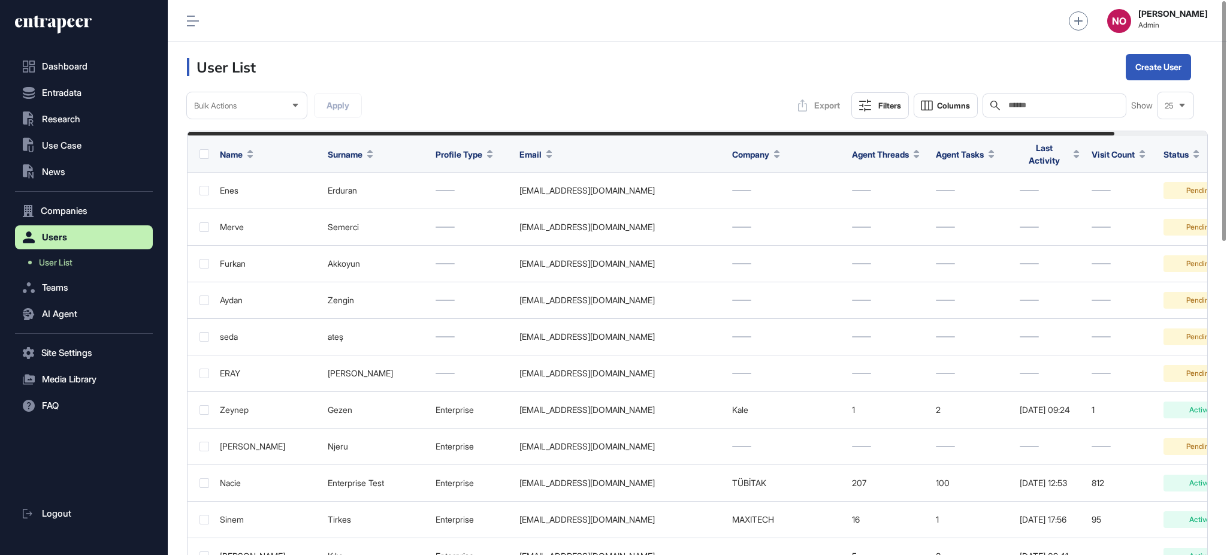
click at [1033, 107] on input "text" at bounding box center [1062, 106] width 111 height 10
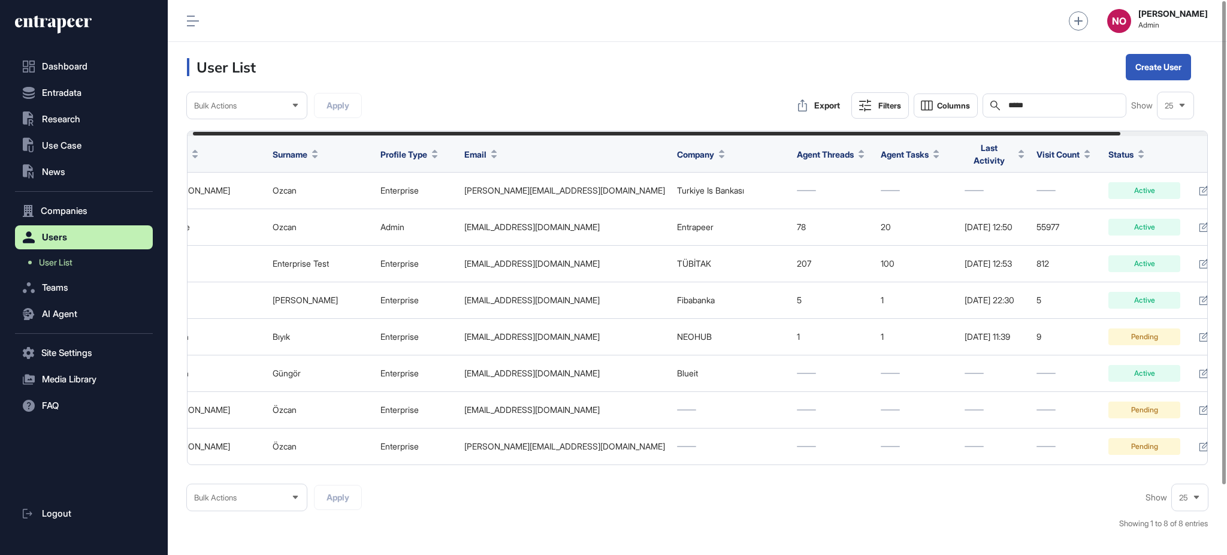
scroll to position [0, 101]
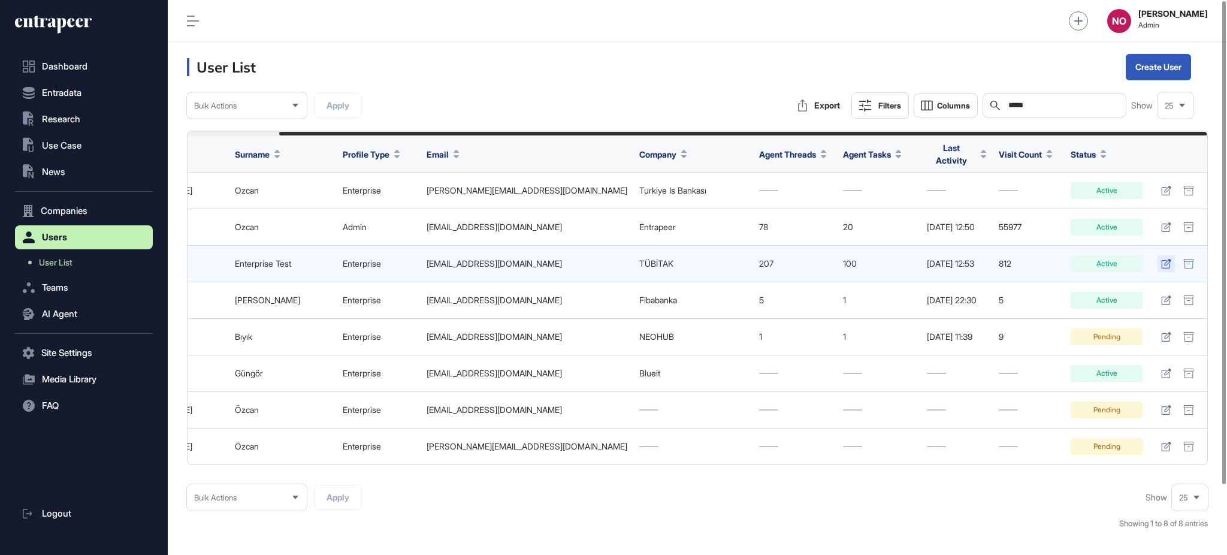
type input "*****"
click at [1170, 259] on icon at bounding box center [1166, 264] width 10 height 10
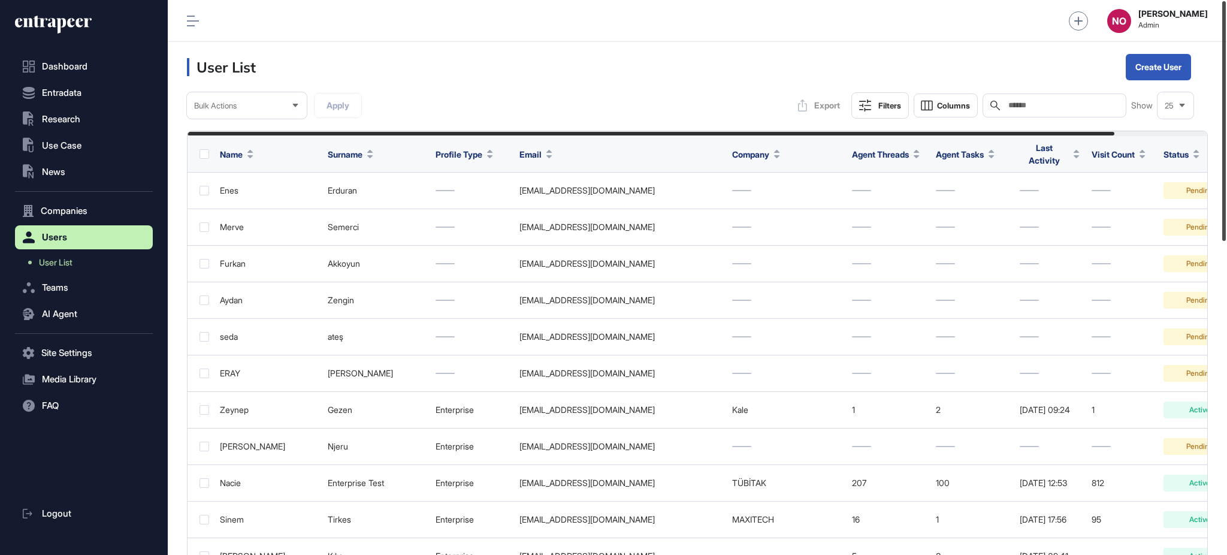
drag, startPoint x: 1226, startPoint y: 205, endPoint x: 1226, endPoint y: 162, distance: 42.5
click at [1226, 162] on div at bounding box center [1225, 121] width 4 height 240
click at [1046, 111] on div "Search" at bounding box center [1055, 105] width 144 height 24
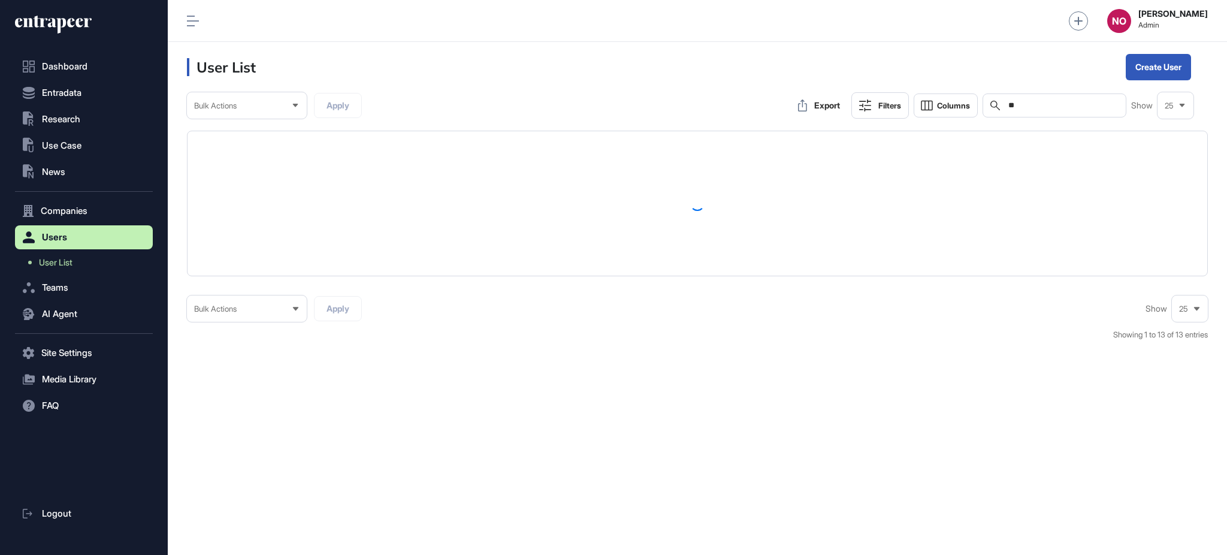
type input "*"
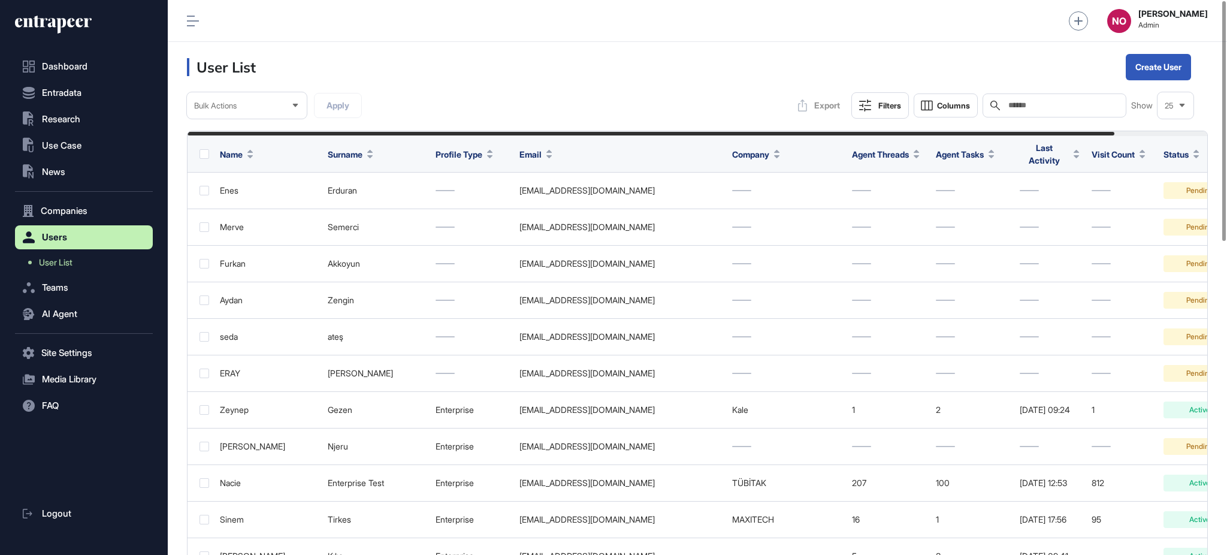
click at [1098, 106] on input "text" at bounding box center [1062, 106] width 111 height 10
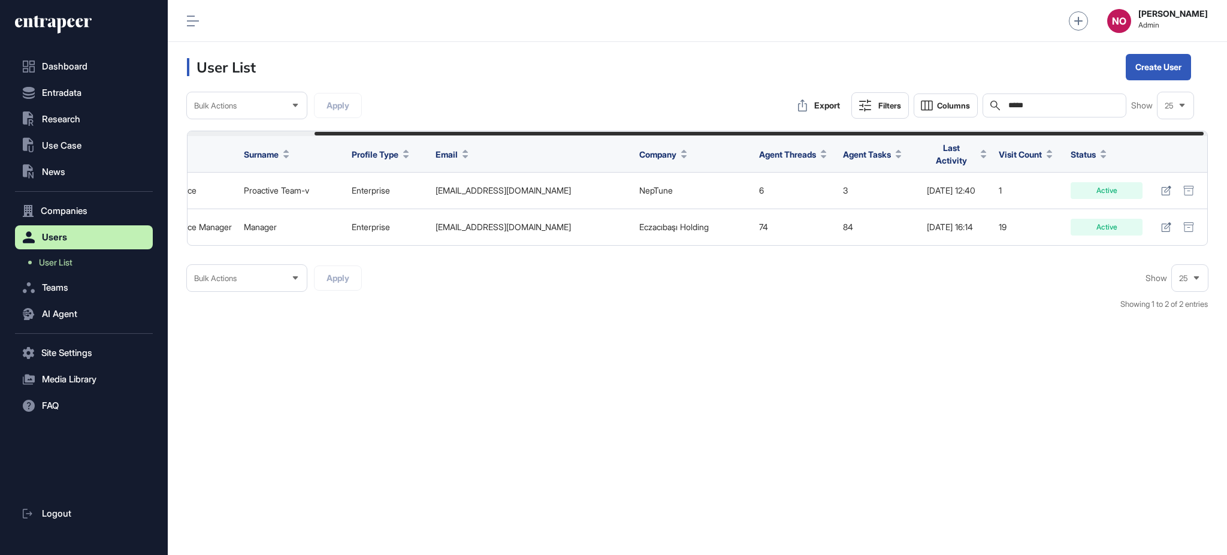
scroll to position [0, 146]
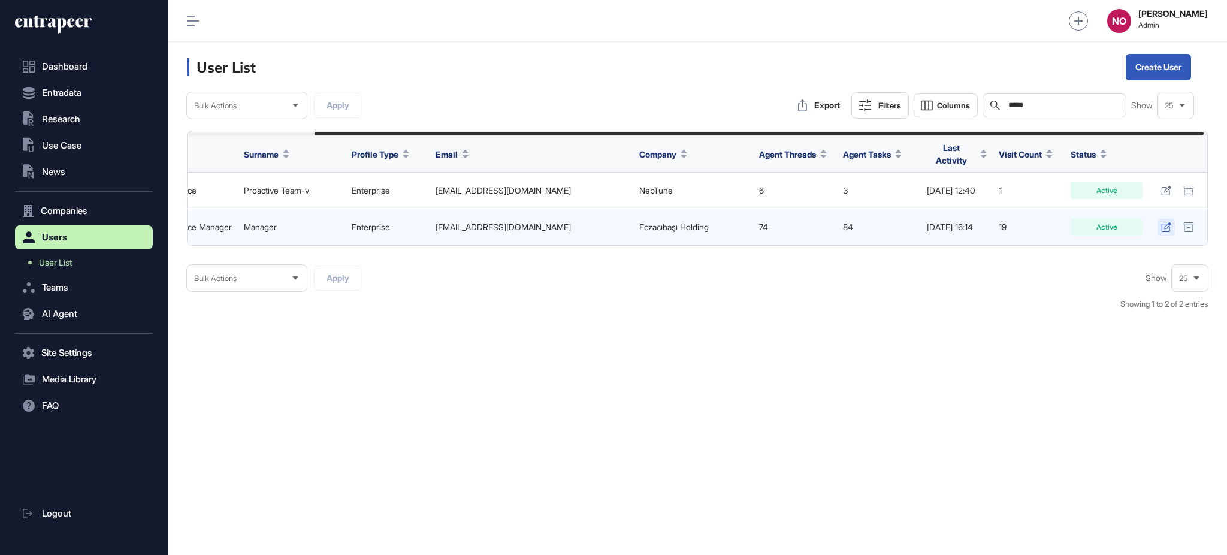
type input "*****"
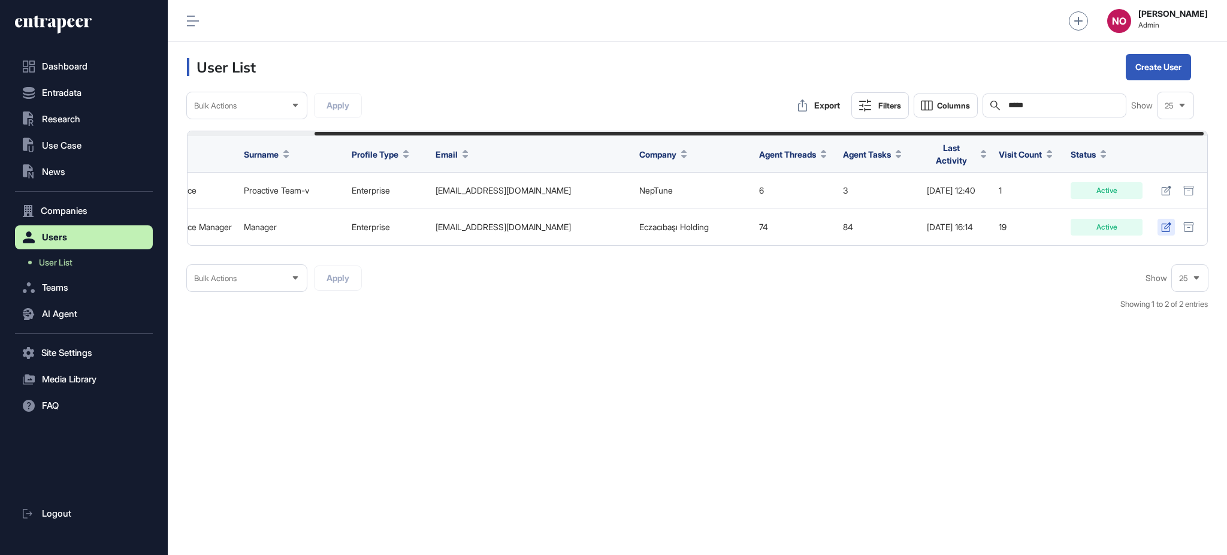
click at [1166, 222] on icon at bounding box center [1166, 227] width 10 height 10
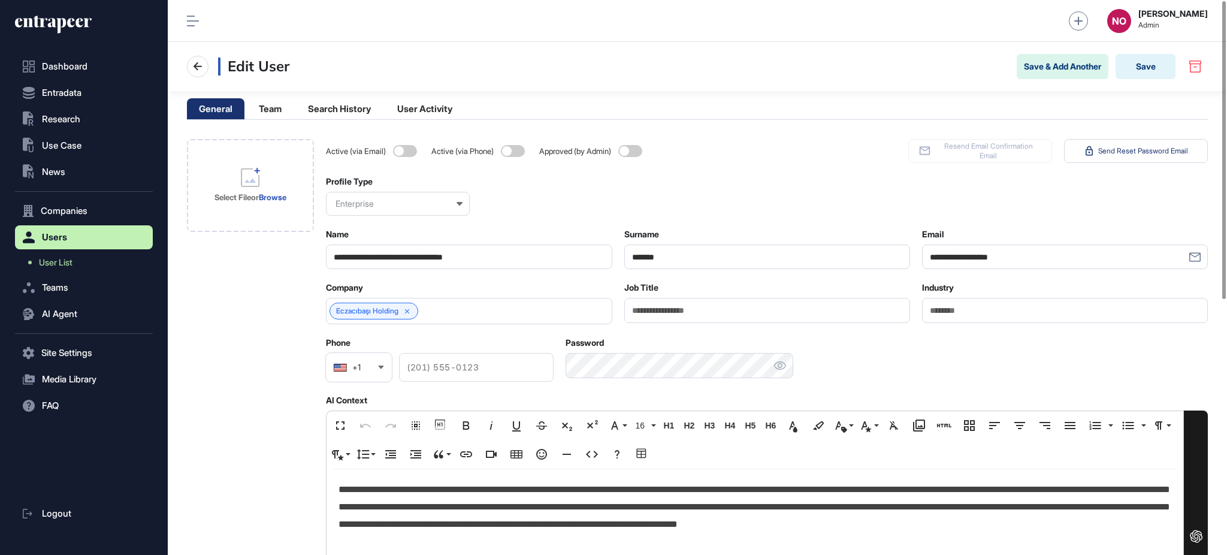
click at [545, 504] on p "**********" at bounding box center [755, 507] width 832 height 52
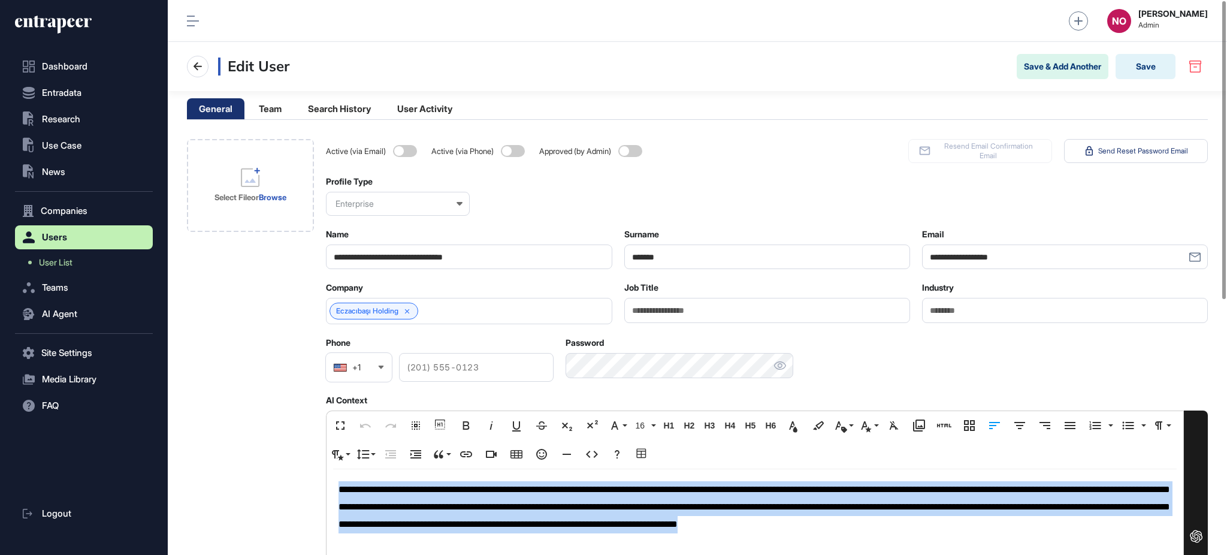
copy p "**********"
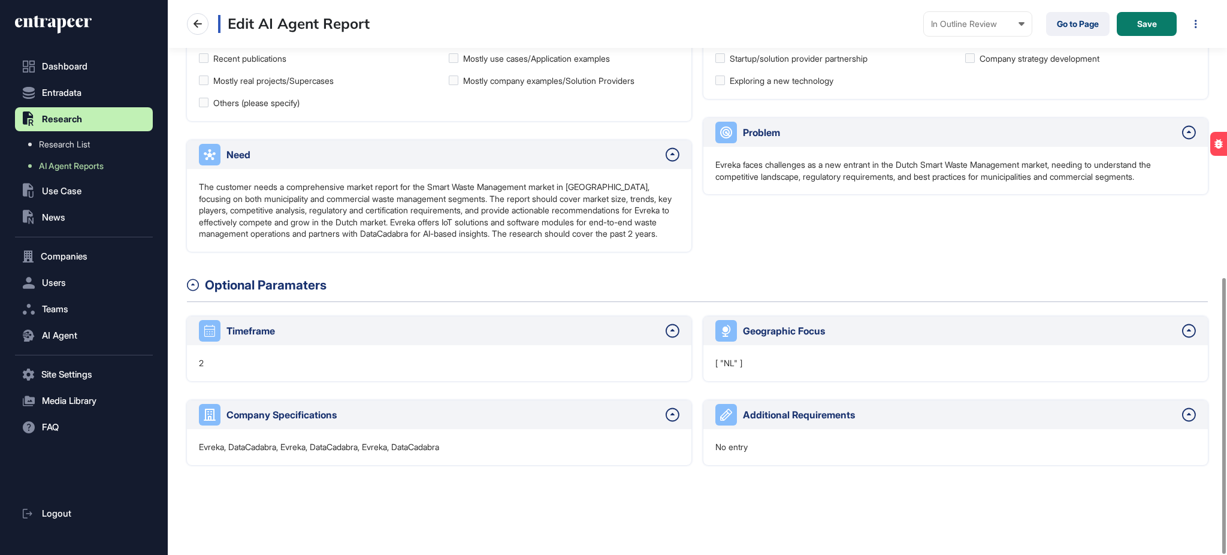
scroll to position [71, 0]
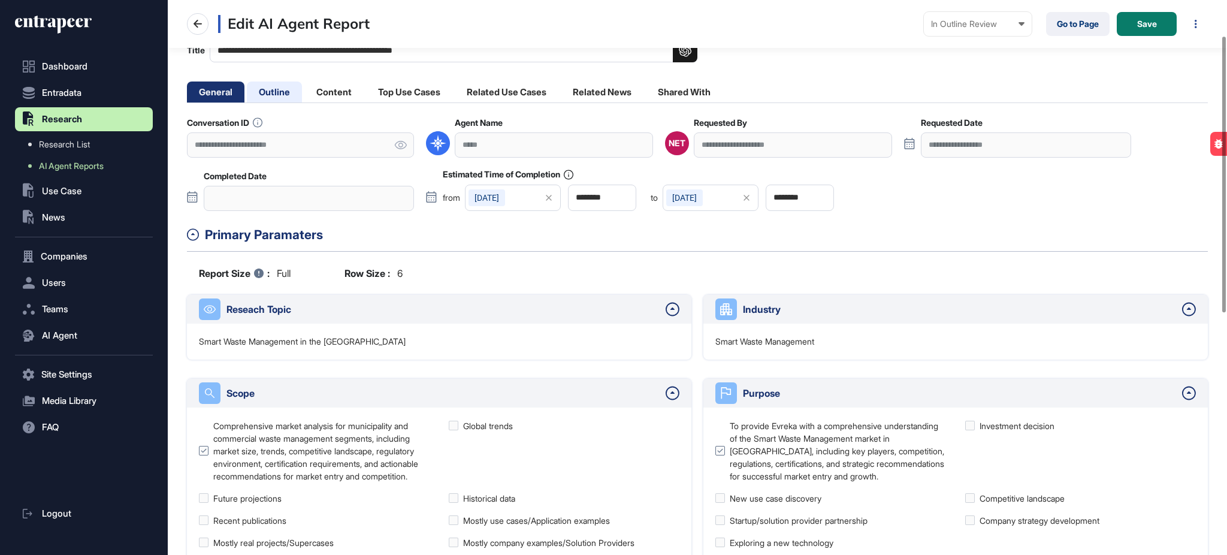
click at [290, 94] on li "Outline" at bounding box center [274, 92] width 55 height 21
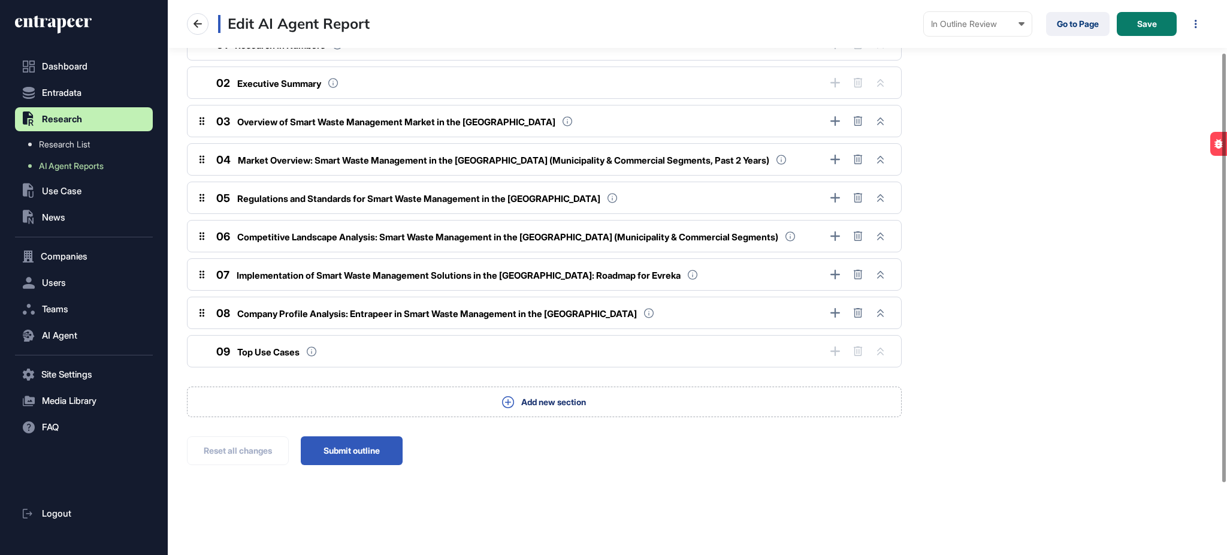
scroll to position [0, 0]
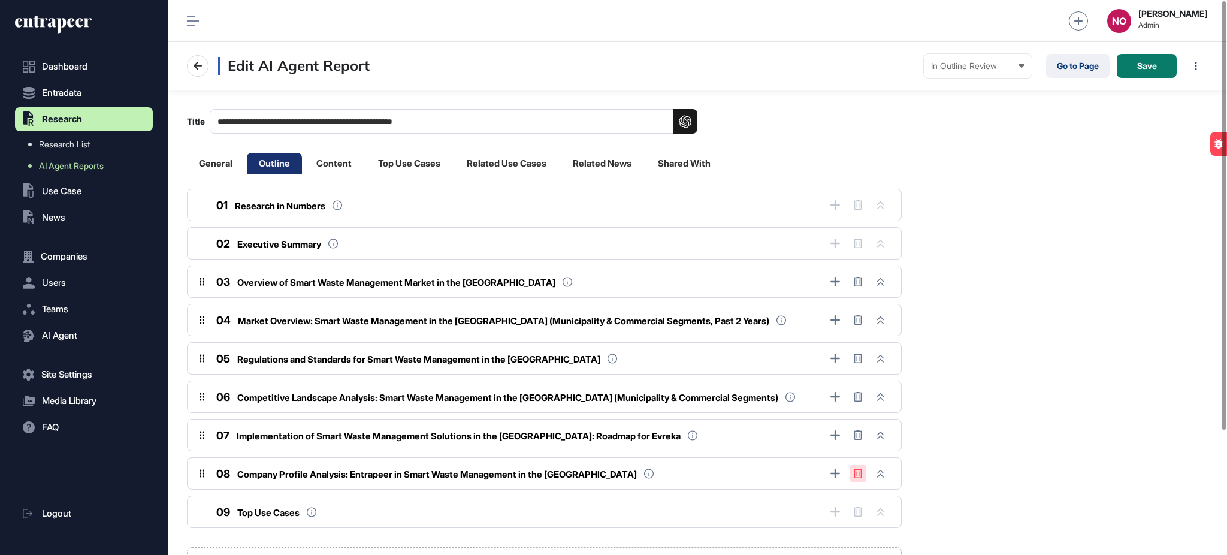
click at [859, 469] on icon at bounding box center [858, 474] width 10 height 10
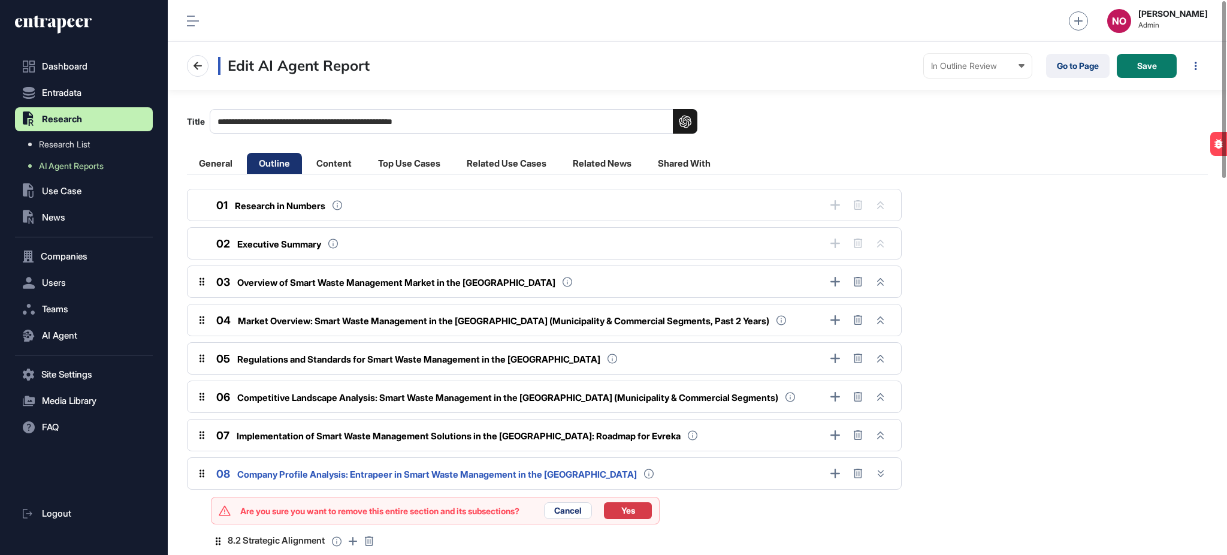
click at [622, 512] on button "Yes" at bounding box center [628, 510] width 48 height 17
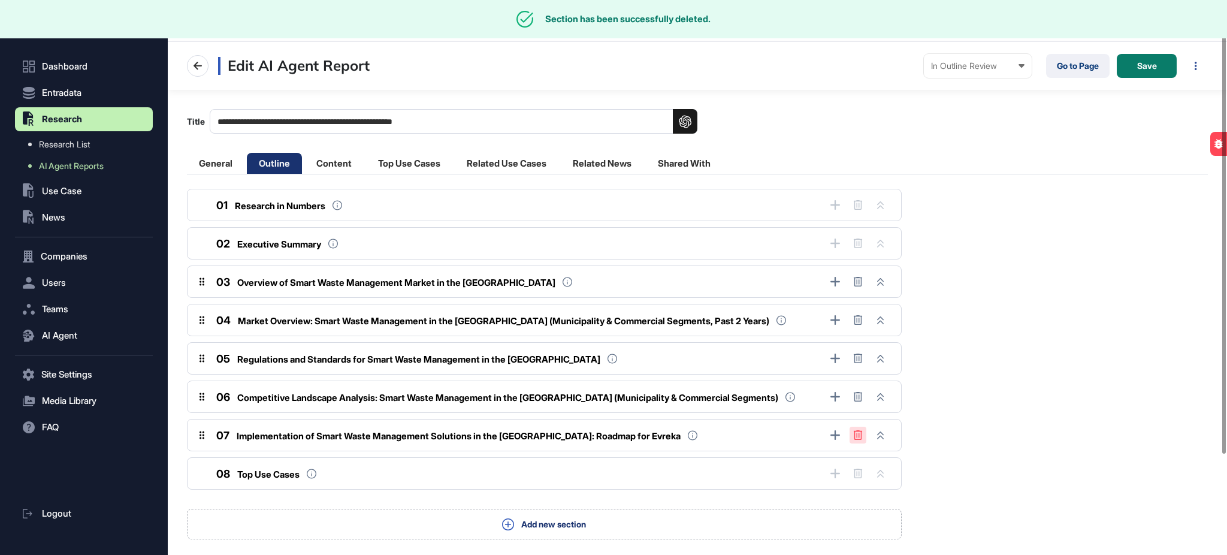
click at [863, 435] on button at bounding box center [858, 435] width 17 height 17
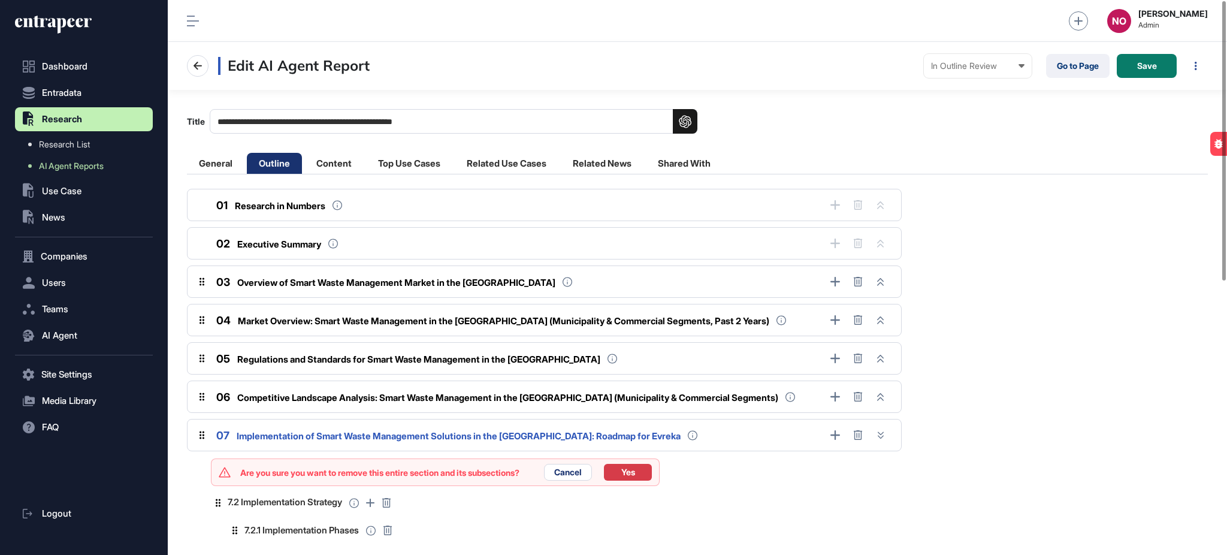
click at [644, 469] on button "Yes" at bounding box center [628, 472] width 48 height 17
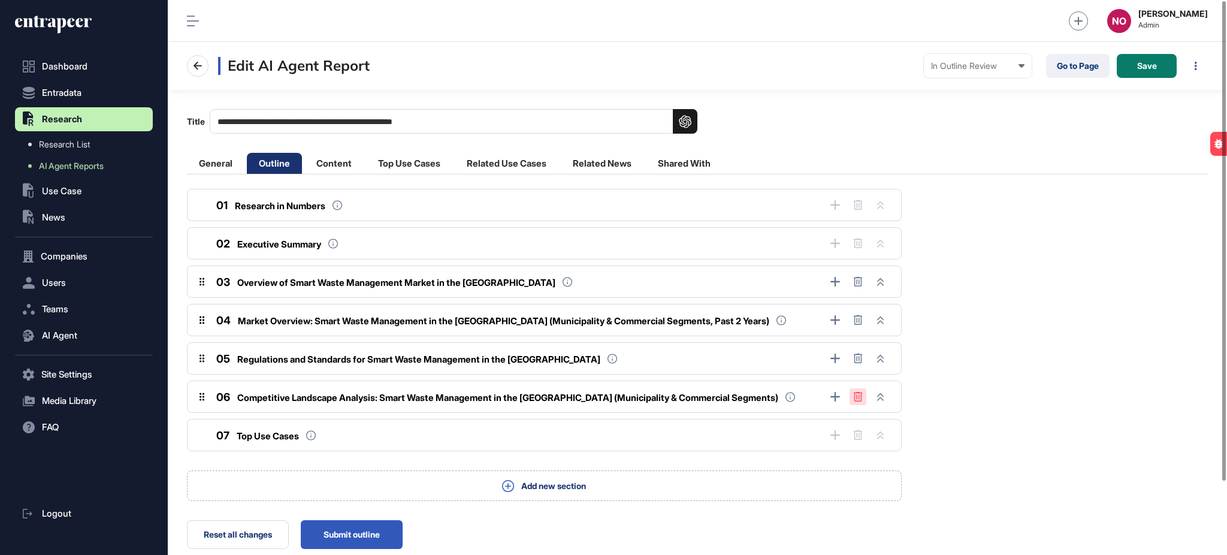
click at [860, 403] on button at bounding box center [858, 396] width 17 height 17
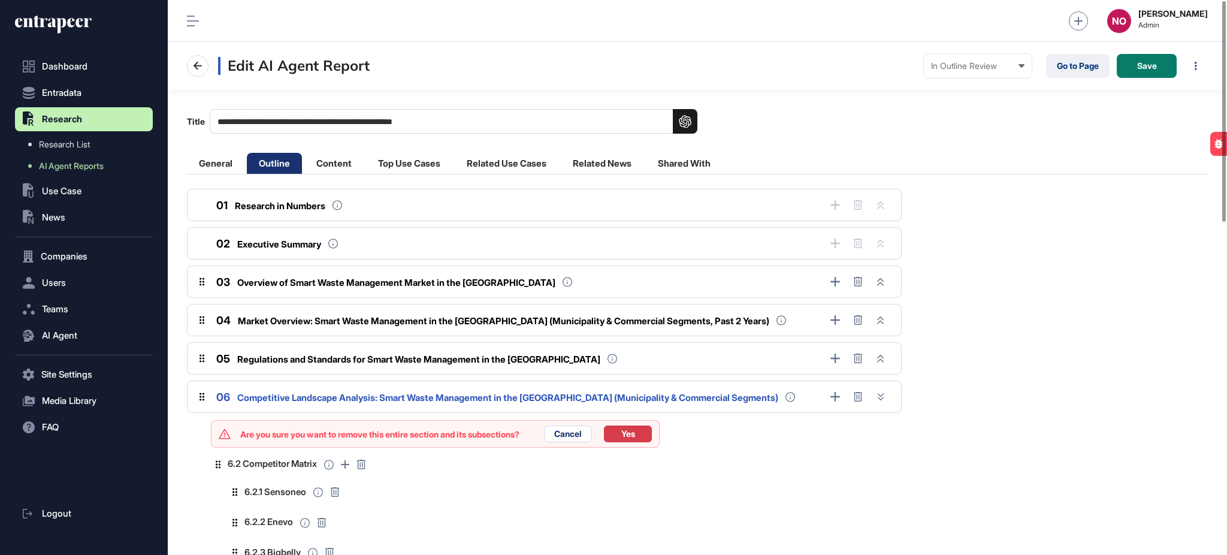
click at [630, 437] on button "Yes" at bounding box center [628, 433] width 48 height 17
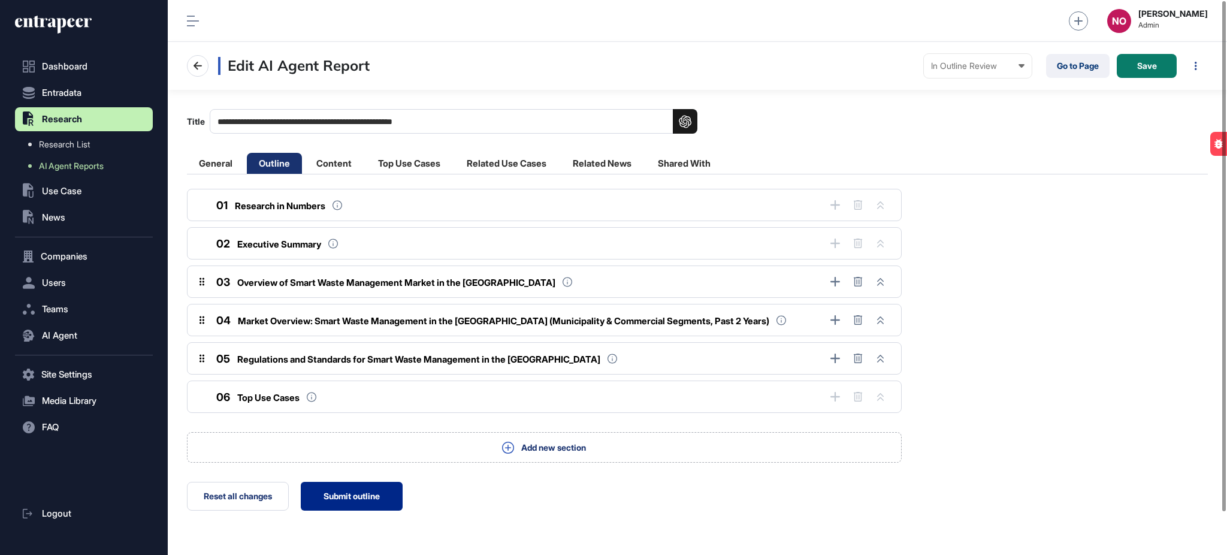
click at [357, 502] on button "Submit outline" at bounding box center [352, 496] width 102 height 29
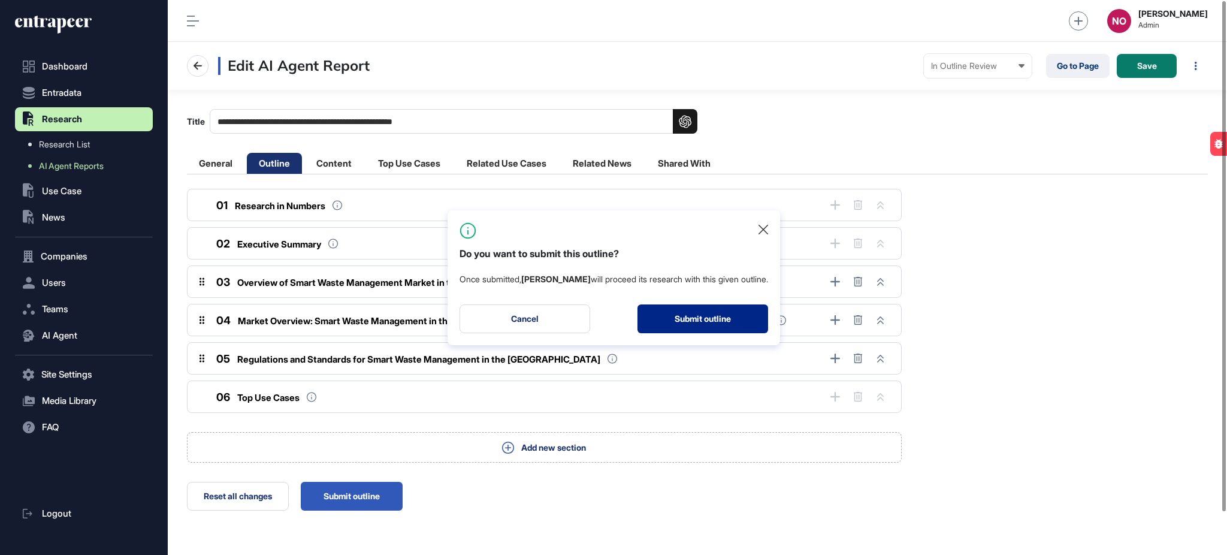
click at [686, 322] on button "Submit outline" at bounding box center [703, 318] width 131 height 29
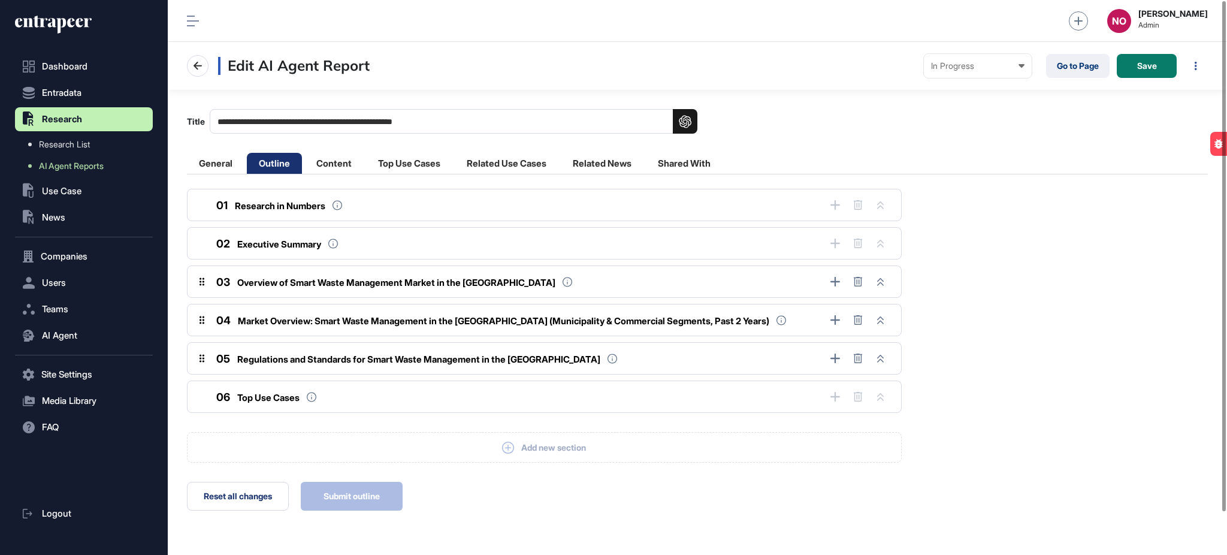
click at [82, 20] on icon at bounding box center [49, 22] width 68 height 9
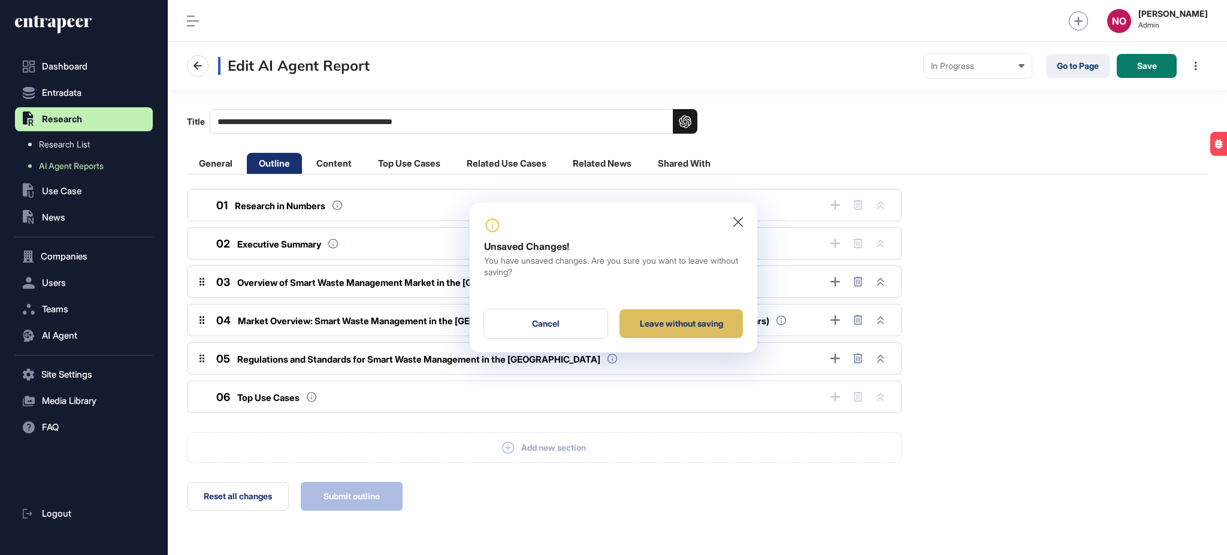
click at [716, 324] on div "Leave without saving" at bounding box center [681, 323] width 123 height 29
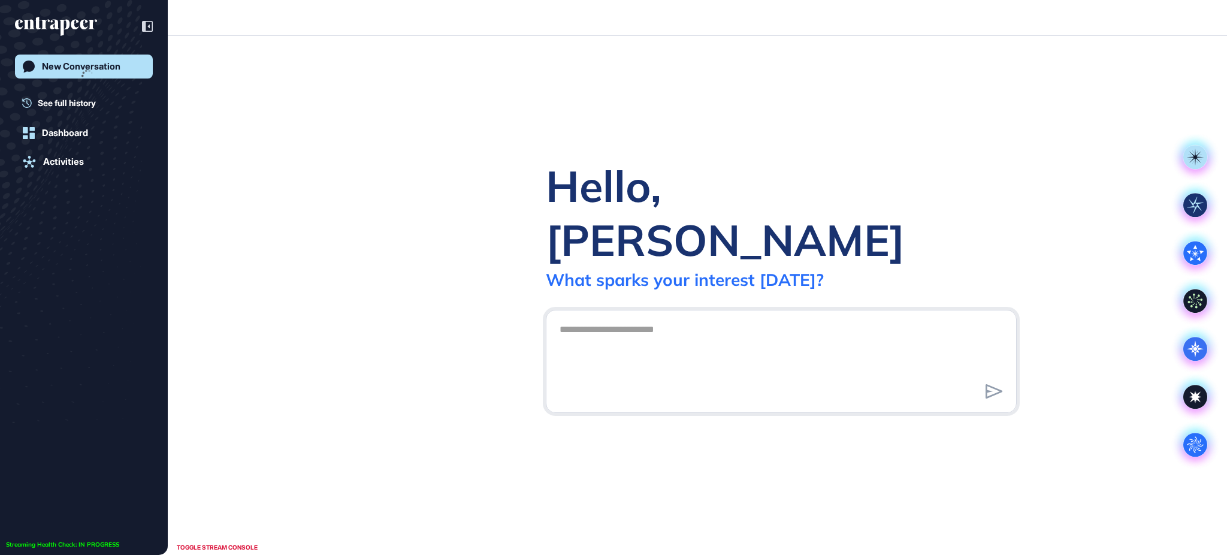
scroll to position [1, 1]
